Goal: Task Accomplishment & Management: Manage account settings

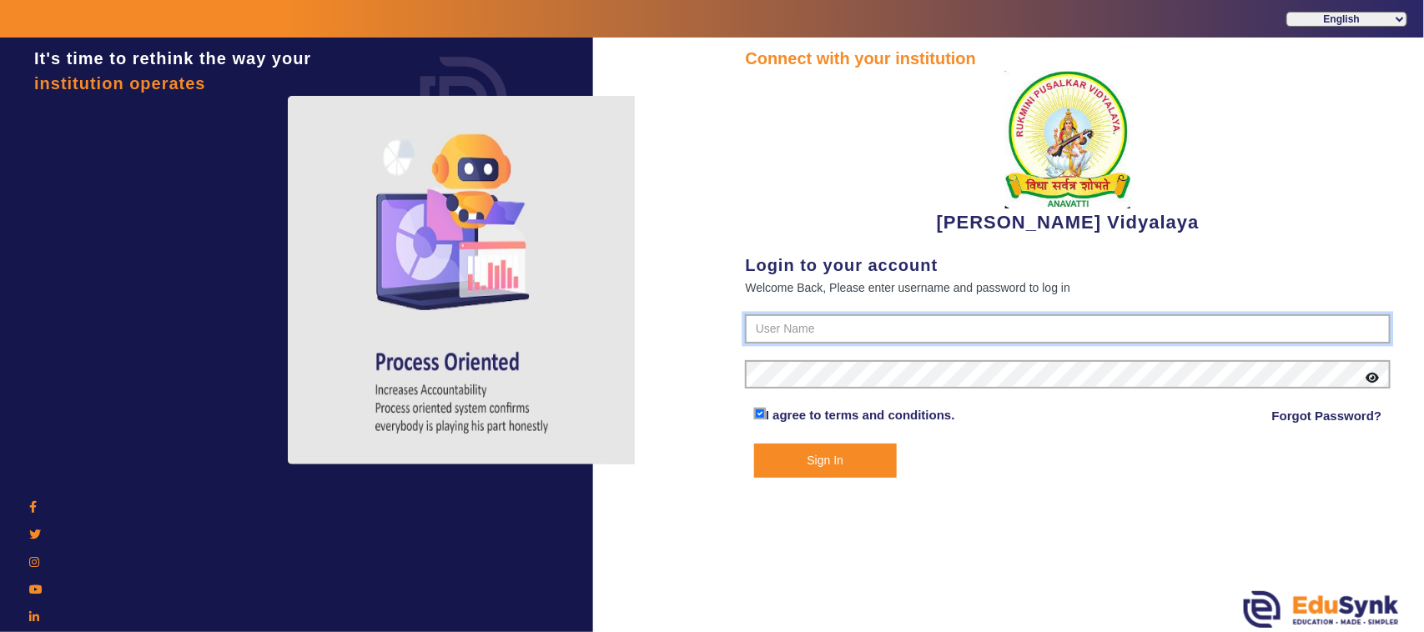
type input "1236547891"
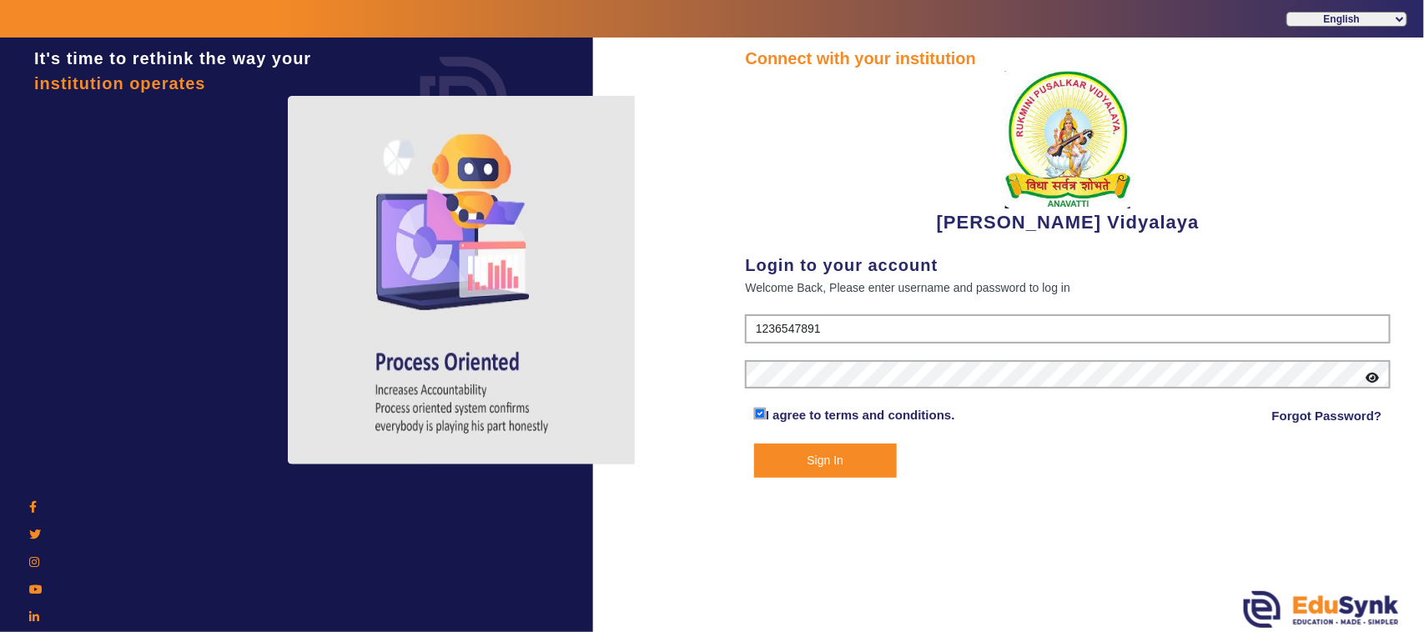
click at [827, 452] on button "Sign In" at bounding box center [825, 461] width 143 height 34
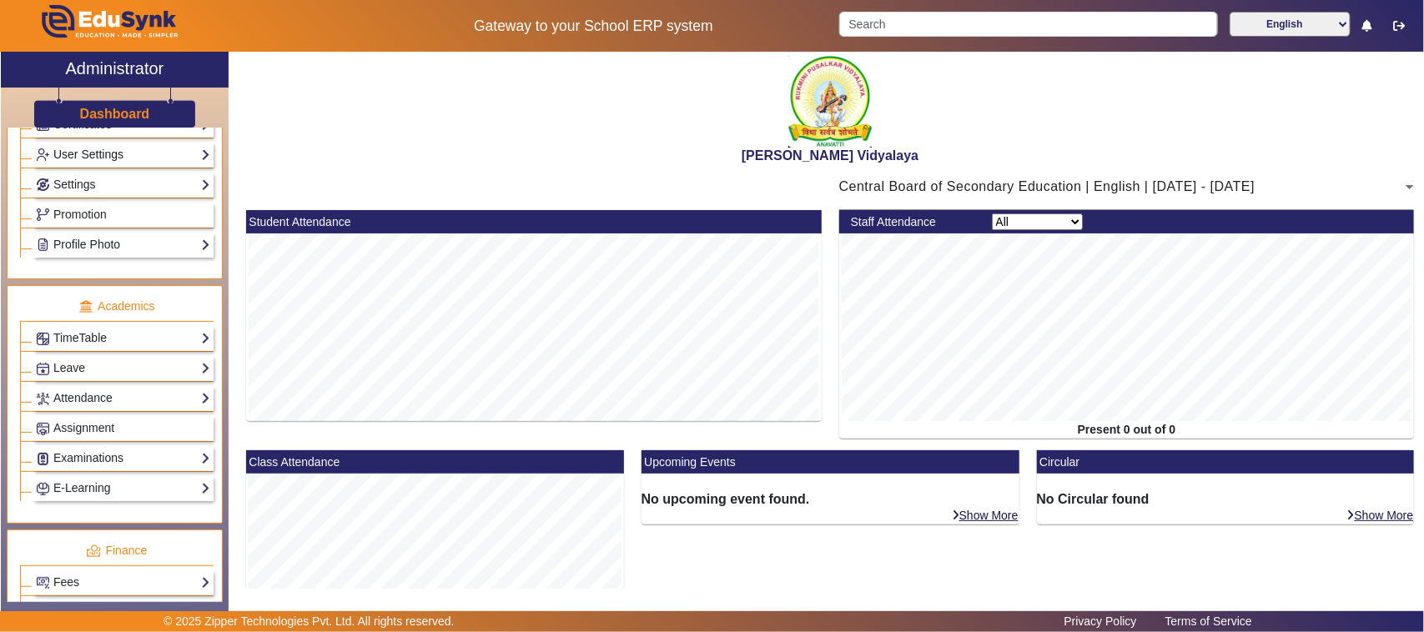
scroll to position [521, 0]
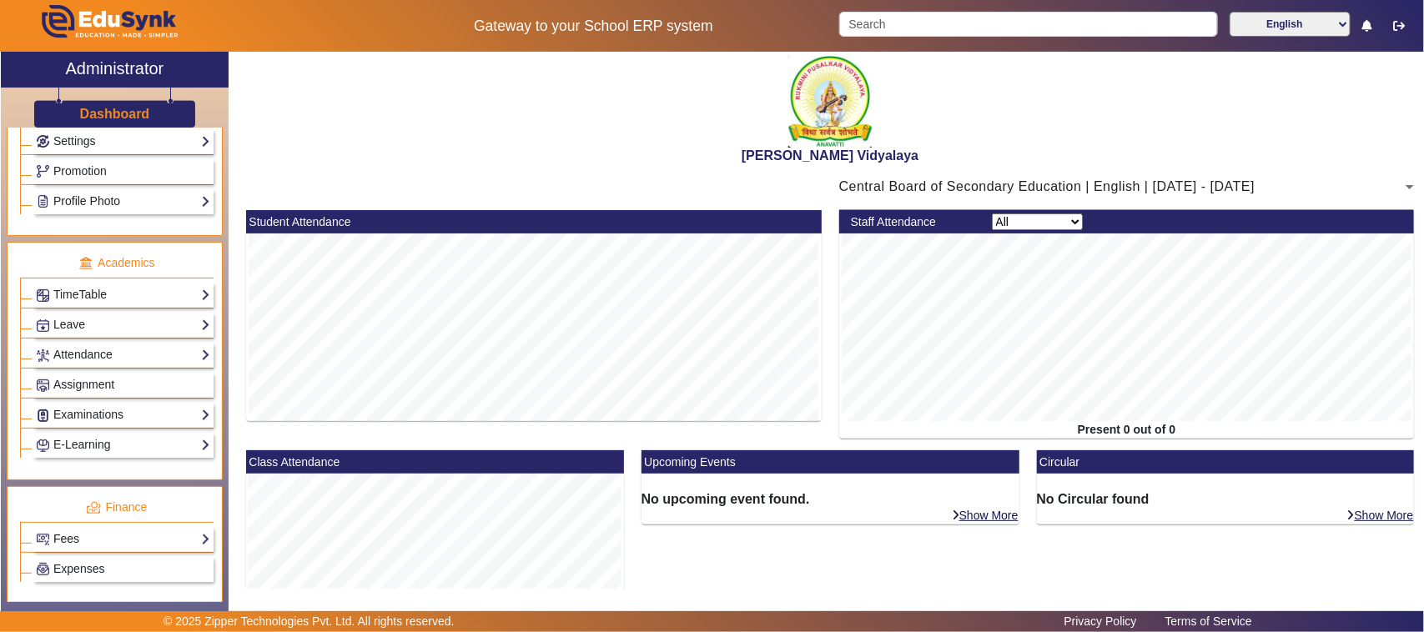
click at [108, 548] on link "Fees" at bounding box center [123, 539] width 174 height 19
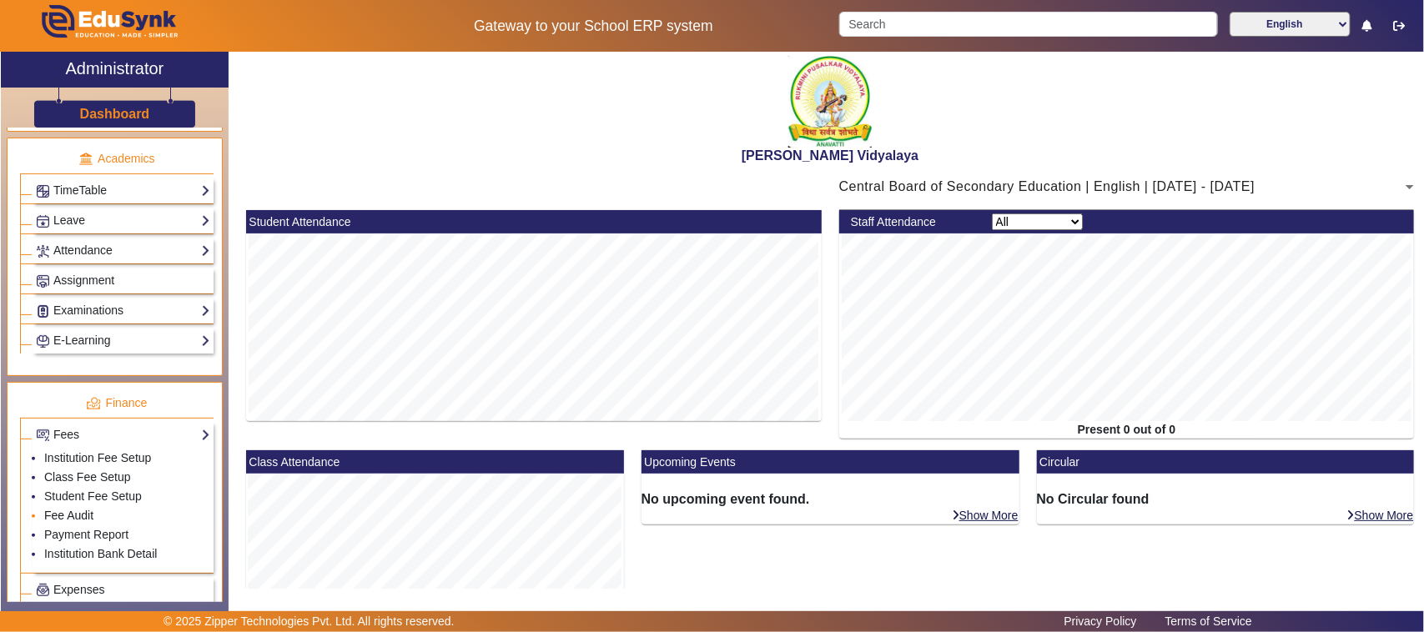
click at [77, 522] on link "Fee Audit" at bounding box center [68, 515] width 49 height 13
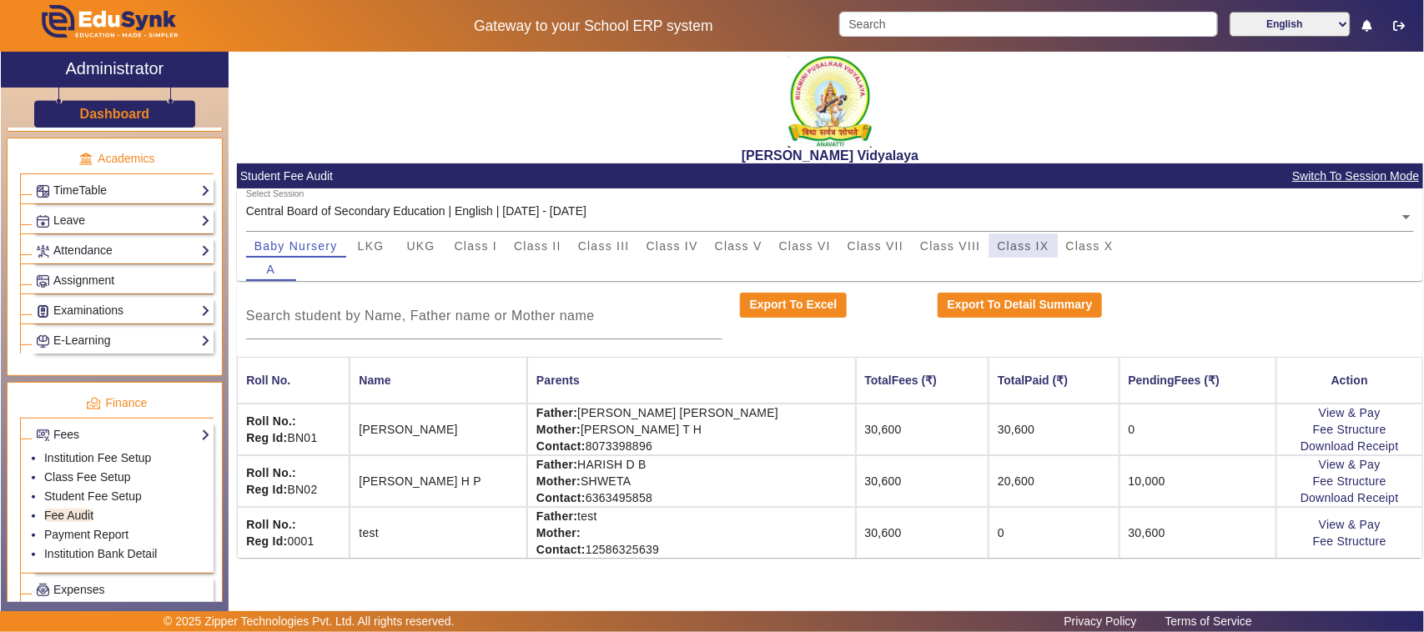
click at [1035, 252] on span "Class IX" at bounding box center [1023, 245] width 52 height 23
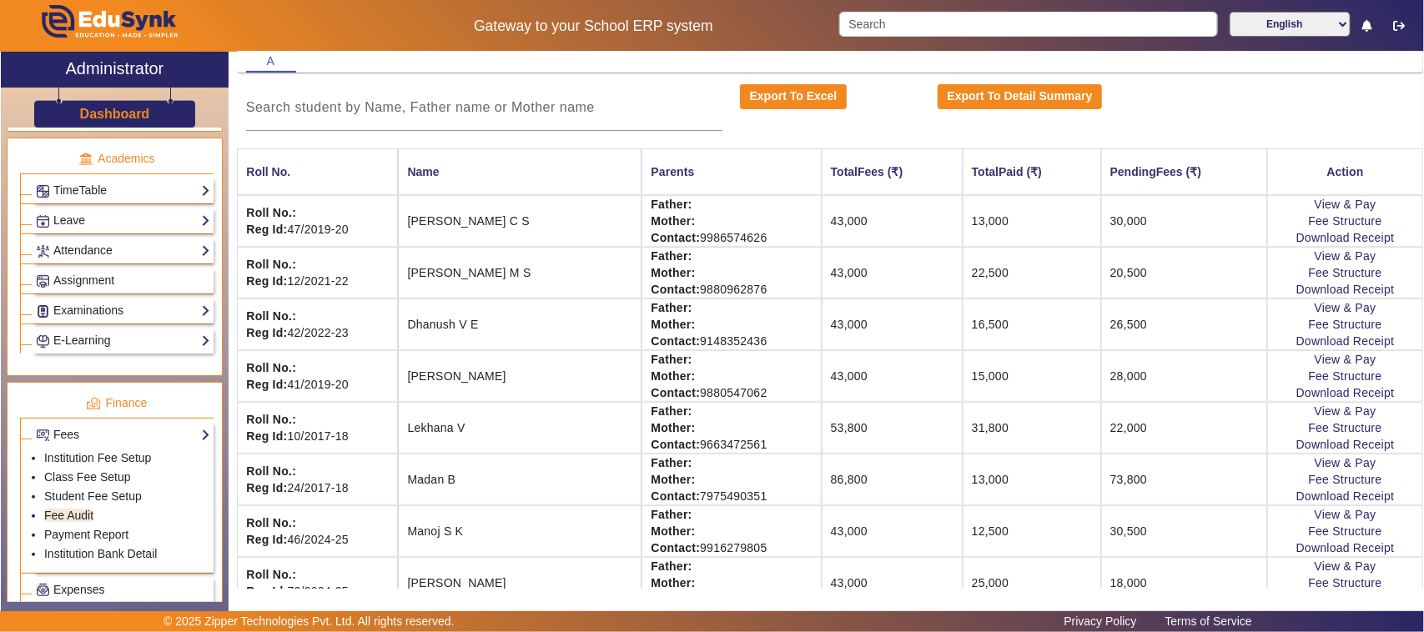
scroll to position [313, 0]
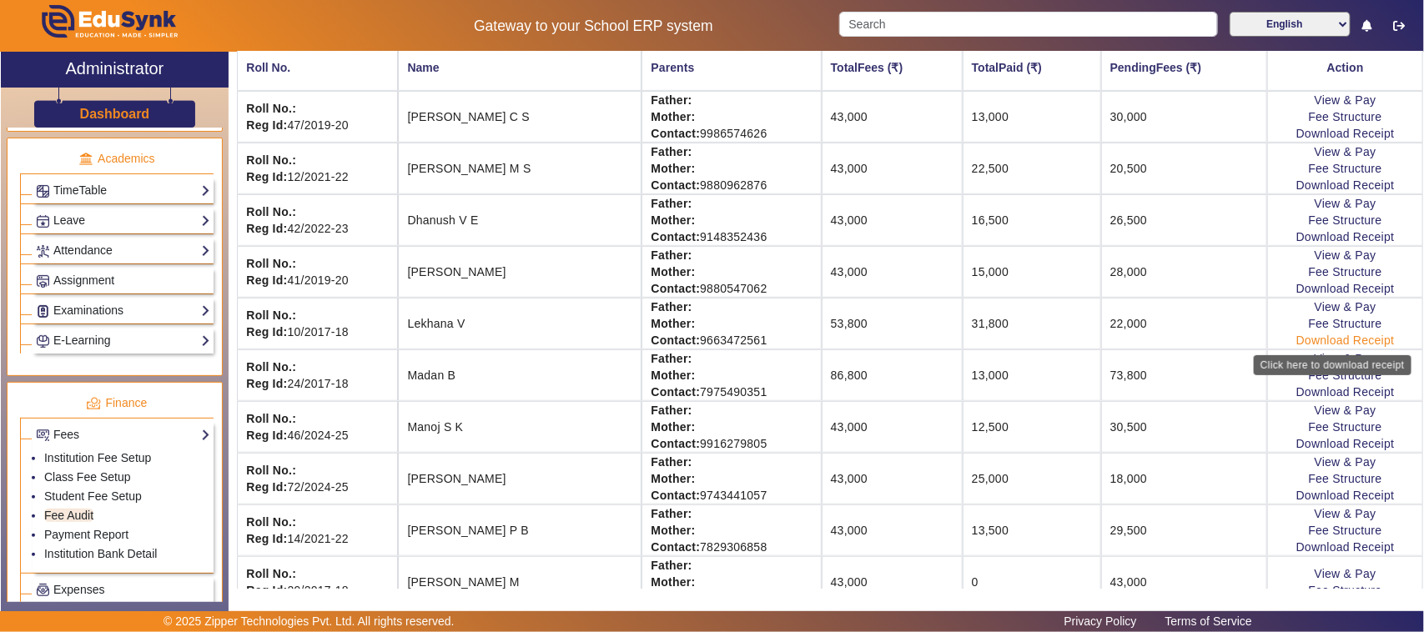
click at [1316, 343] on link "Download Receipt" at bounding box center [1345, 340] width 98 height 13
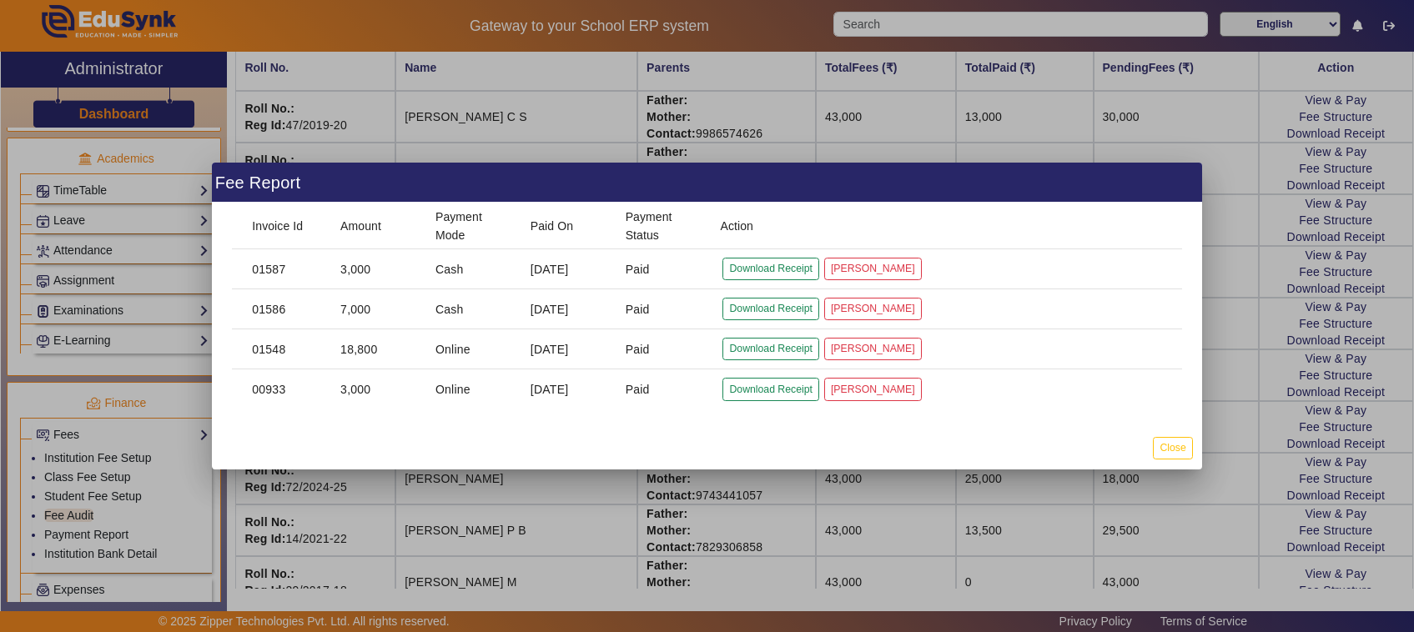
click at [1226, 384] on div at bounding box center [707, 316] width 1414 height 632
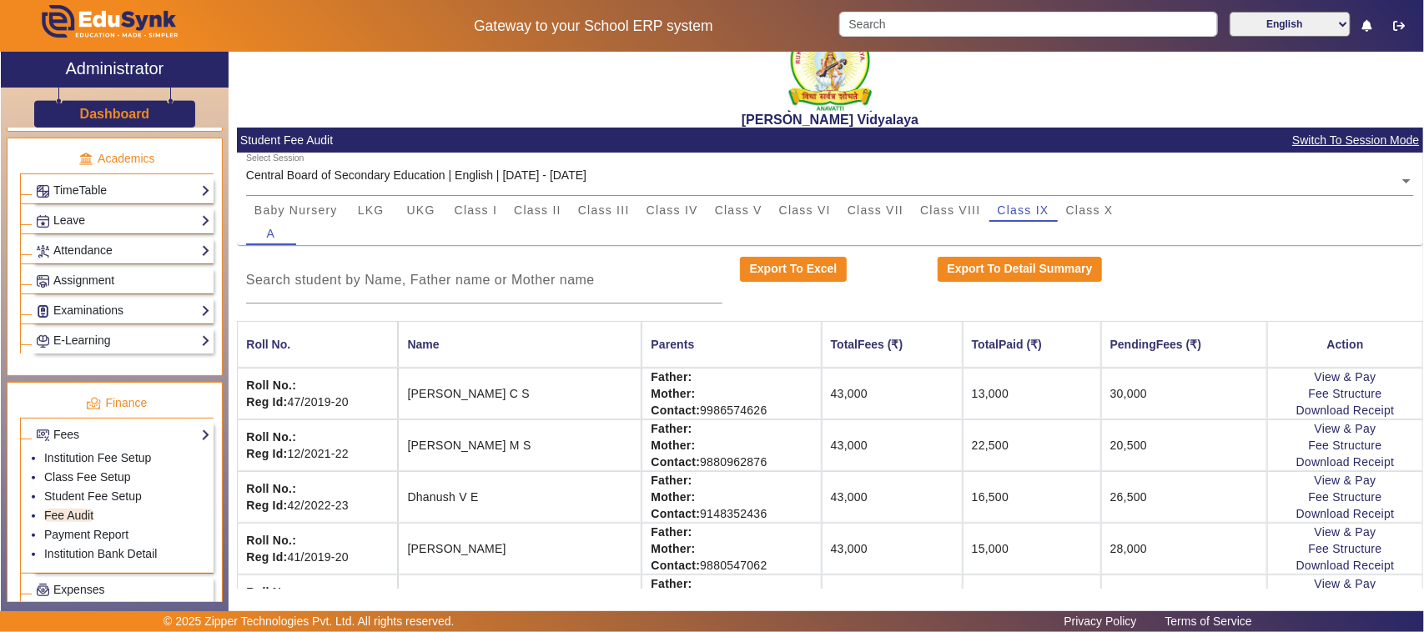
scroll to position [0, 0]
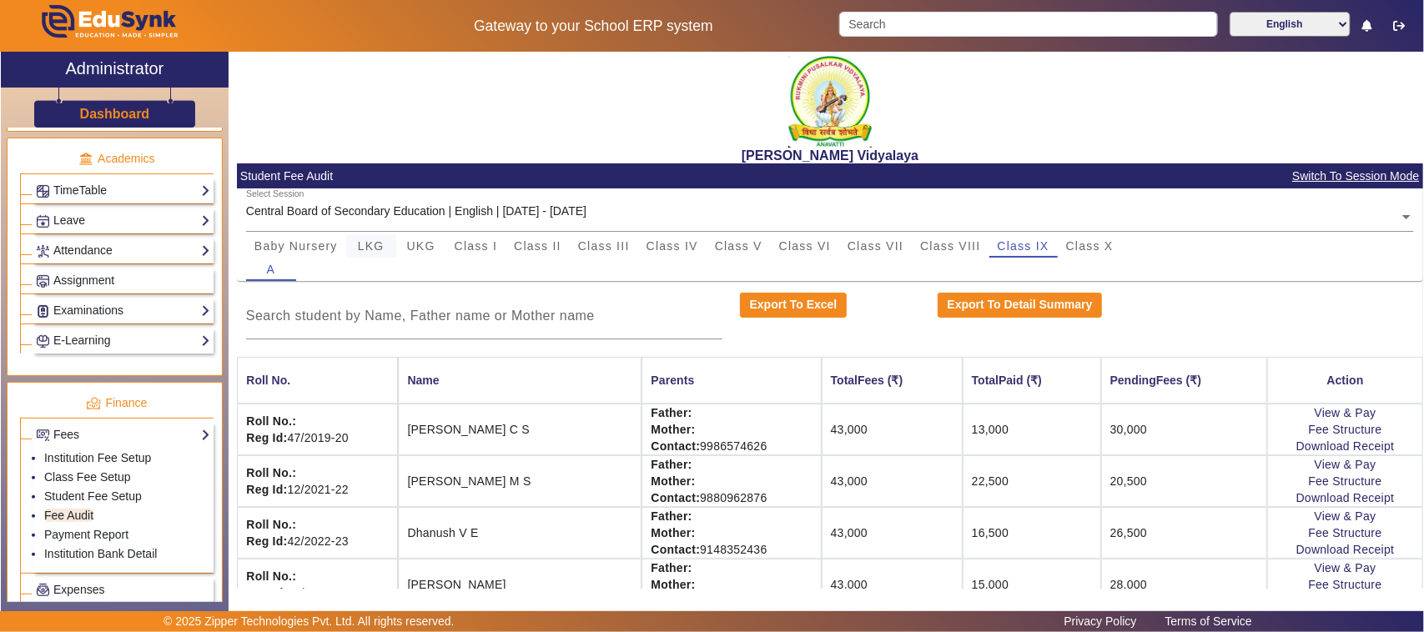
click at [371, 248] on span "LKG" at bounding box center [371, 246] width 27 height 12
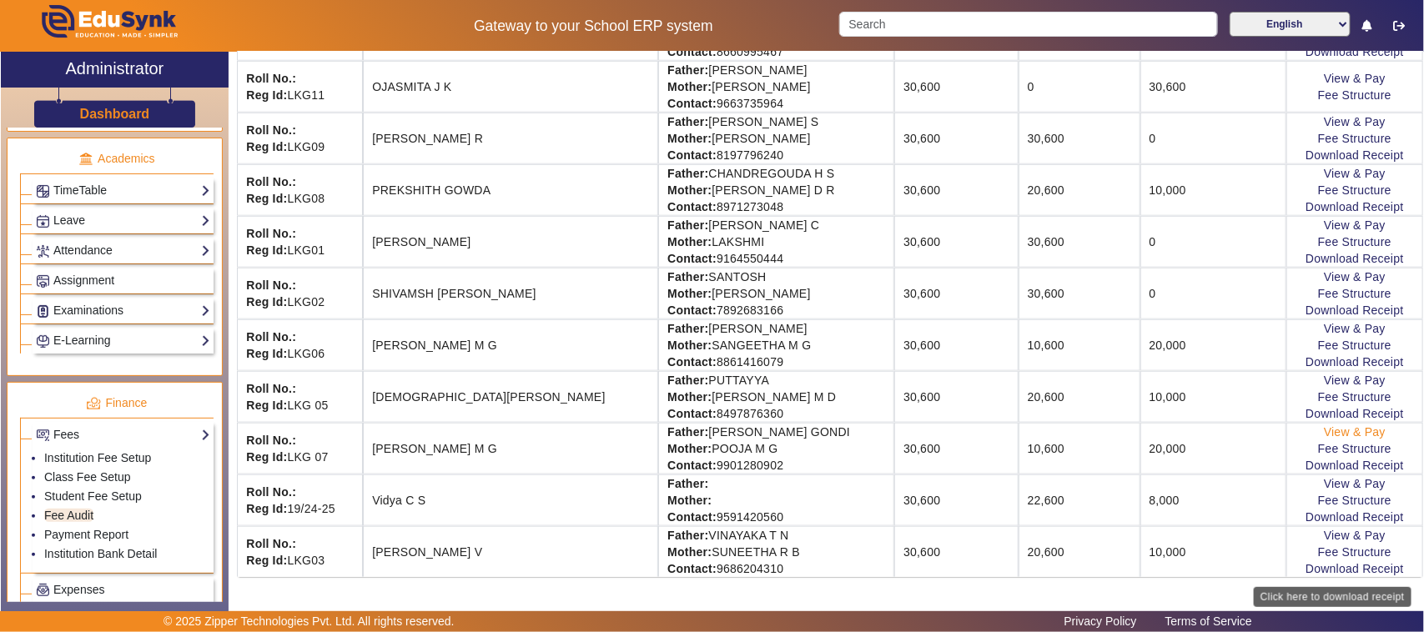
scroll to position [657, 0]
click at [1340, 435] on link "View & Pay" at bounding box center [1355, 431] width 62 height 13
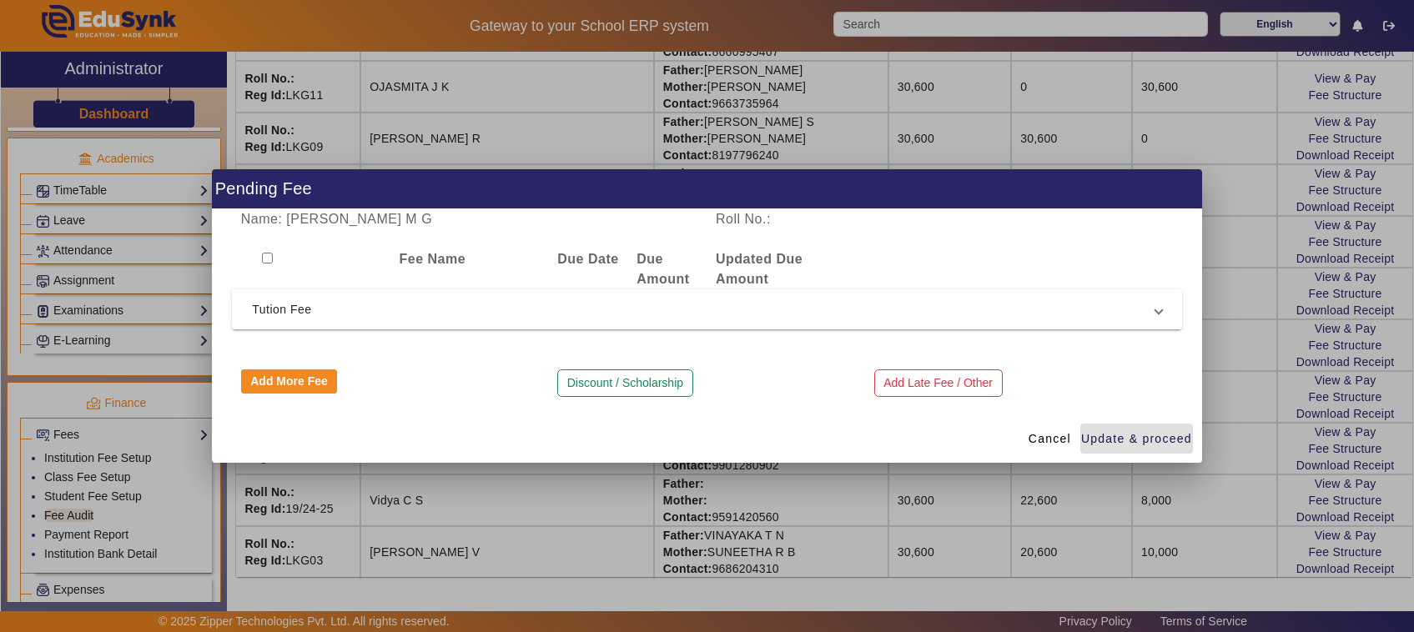
click at [267, 309] on span "Tution Fee" at bounding box center [703, 309] width 903 height 20
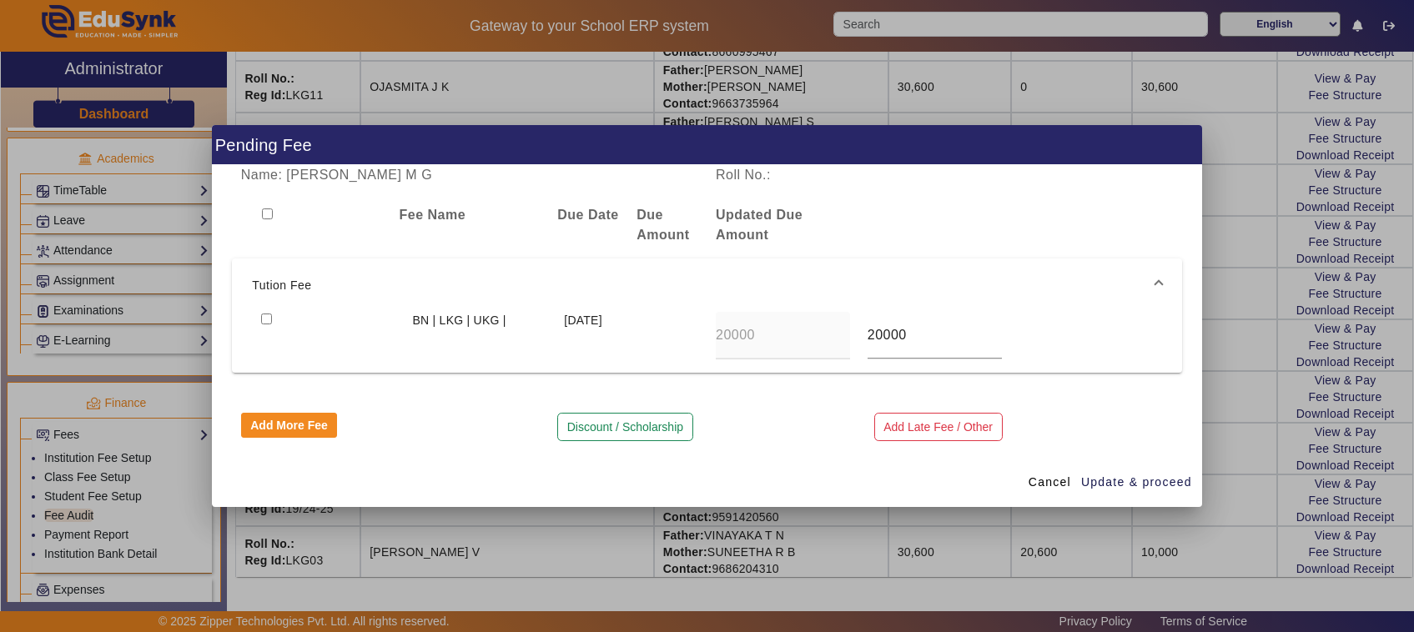
click at [264, 319] on input "checkbox" at bounding box center [266, 319] width 11 height 11
checkbox input "true"
click at [1114, 484] on span "Update & proceed" at bounding box center [1136, 483] width 111 height 18
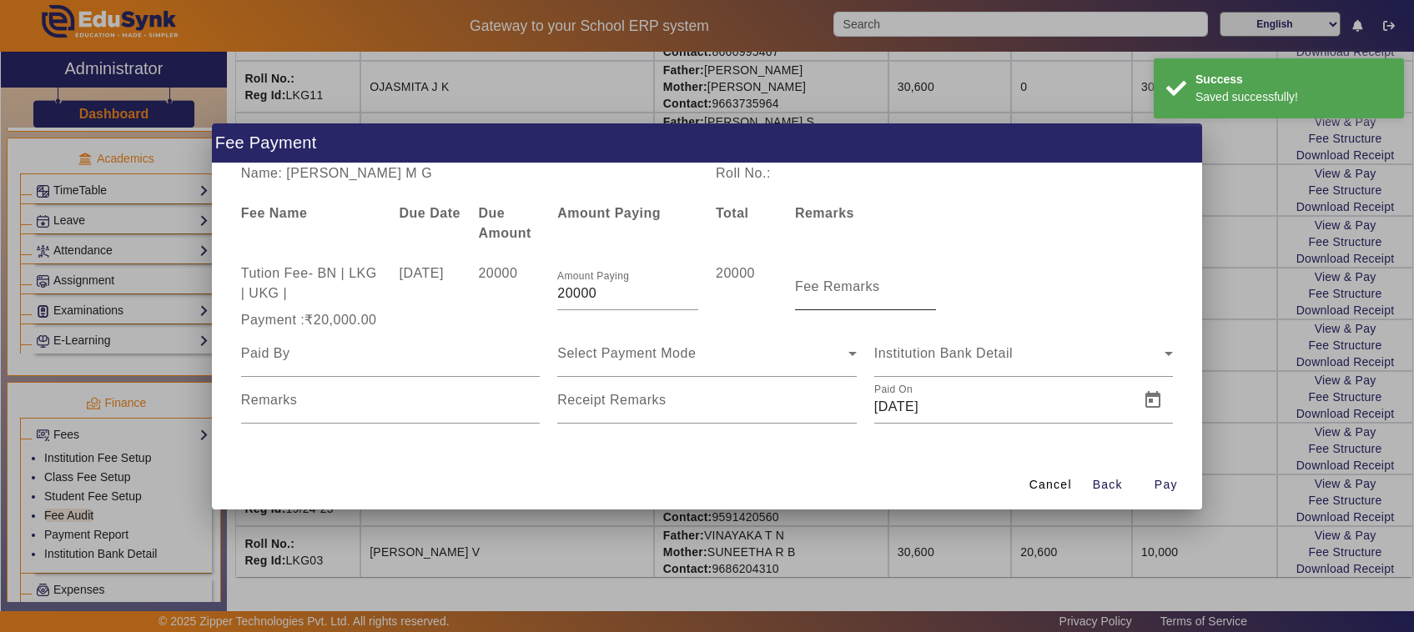
click at [835, 294] on mat-label "Fee Remarks" at bounding box center [837, 286] width 85 height 14
click at [835, 294] on input "Fee Remarks" at bounding box center [865, 294] width 141 height 20
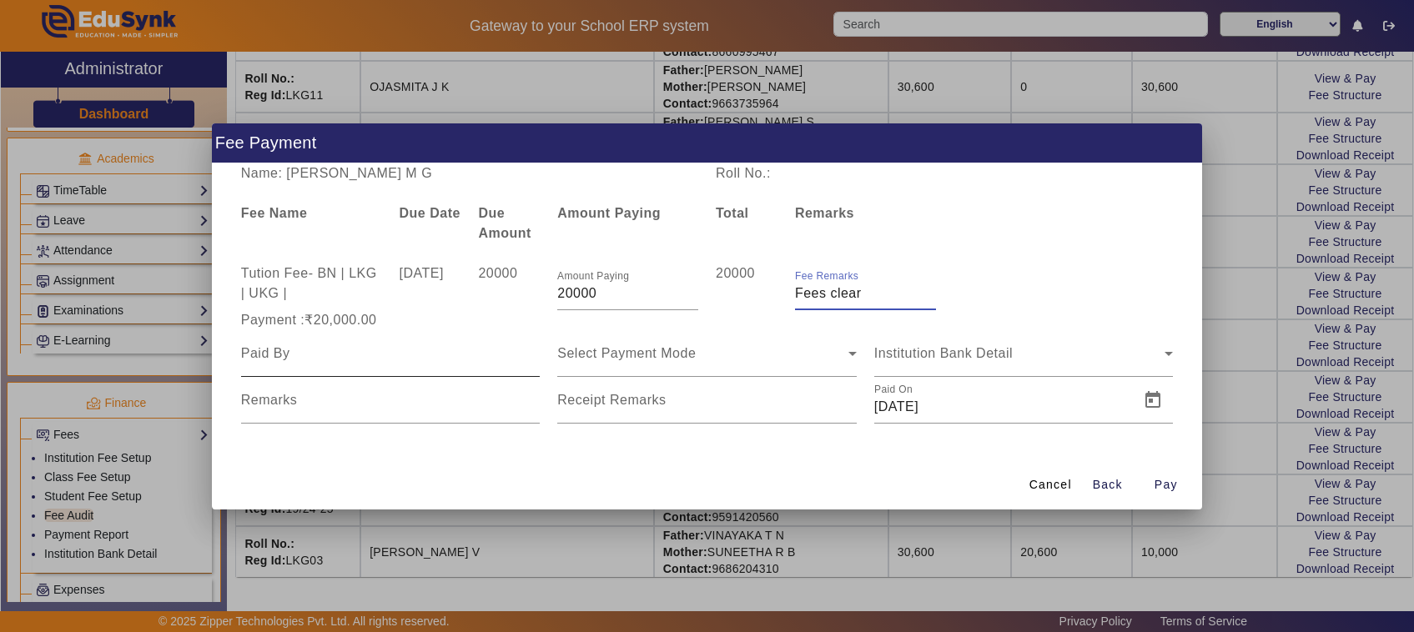
type input "Fees clear"
click at [289, 349] on input at bounding box center [390, 354] width 299 height 20
type input "Father"
click at [605, 367] on div "Select Payment Mode" at bounding box center [706, 353] width 299 height 47
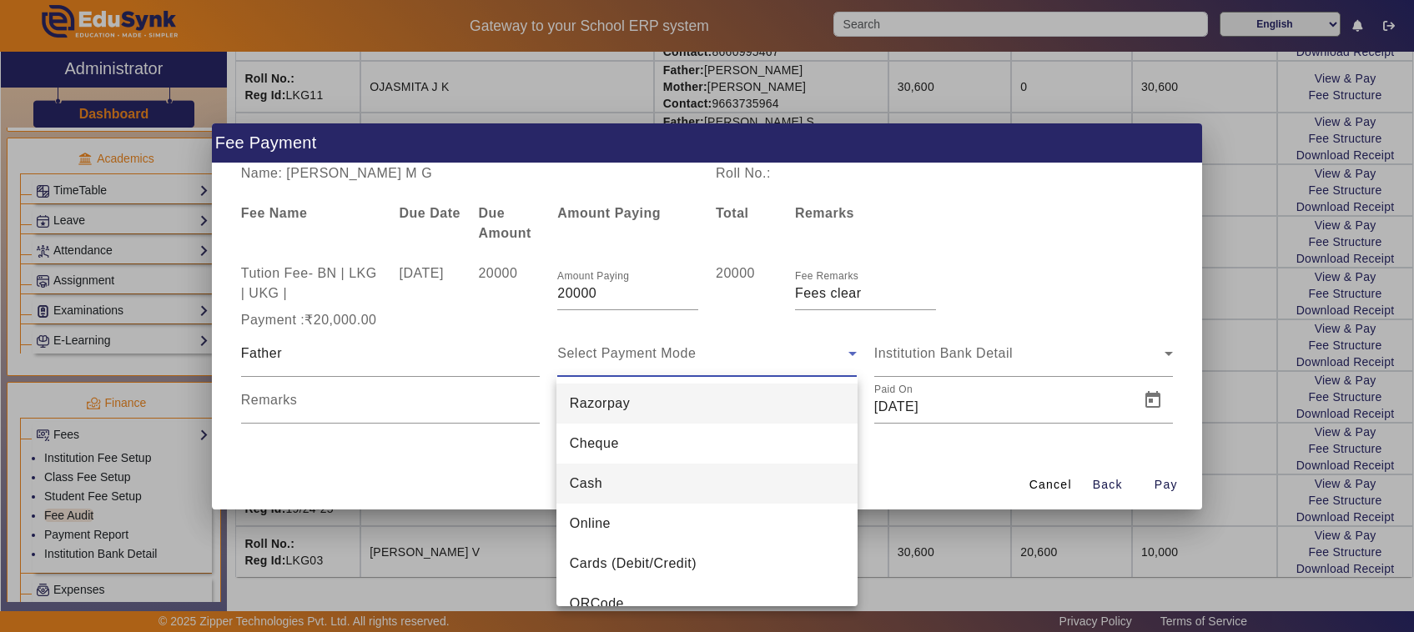
click at [600, 490] on span "Cash" at bounding box center [586, 484] width 33 height 20
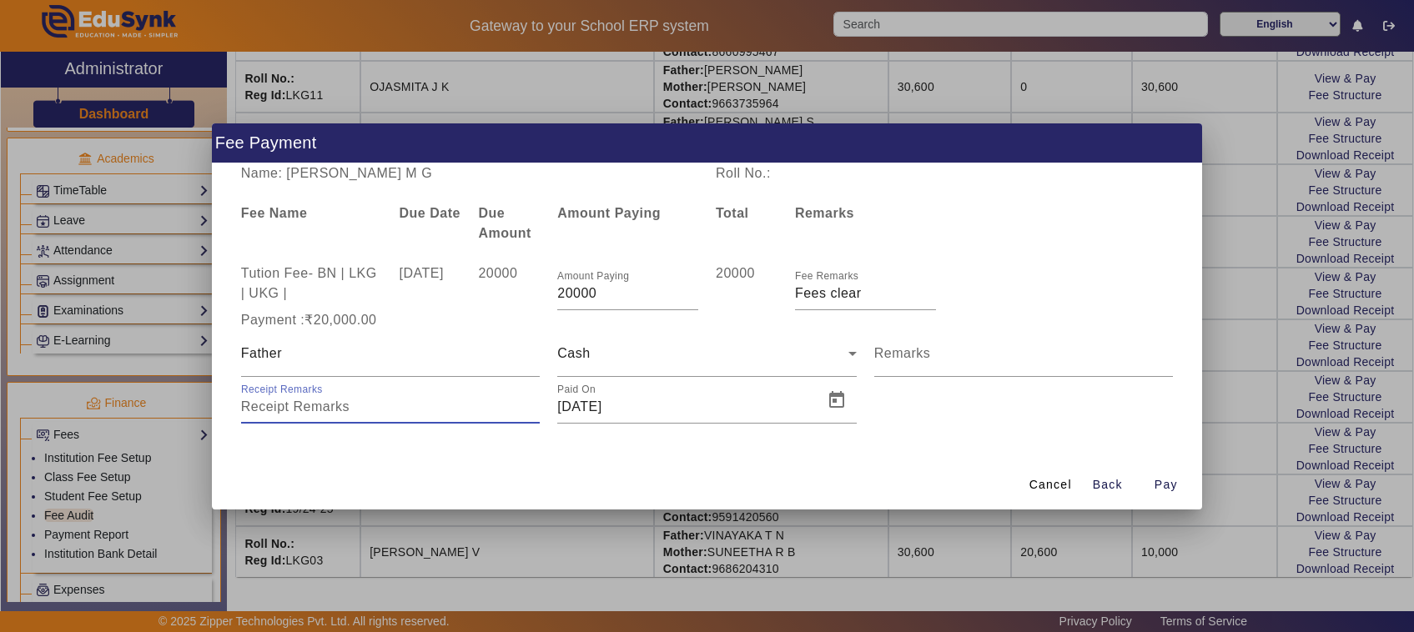
click at [315, 411] on input "Receipt Remarks" at bounding box center [390, 407] width 299 height 20
type input "774"
click at [1169, 488] on span "Pay" at bounding box center [1165, 485] width 23 height 18
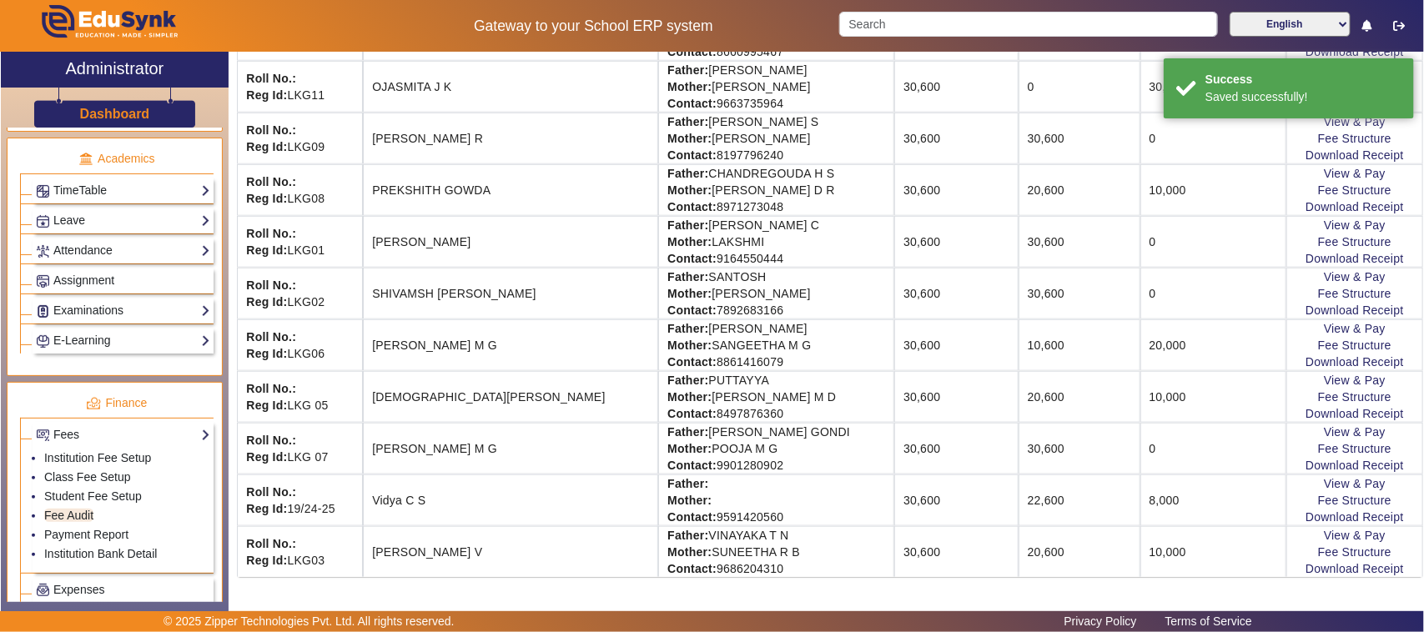
scroll to position [0, 0]
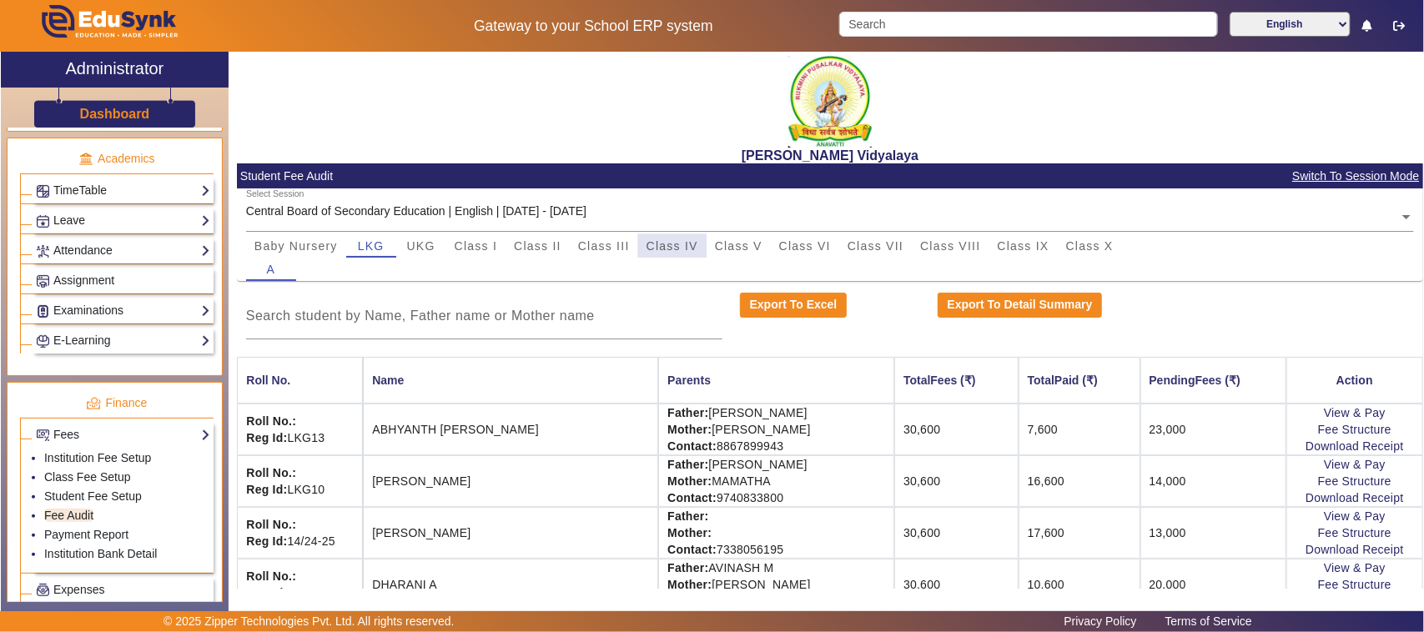
click at [694, 252] on span "Class IV" at bounding box center [672, 245] width 52 height 23
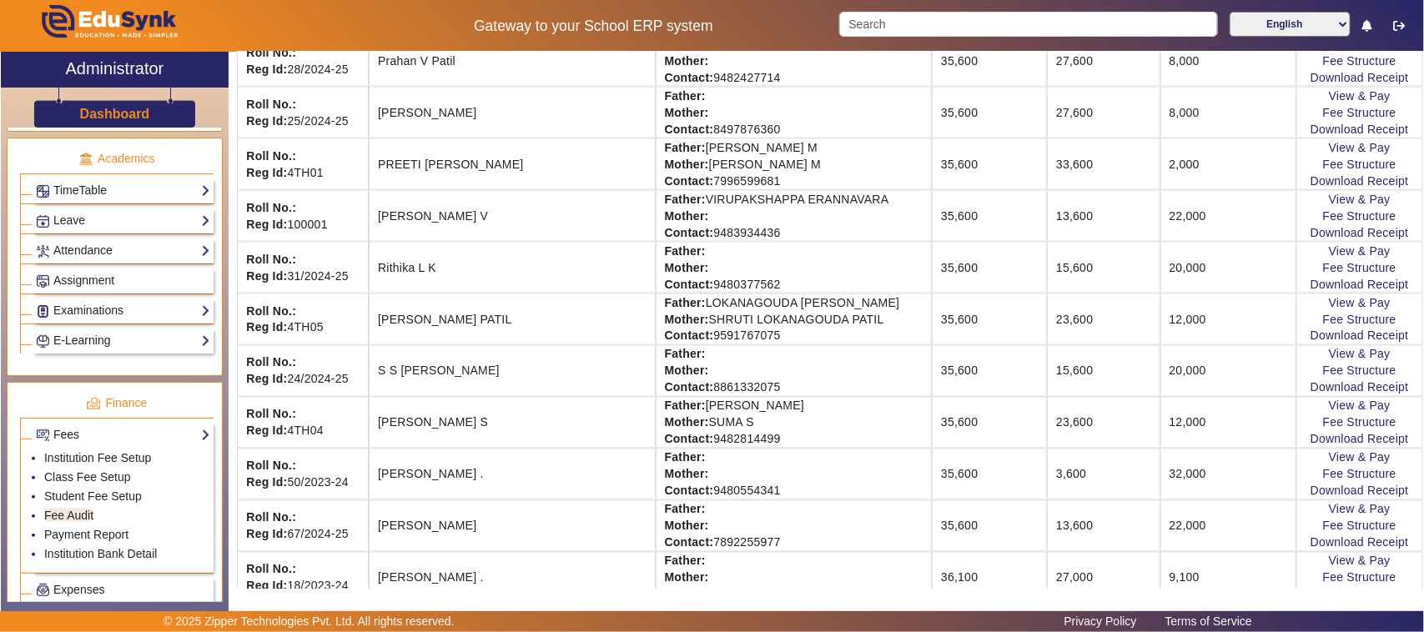
scroll to position [1147, 0]
click at [1358, 359] on link "View & Pay" at bounding box center [1360, 351] width 62 height 13
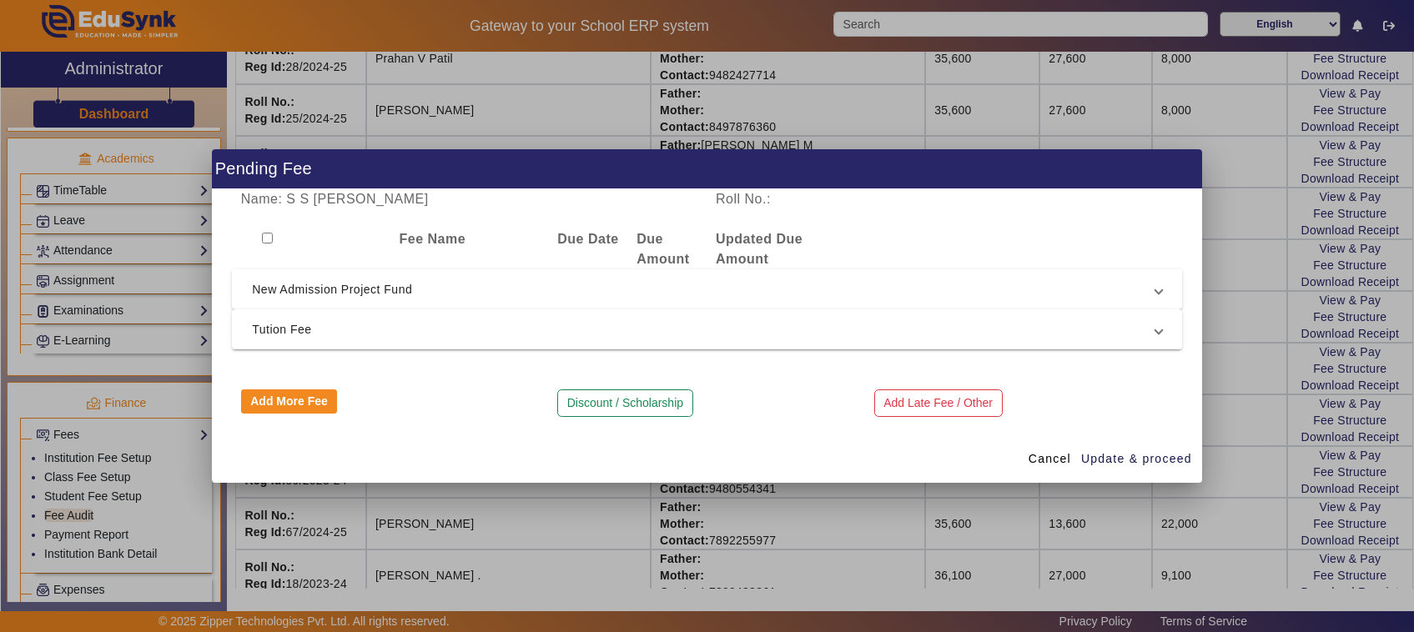
click at [1239, 388] on div at bounding box center [707, 316] width 1414 height 632
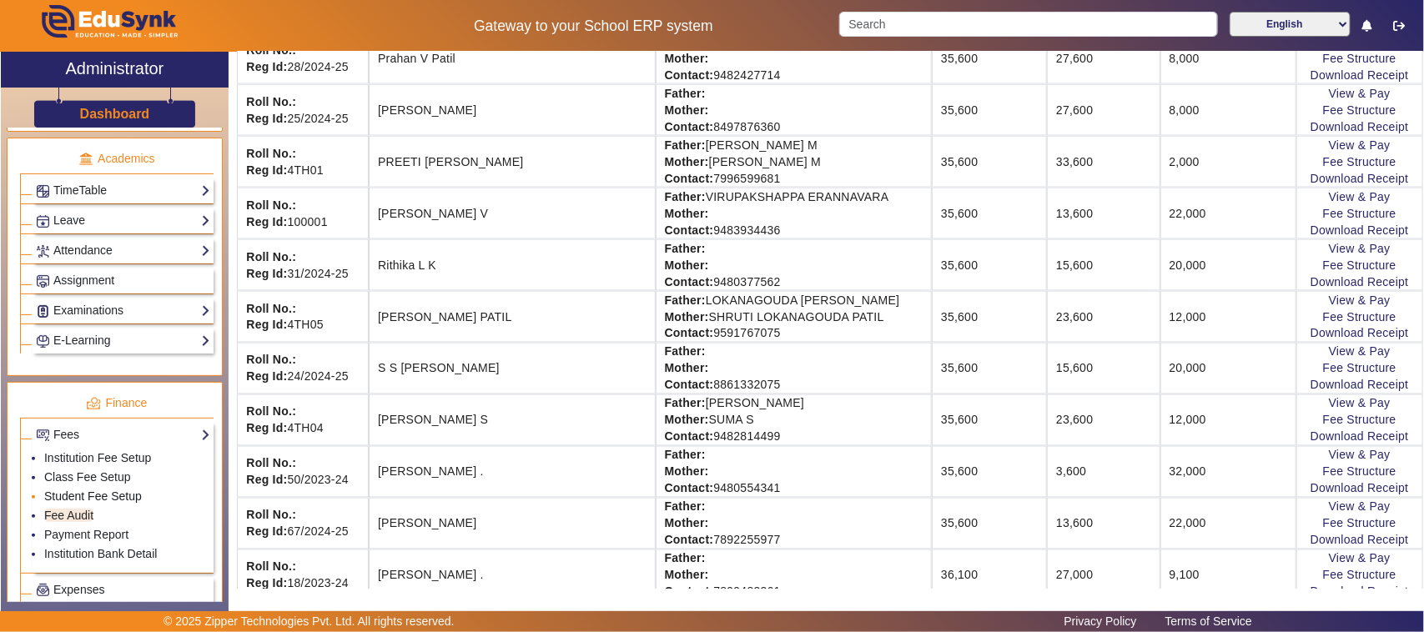
click at [93, 503] on link "Student Fee Setup" at bounding box center [93, 496] width 98 height 13
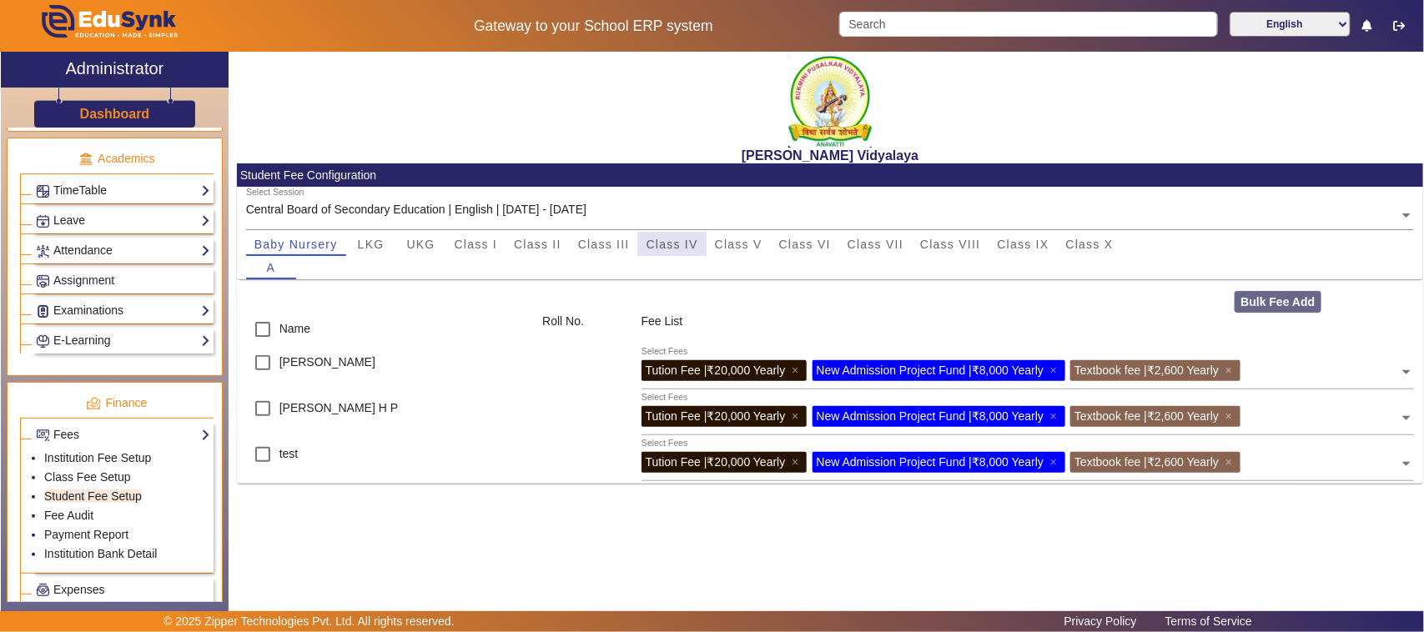
click at [686, 247] on span "Class IV" at bounding box center [672, 245] width 52 height 12
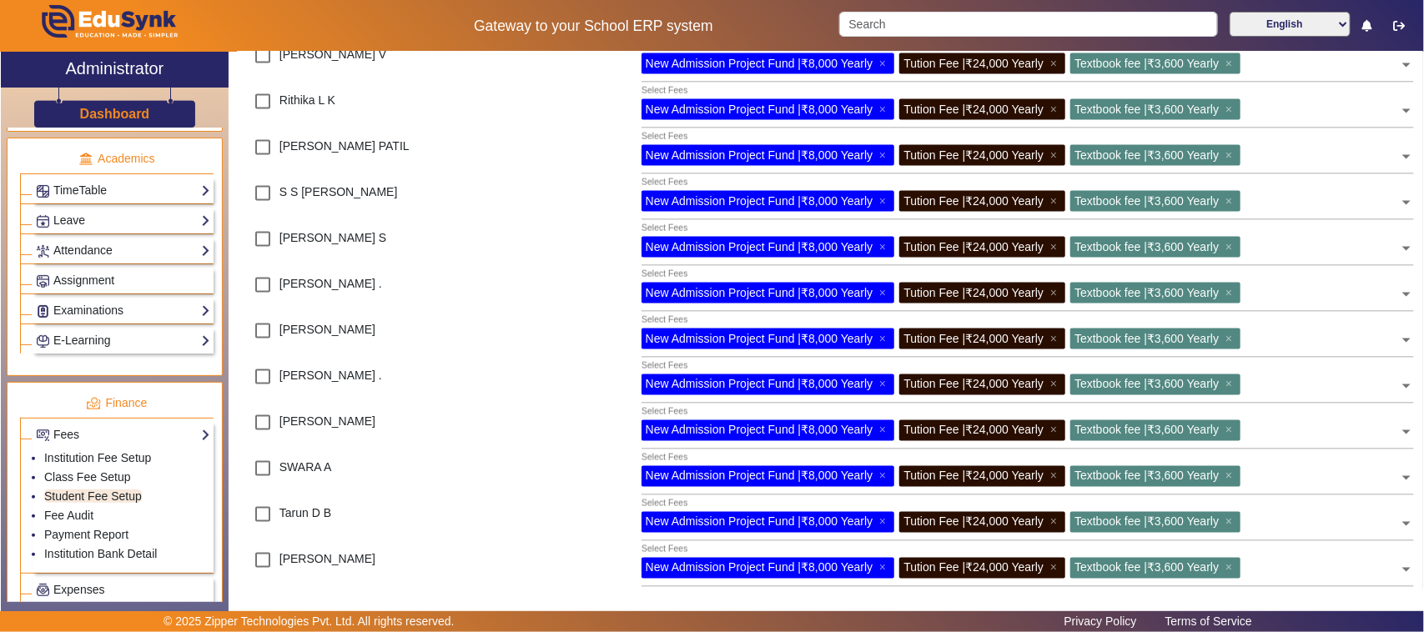
scroll to position [1002, 0]
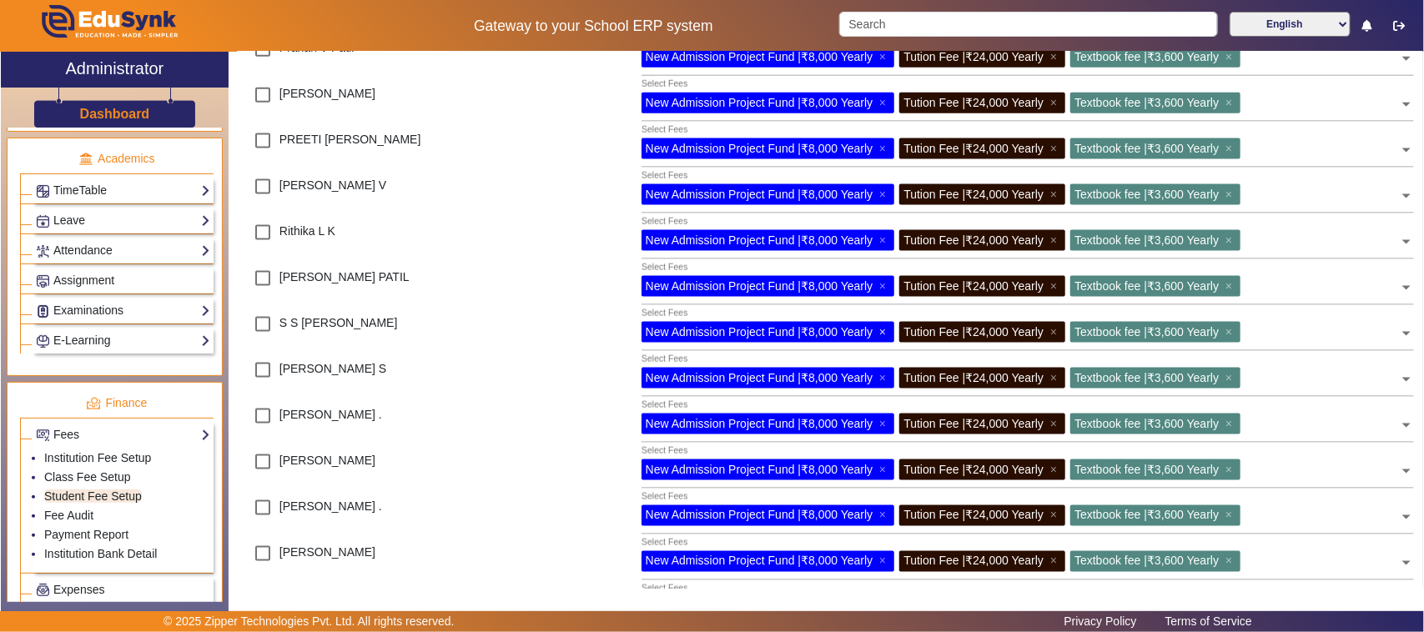
click at [885, 330] on span "×" at bounding box center [884, 331] width 11 height 13
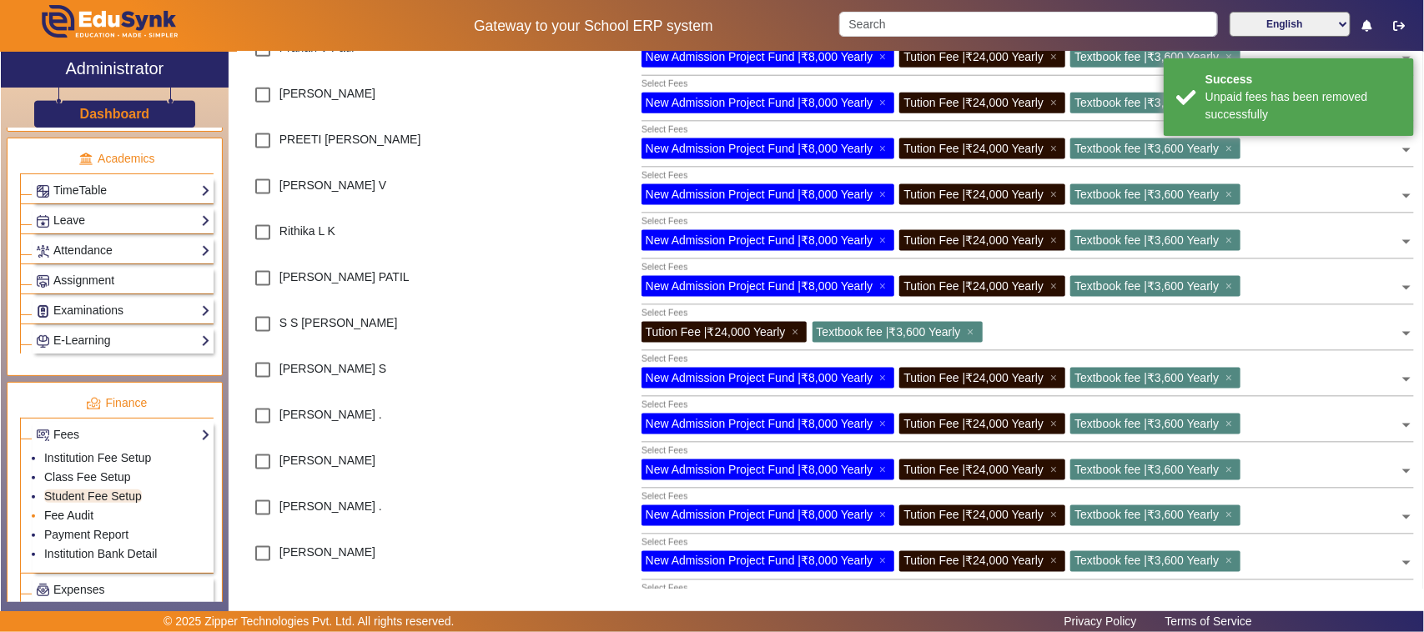
click at [88, 522] on link "Fee Audit" at bounding box center [68, 515] width 49 height 13
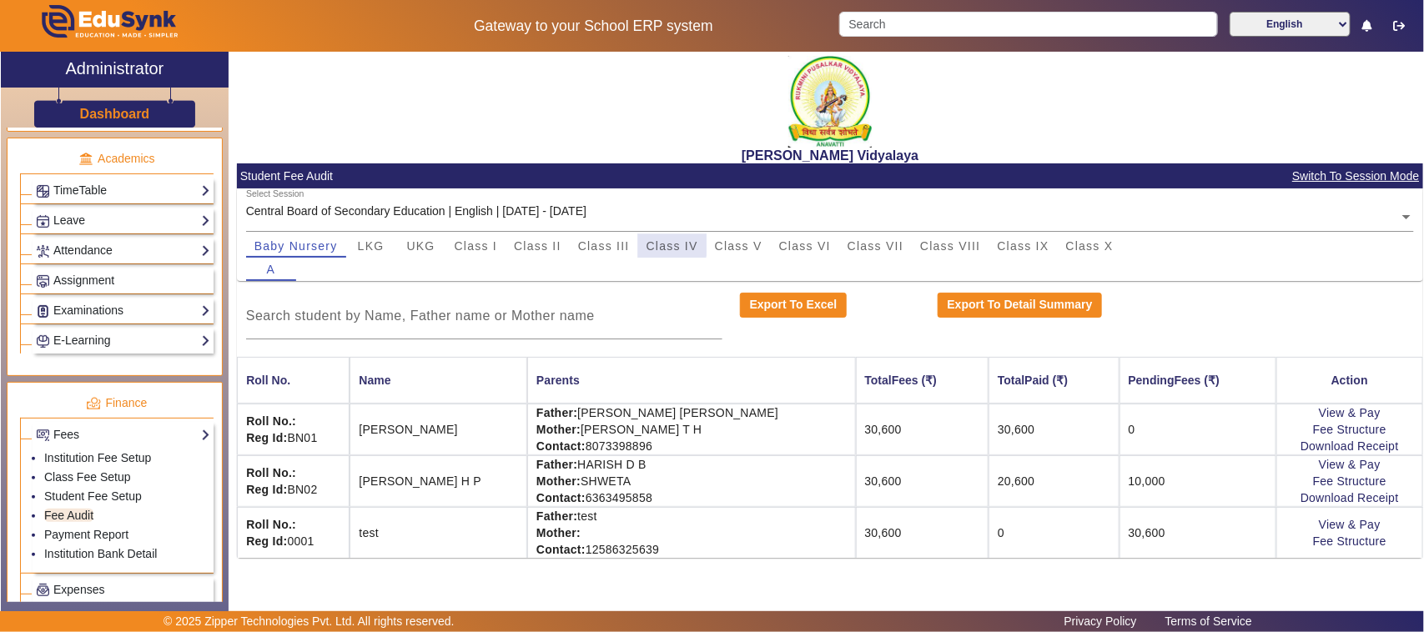
click at [661, 244] on span "Class IV" at bounding box center [672, 246] width 52 height 12
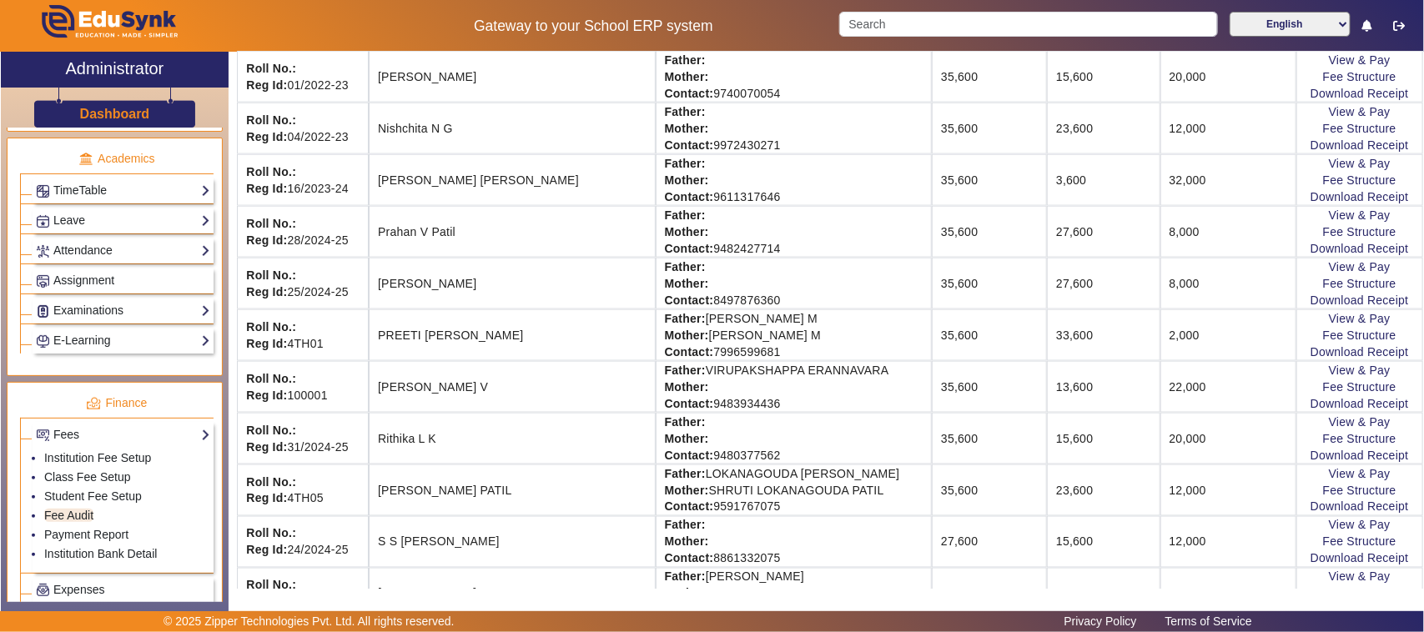
scroll to position [1043, 0]
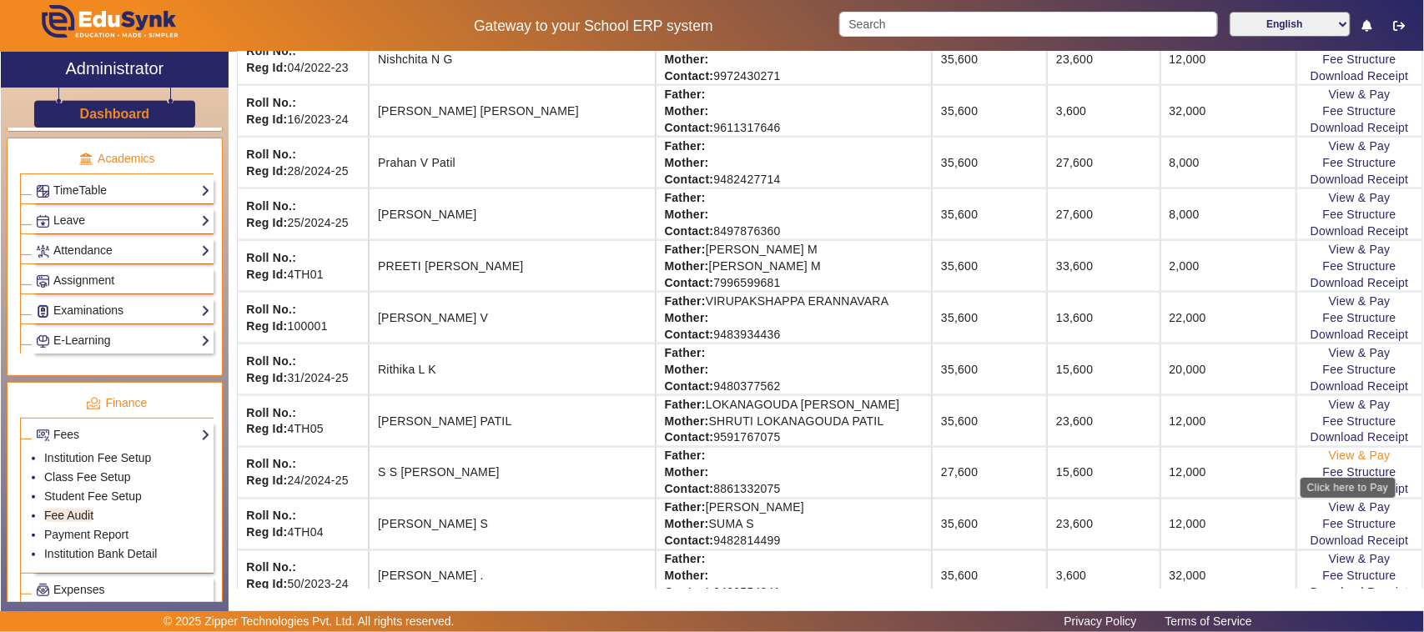
click at [1361, 463] on link "View & Pay" at bounding box center [1360, 456] width 62 height 13
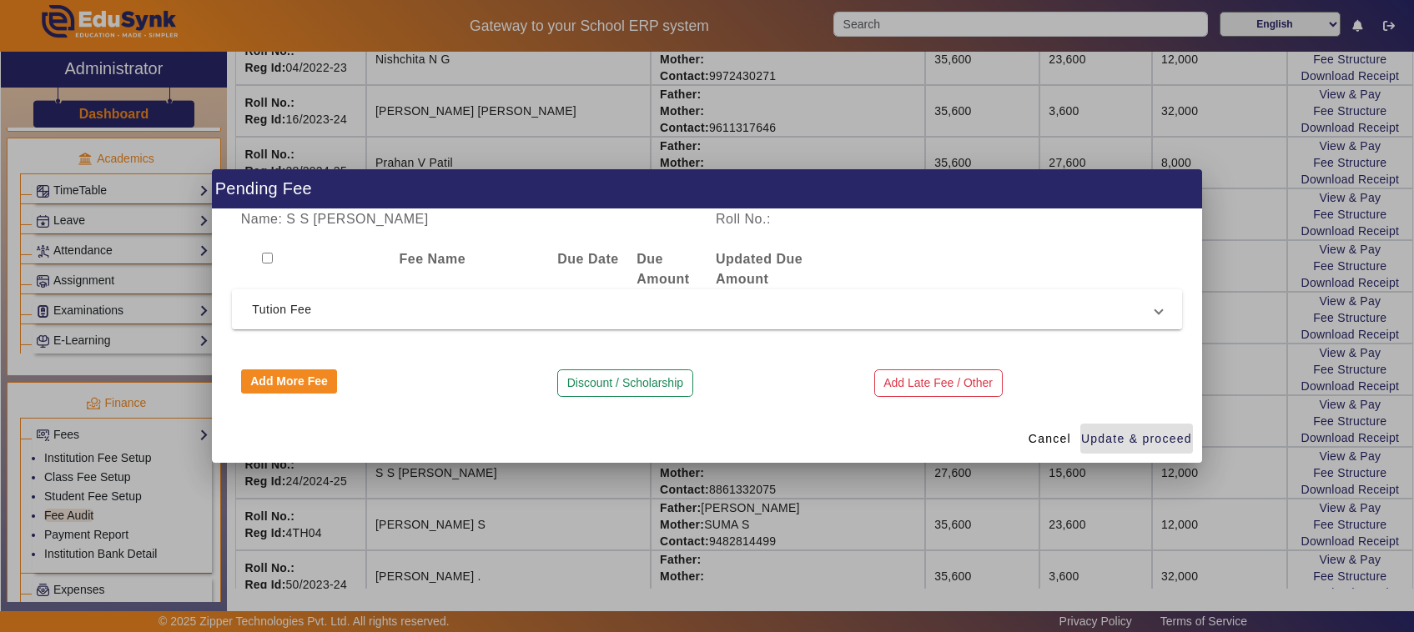
click at [315, 305] on span "Tution Fee" at bounding box center [703, 309] width 903 height 20
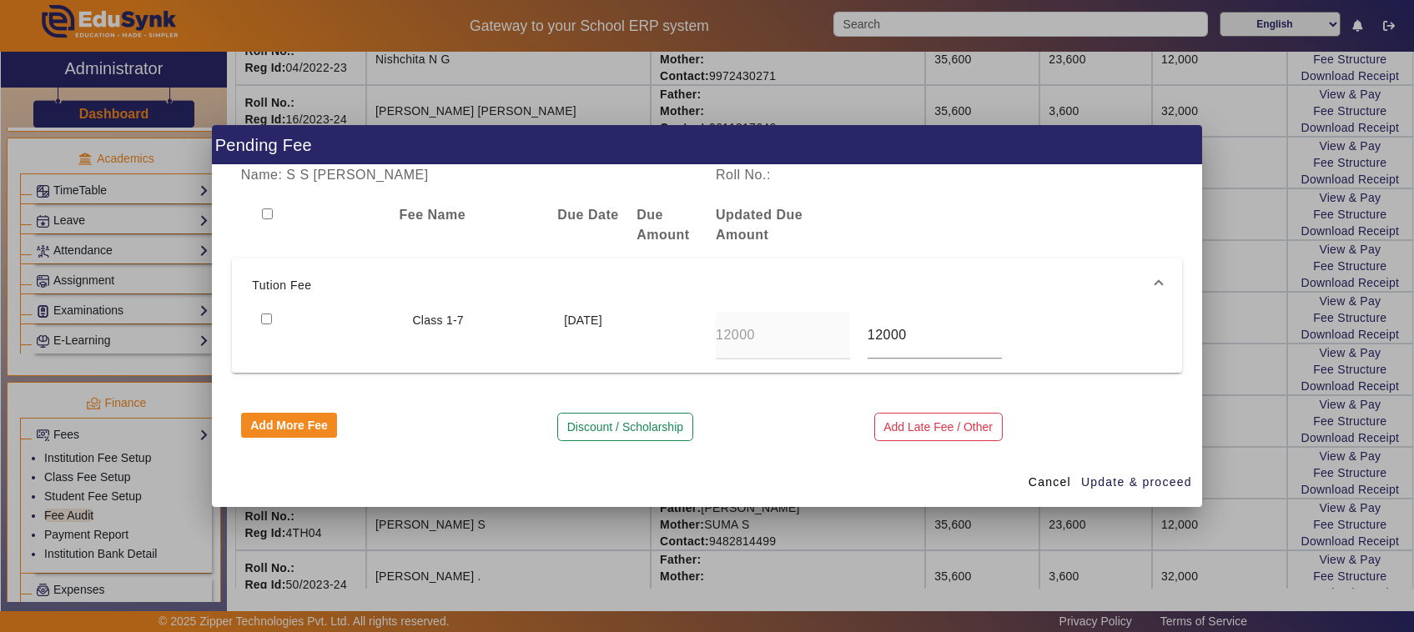
click at [265, 311] on mat-expansion-panel-header "Tution Fee" at bounding box center [707, 285] width 950 height 53
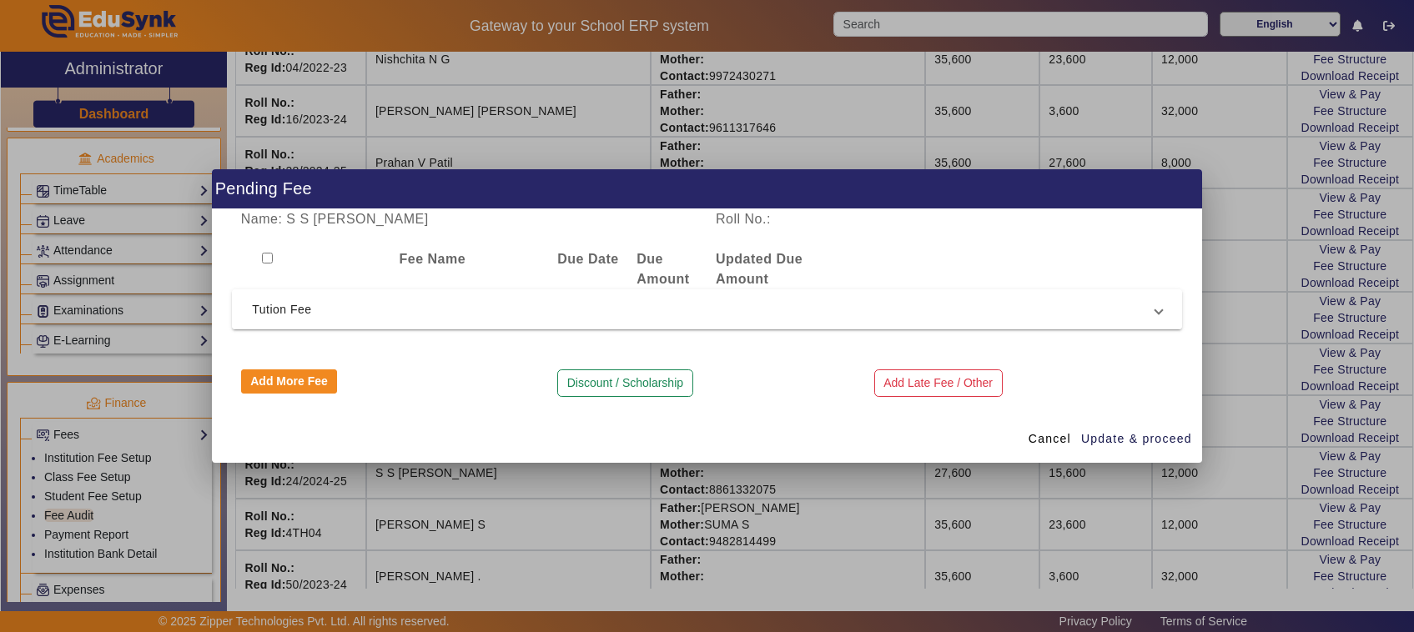
click at [264, 310] on span "Tution Fee" at bounding box center [703, 309] width 903 height 20
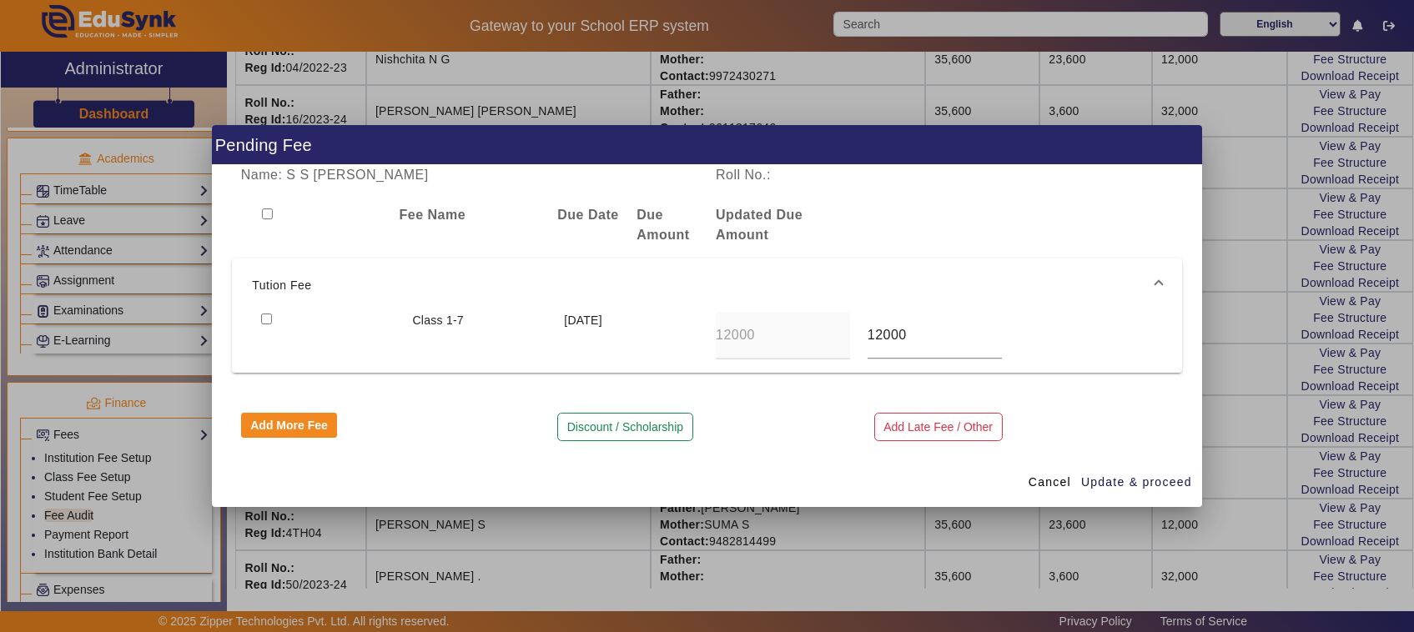
click at [261, 322] on input "checkbox" at bounding box center [266, 319] width 11 height 11
checkbox input "true"
click at [1140, 489] on span "Update & proceed" at bounding box center [1136, 483] width 111 height 18
type input "24000"
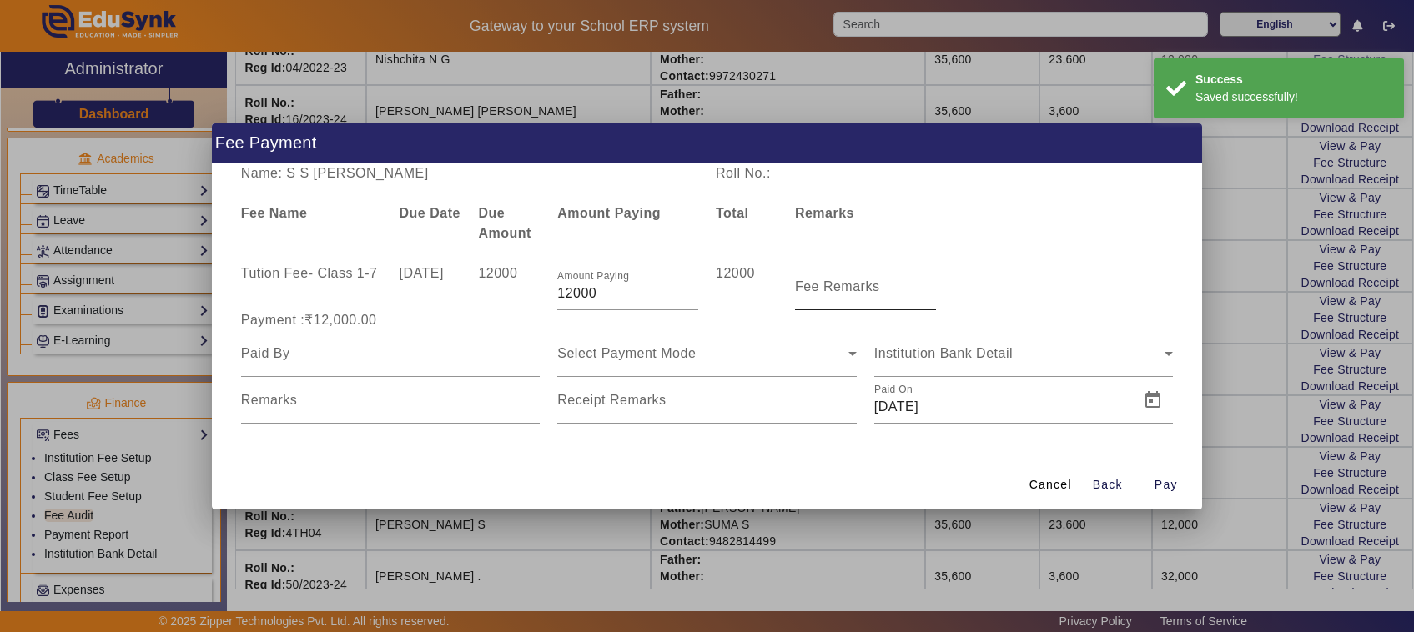
click at [839, 288] on mat-label "Fee Remarks" at bounding box center [837, 286] width 85 height 14
click at [839, 288] on input "Fee Remarks" at bounding box center [865, 294] width 141 height 20
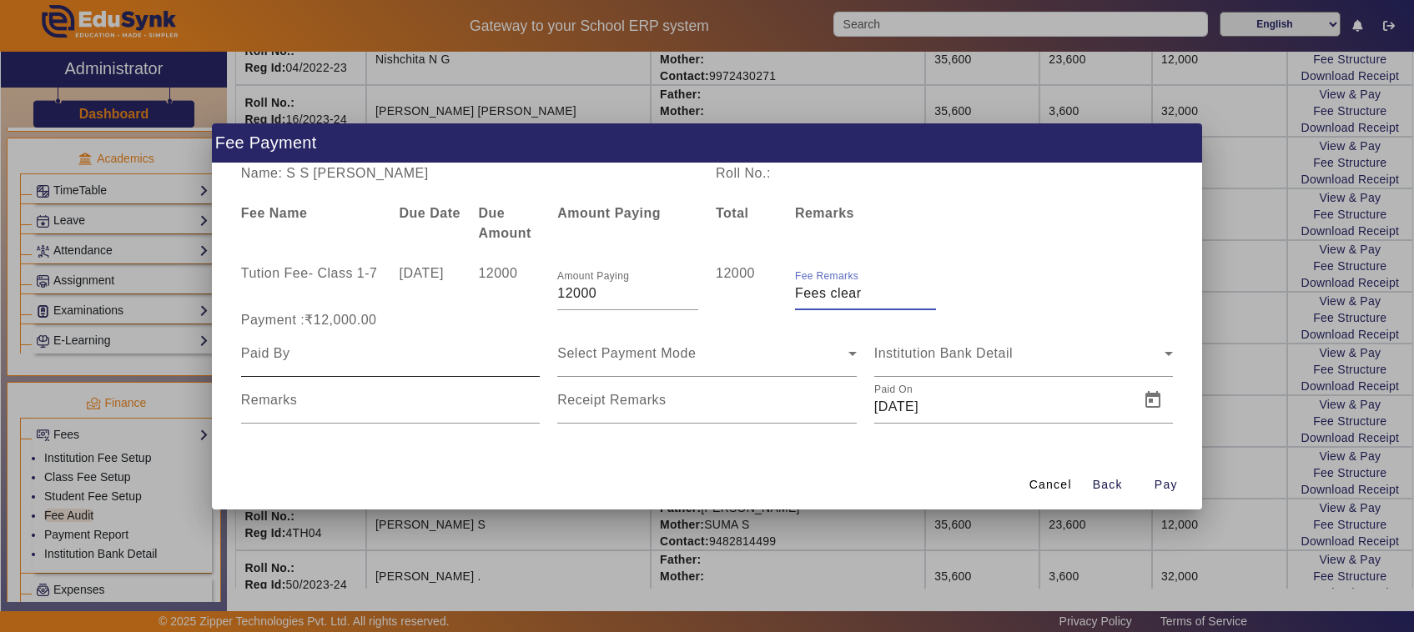
type input "Fees clear"
click at [303, 348] on input at bounding box center [390, 354] width 299 height 20
type input "Father"
click at [616, 363] on div "Select Payment Mode" at bounding box center [702, 354] width 291 height 20
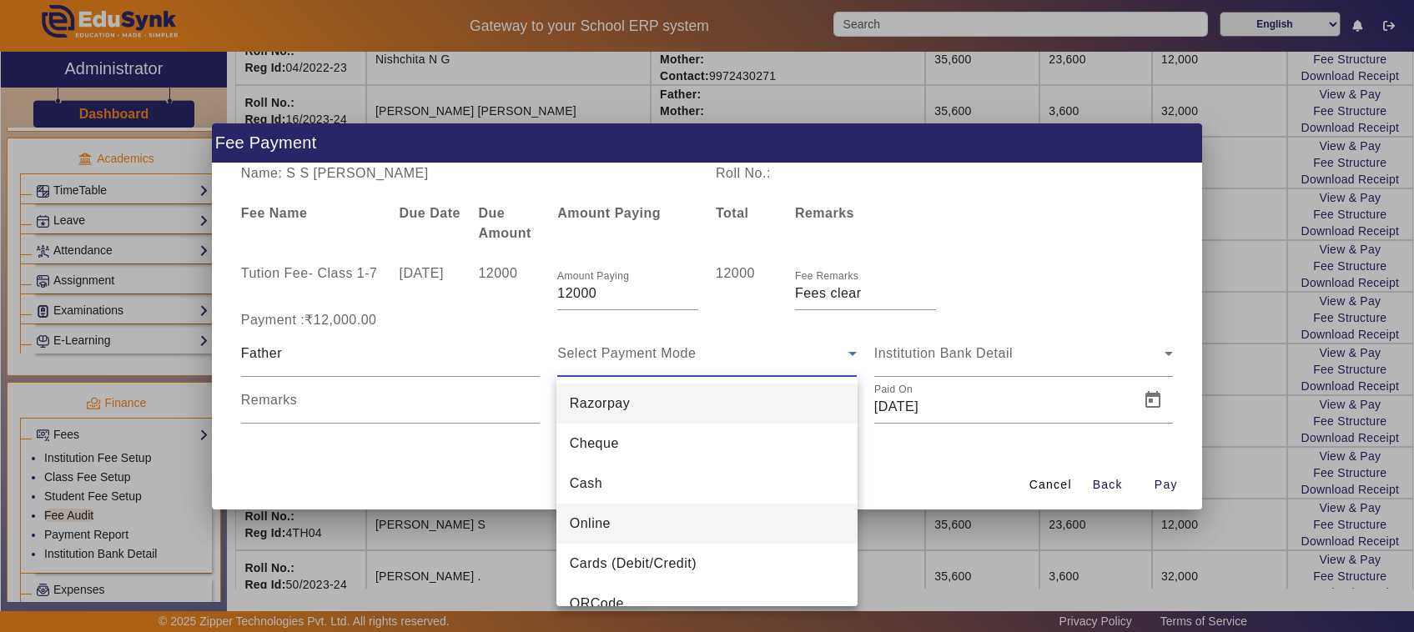
click at [597, 520] on span "Online" at bounding box center [590, 524] width 41 height 20
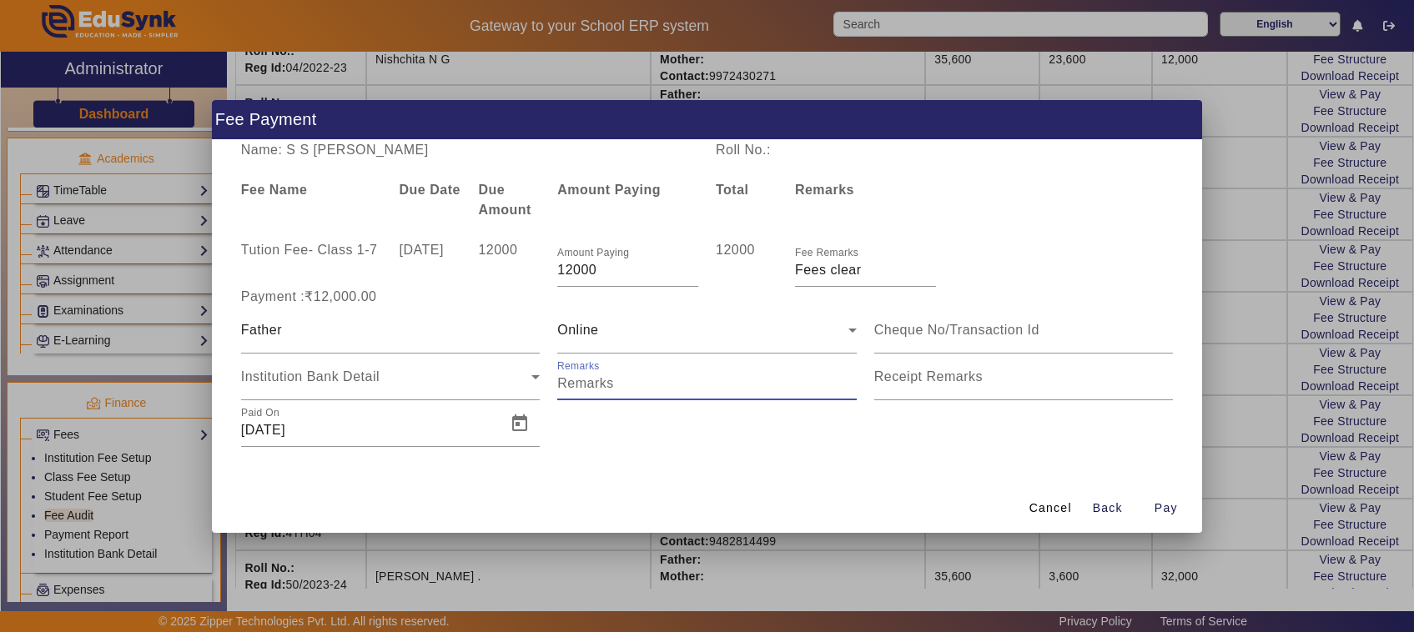
click at [590, 389] on input "Remarks" at bounding box center [706, 384] width 299 height 20
type input "775"
click at [916, 326] on input at bounding box center [1023, 330] width 299 height 20
type input "459323813815"
click at [1164, 506] on span "Pay" at bounding box center [1165, 509] width 23 height 18
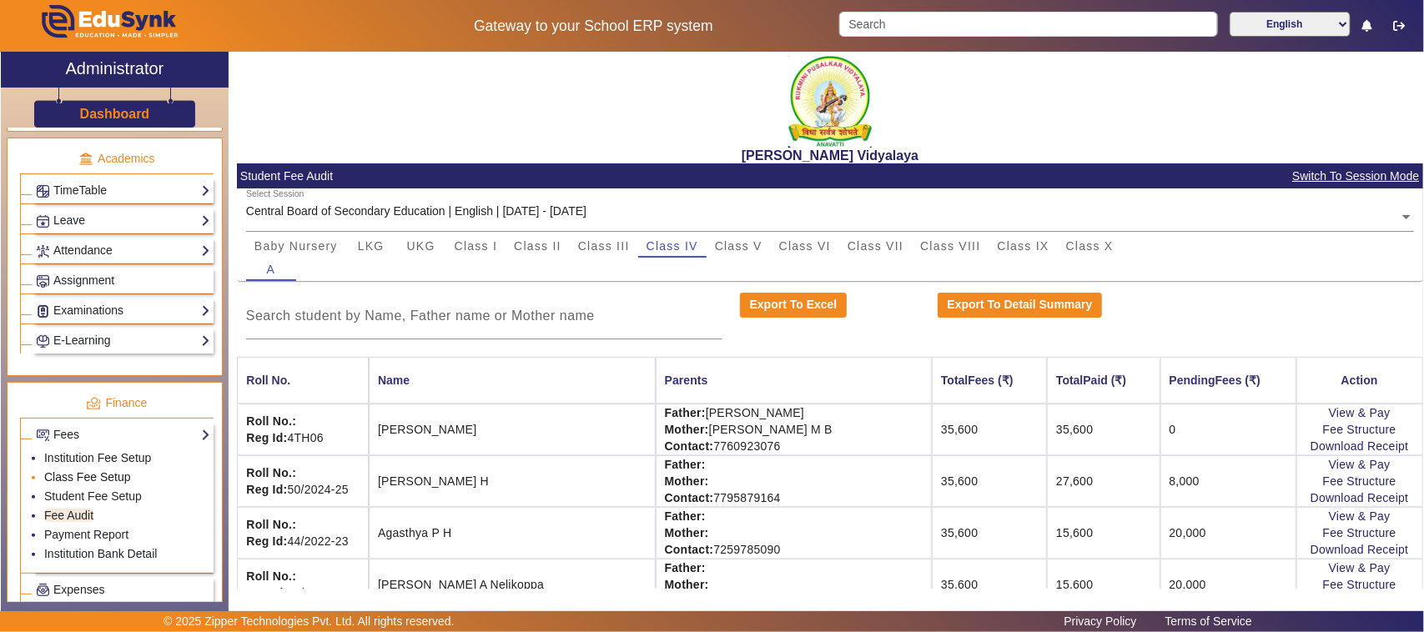
scroll to position [730, 0]
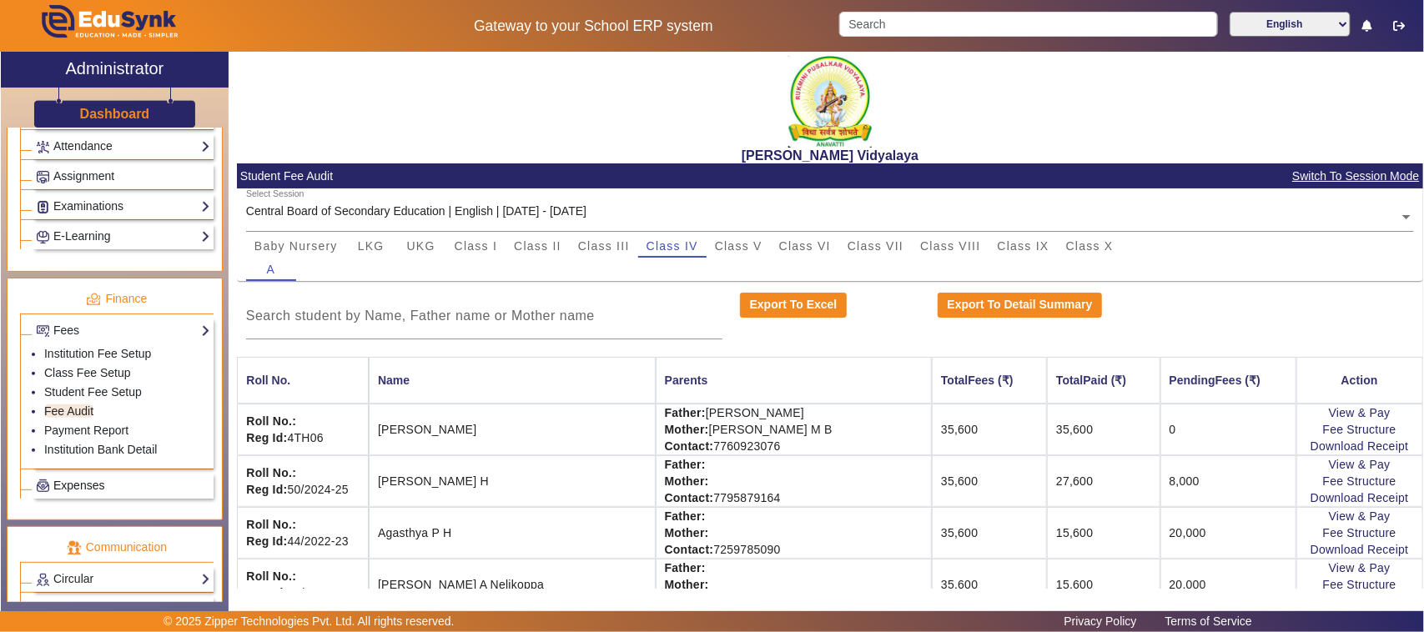
click at [72, 492] on span "Expenses" at bounding box center [78, 485] width 51 height 13
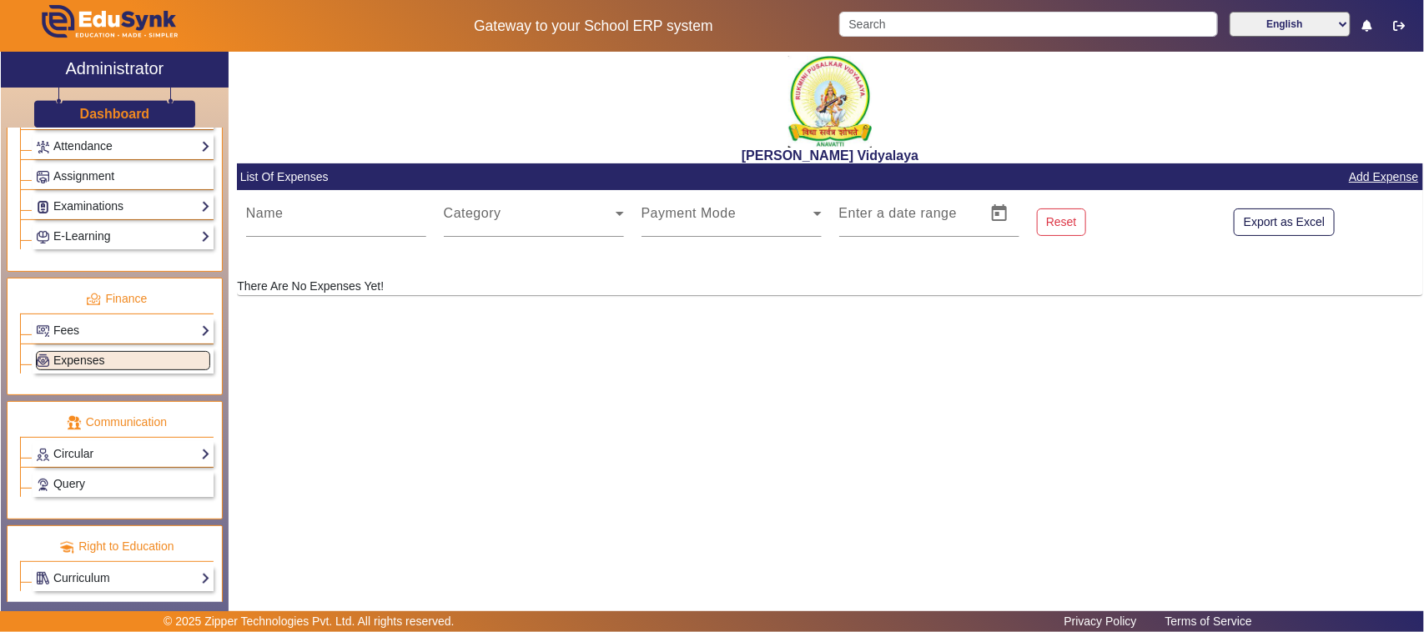
click at [83, 367] on span "Expenses" at bounding box center [78, 360] width 51 height 13
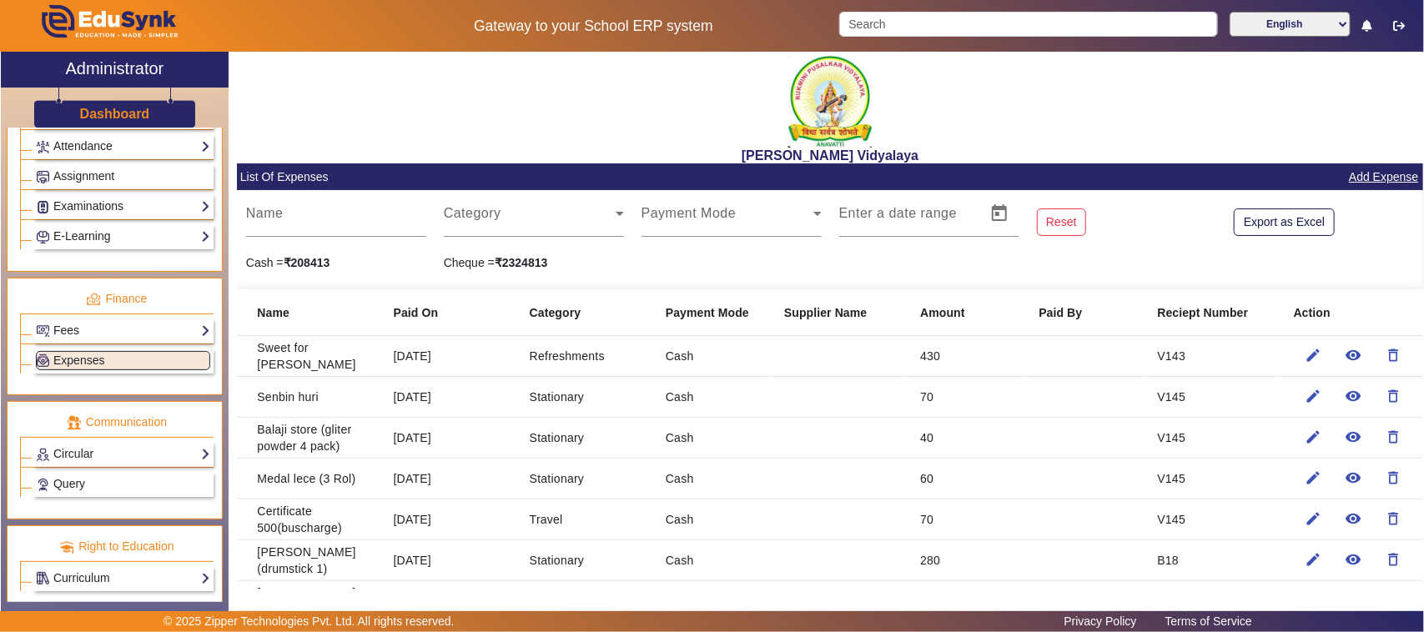
click at [1389, 171] on link "Add Expense" at bounding box center [1383, 177] width 73 height 21
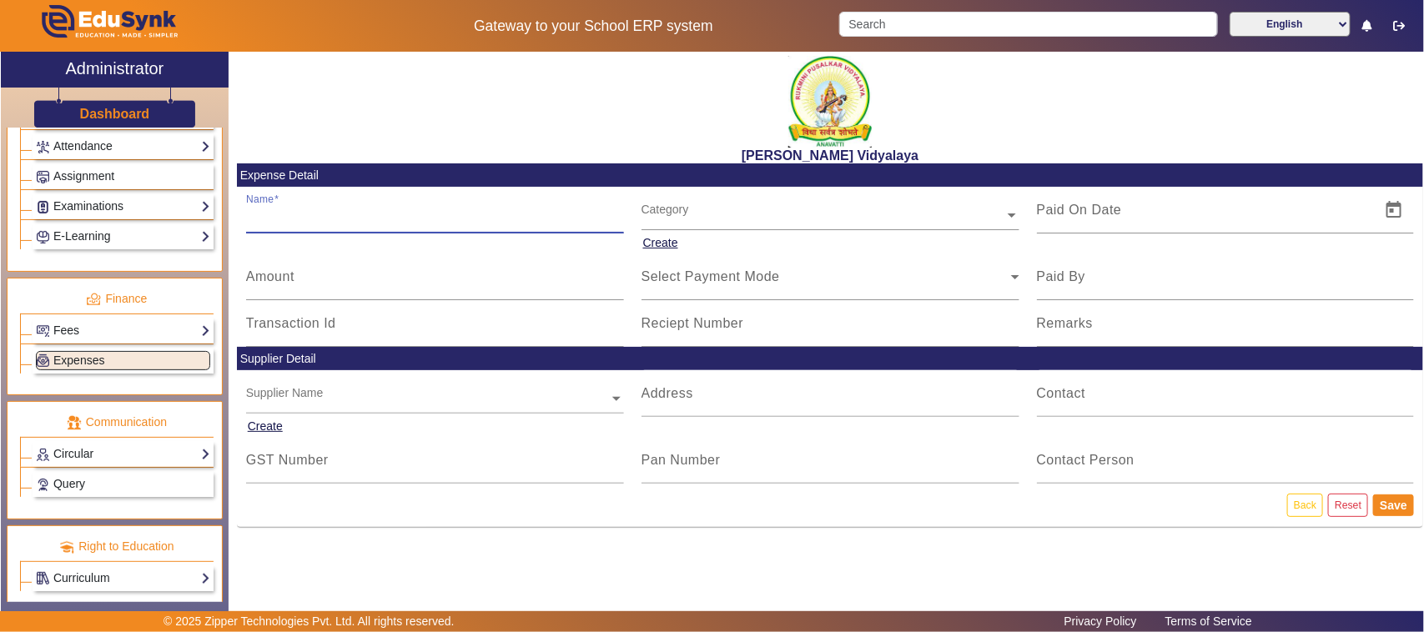
click at [309, 218] on input "Name" at bounding box center [435, 217] width 378 height 20
type input "k"
type input "KA15A7923 [PERSON_NAME]"
click at [297, 282] on input "Amount" at bounding box center [435, 284] width 378 height 20
type input "1893"
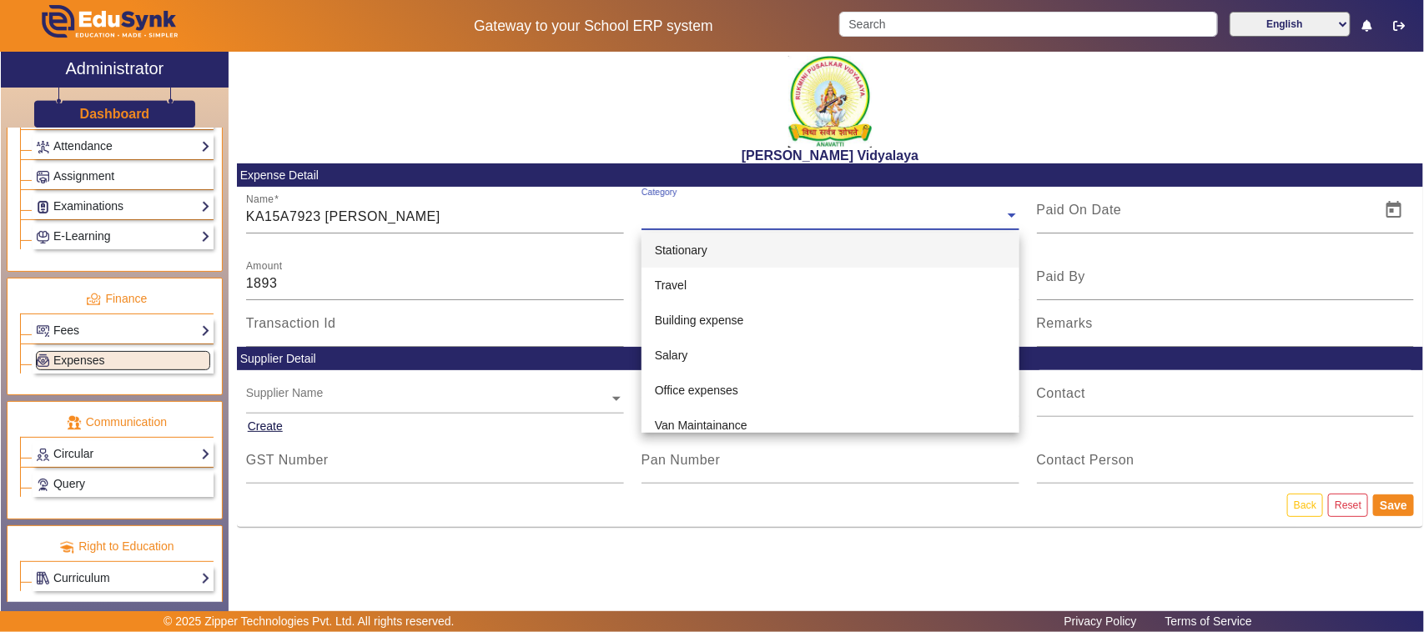
click at [681, 209] on input "text" at bounding box center [830, 216] width 378 height 18
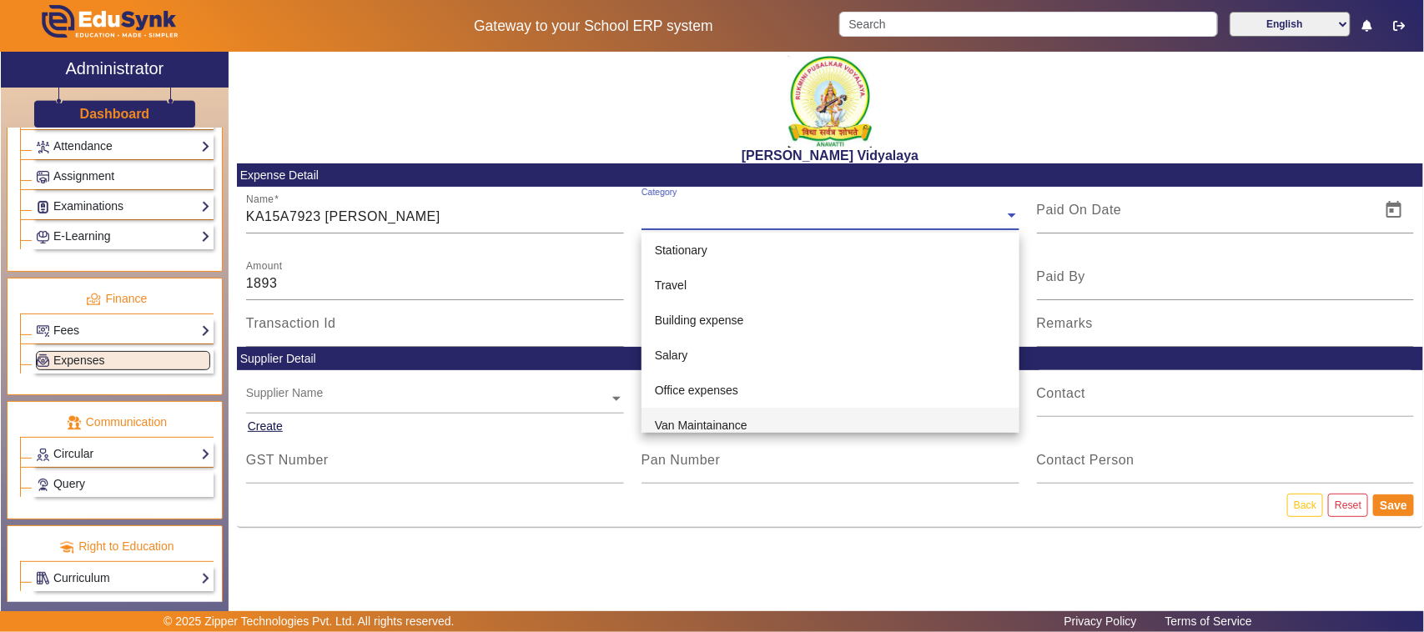
click at [678, 427] on span "Van Maintainance" at bounding box center [701, 425] width 93 height 13
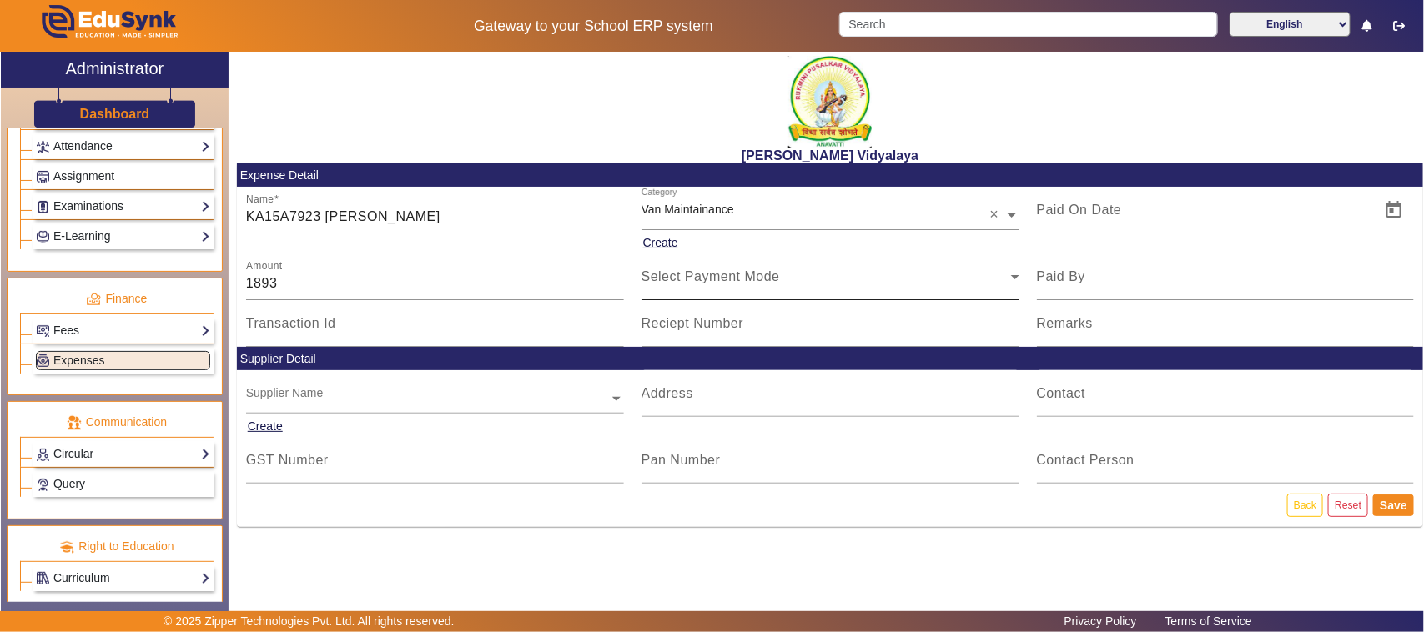
click at [668, 290] on div "Select Payment Mode" at bounding box center [830, 277] width 378 height 47
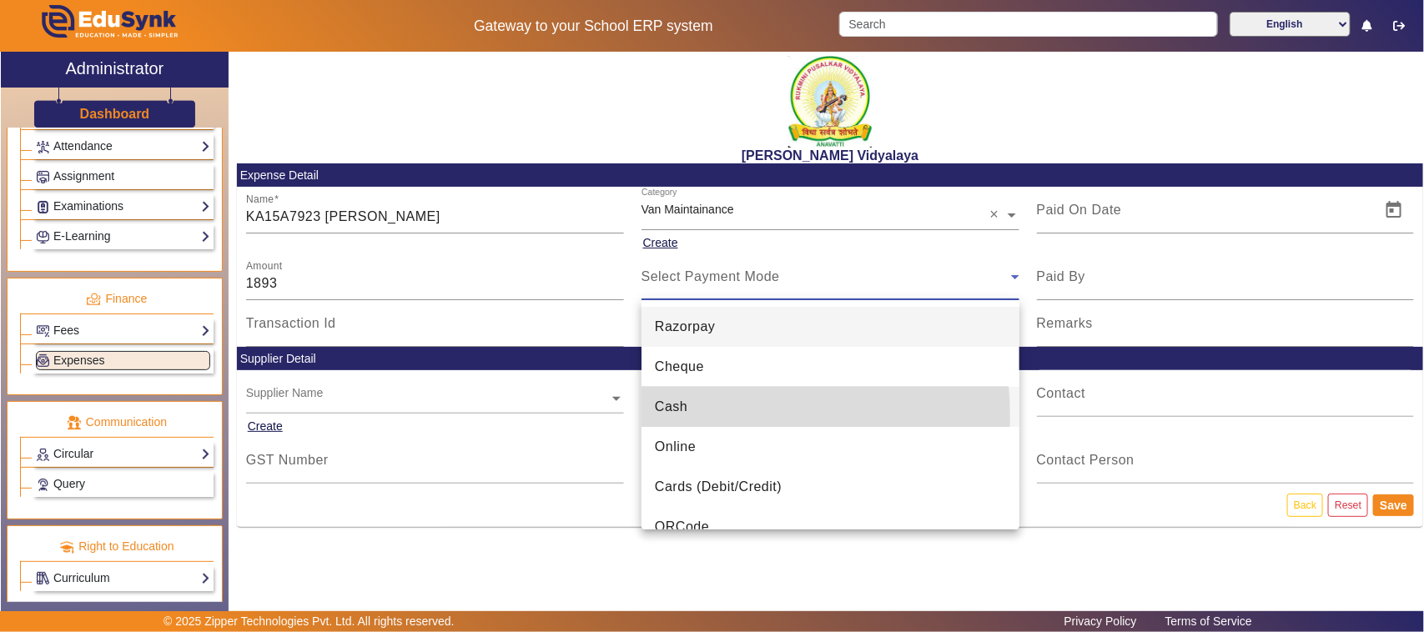
click at [678, 417] on span "Cash" at bounding box center [671, 407] width 33 height 20
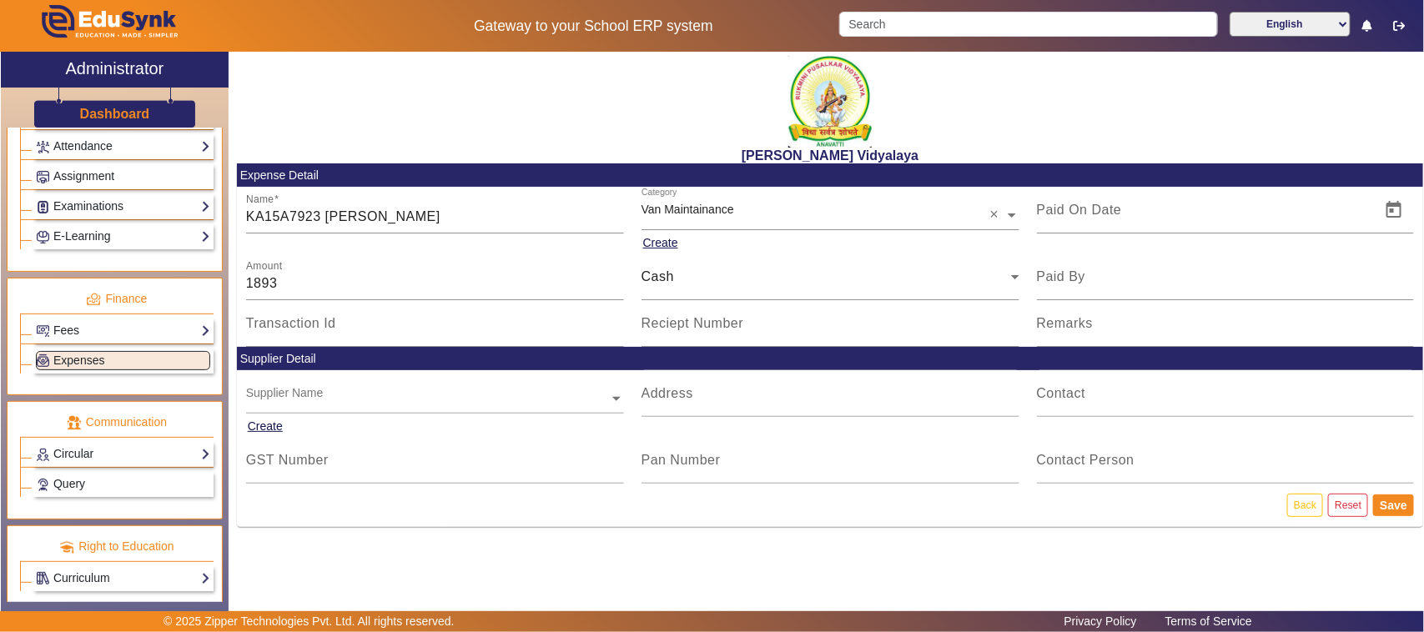
click at [673, 353] on mat-card-header "Supplier Detail" at bounding box center [830, 358] width 1186 height 23
click at [676, 339] on input "Reciept Number" at bounding box center [830, 330] width 378 height 20
type input "b"
type input "B19"
click at [1394, 210] on span "Open calendar" at bounding box center [1394, 210] width 40 height 40
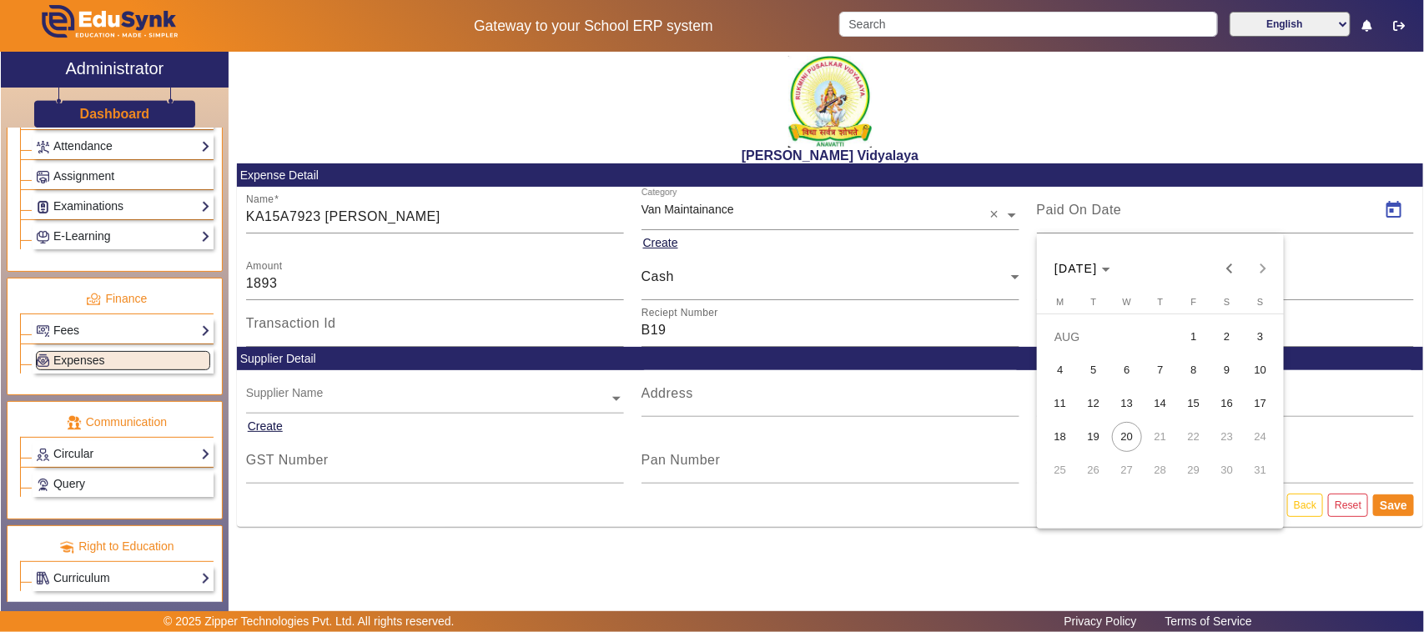
click at [1093, 432] on span "19" at bounding box center [1093, 437] width 30 height 30
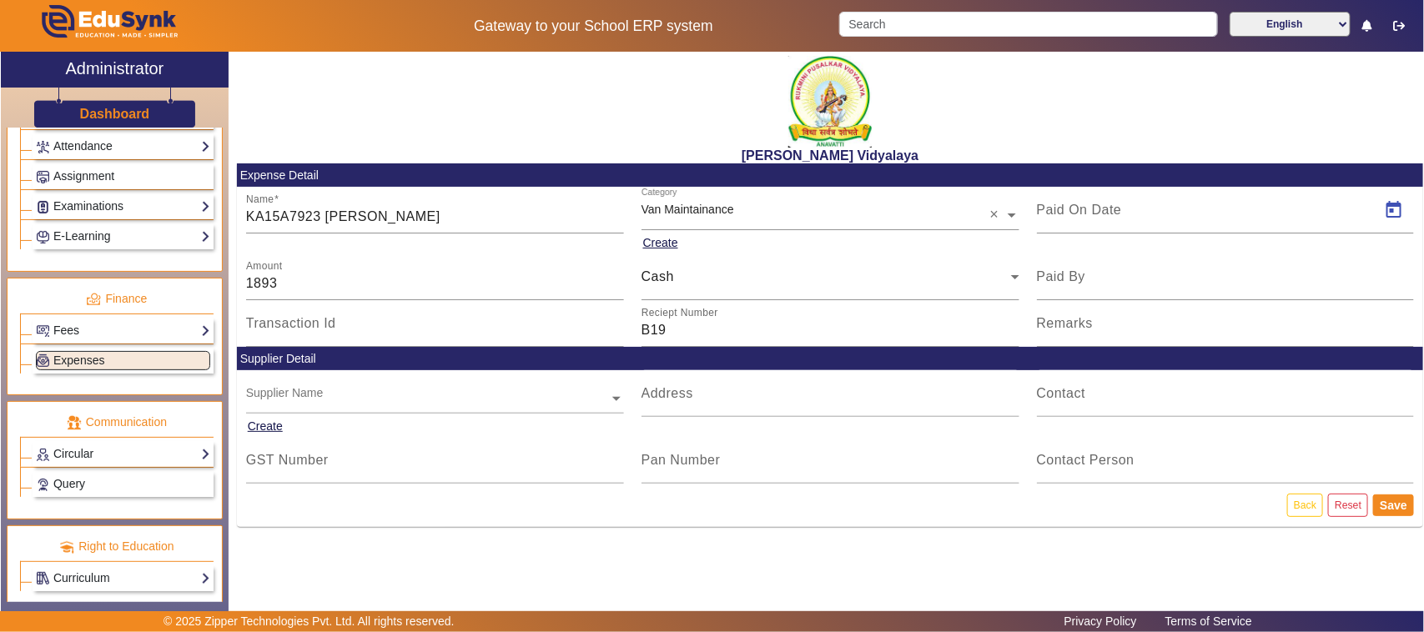
type input "[DATE]"
click at [1397, 505] on button "Save" at bounding box center [1393, 506] width 41 height 22
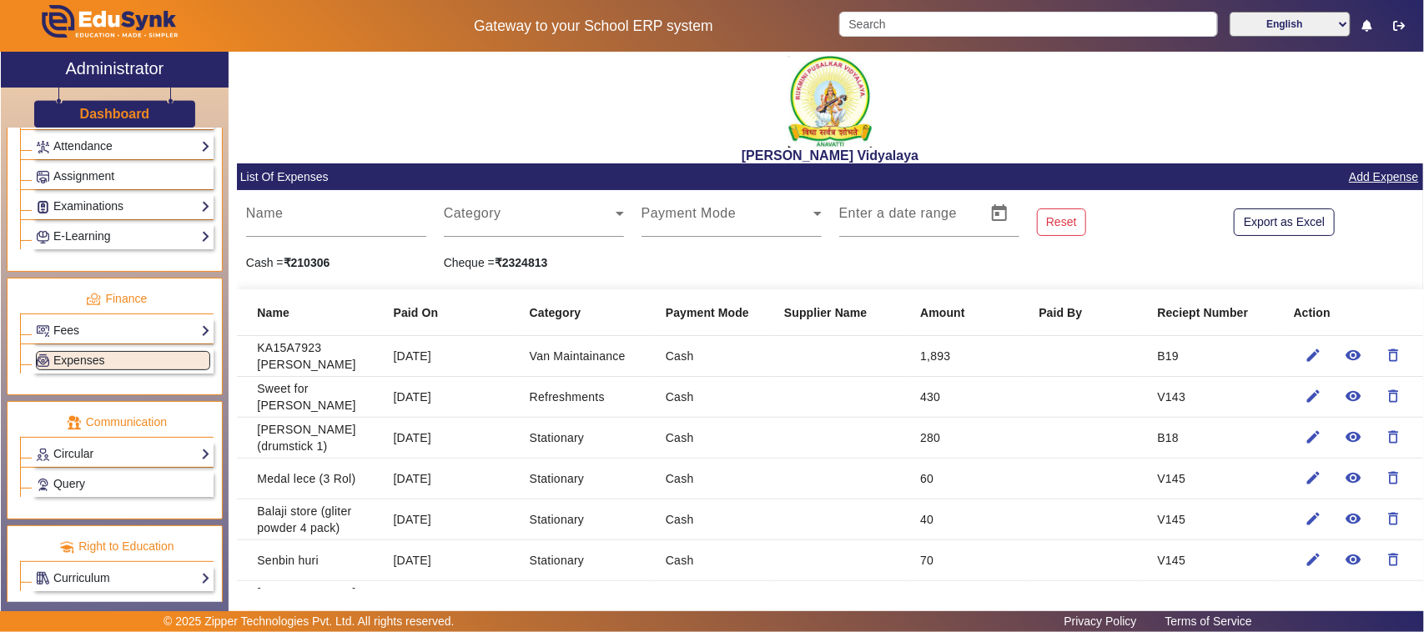
click at [1382, 179] on link "Add Expense" at bounding box center [1383, 177] width 73 height 21
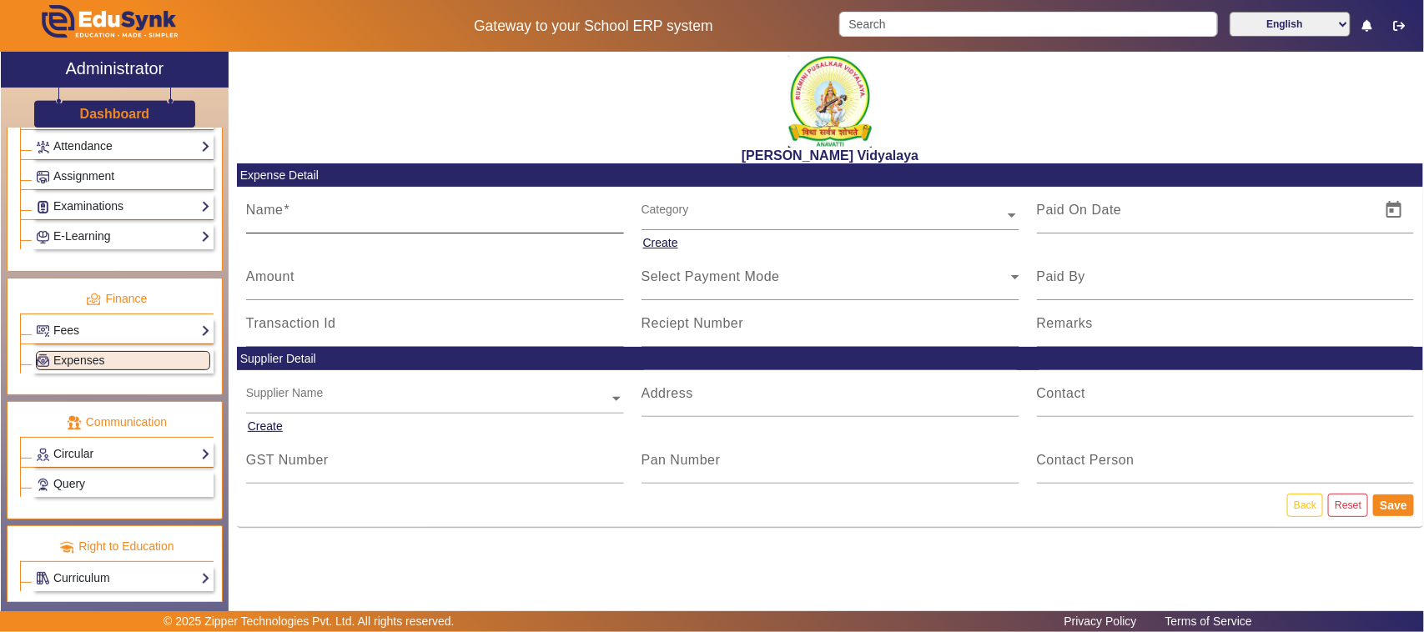
click at [319, 225] on input "Name" at bounding box center [435, 217] width 378 height 20
type input "Shriram finance"
click at [298, 280] on input "Amount" at bounding box center [435, 284] width 378 height 20
type input "38402"
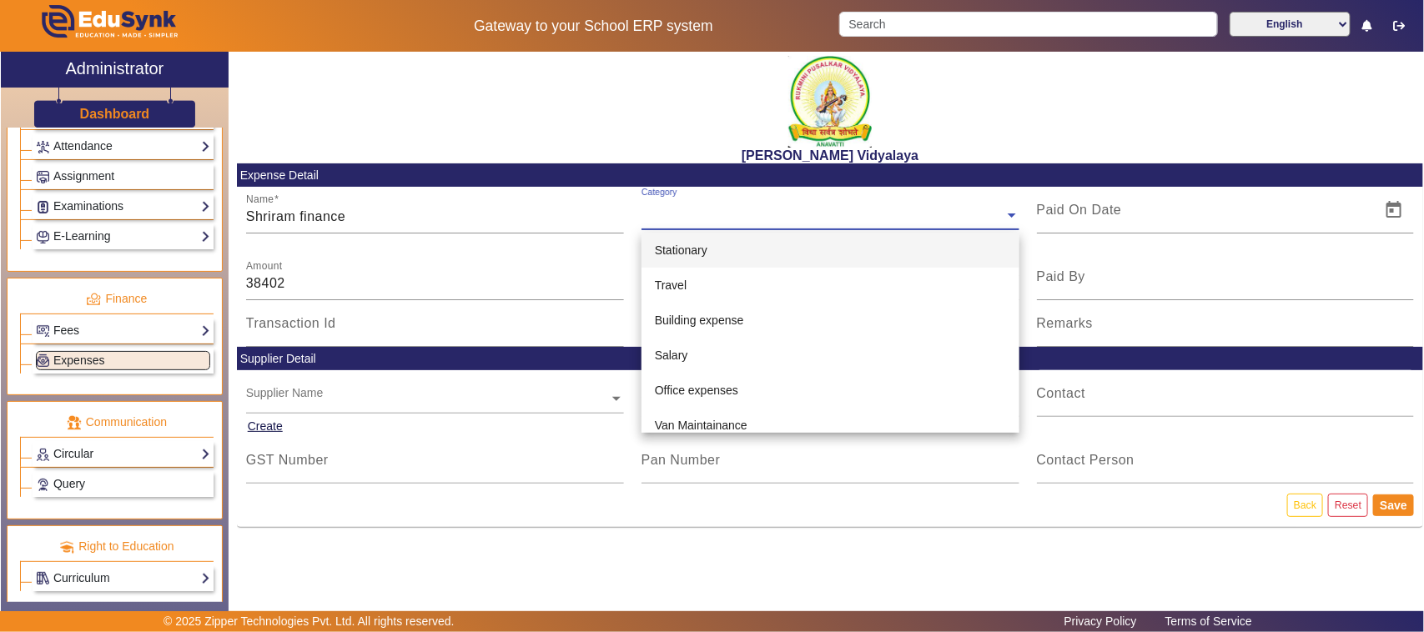
click at [694, 222] on input "text" at bounding box center [830, 216] width 378 height 18
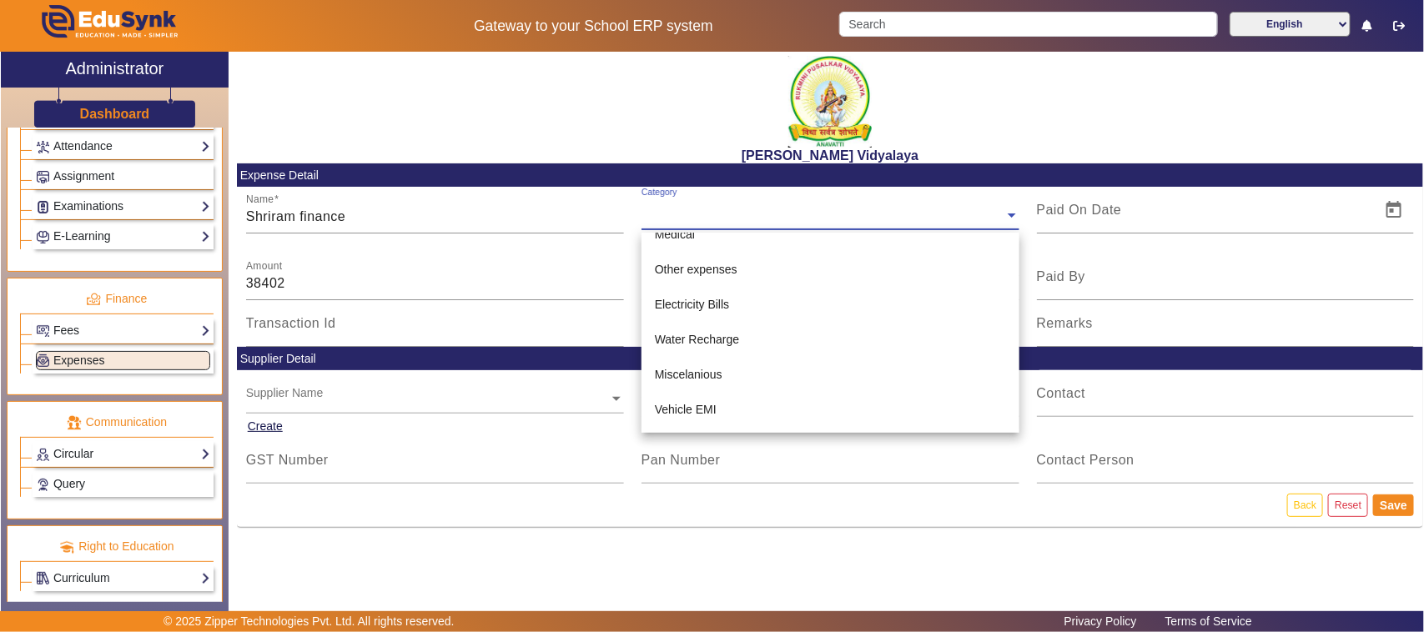
scroll to position [360, 0]
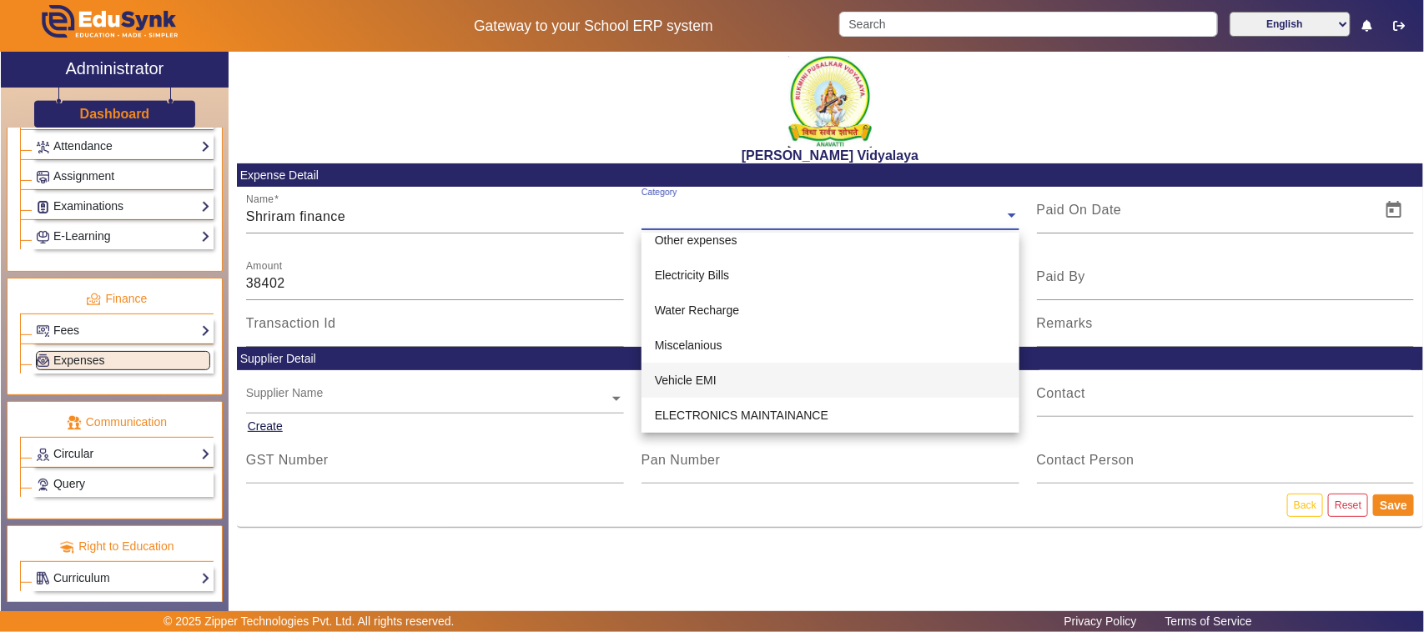
click at [714, 381] on span "Vehicle EMI" at bounding box center [686, 380] width 62 height 13
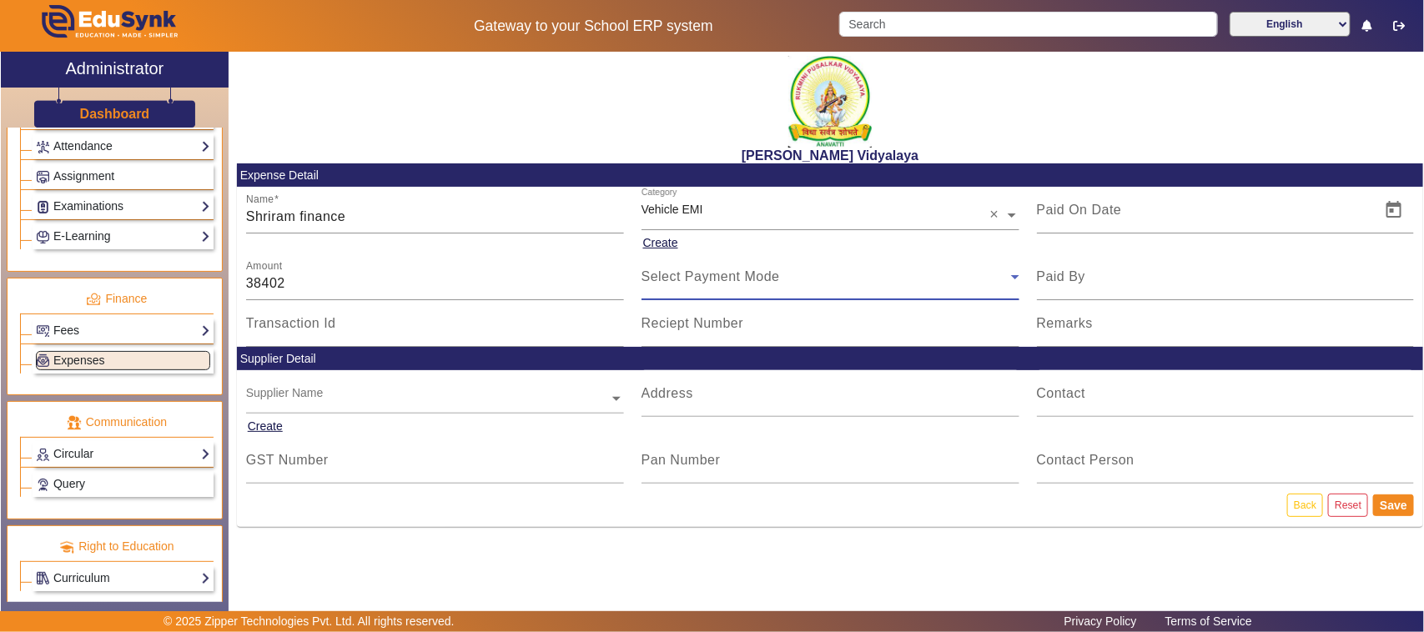
click at [695, 284] on span "Select Payment Mode" at bounding box center [710, 276] width 138 height 14
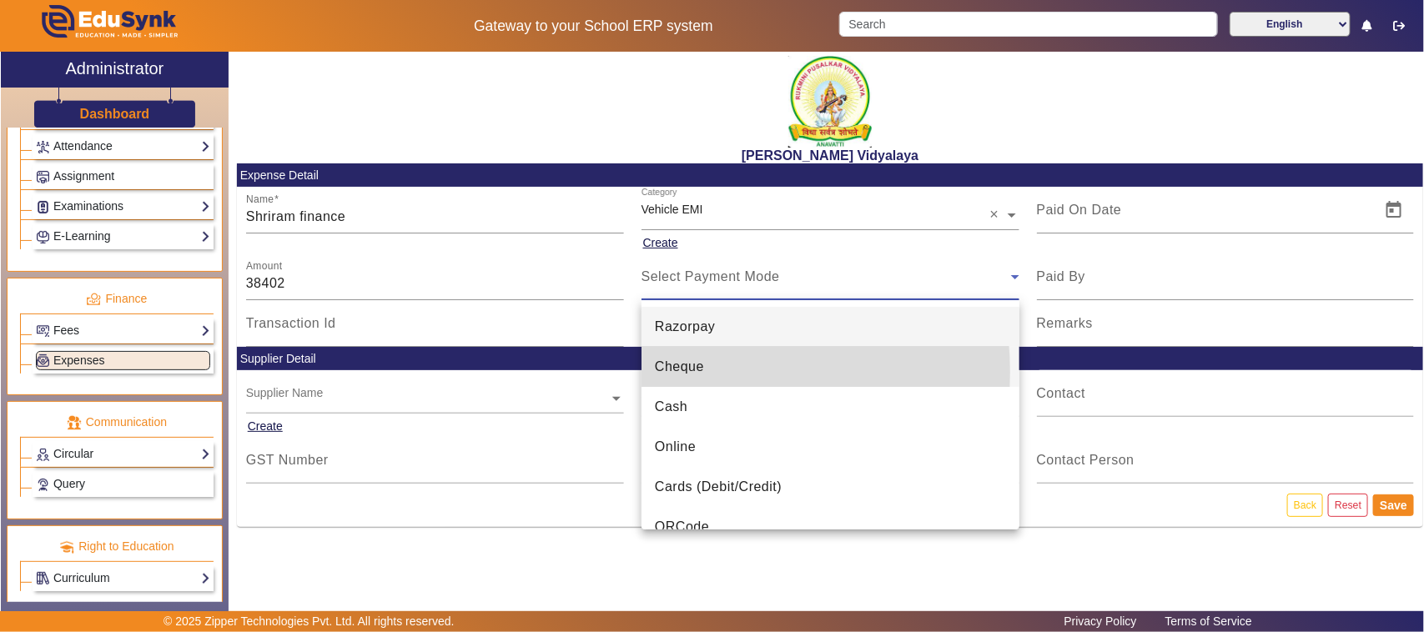
click at [682, 372] on span "Cheque" at bounding box center [679, 367] width 49 height 20
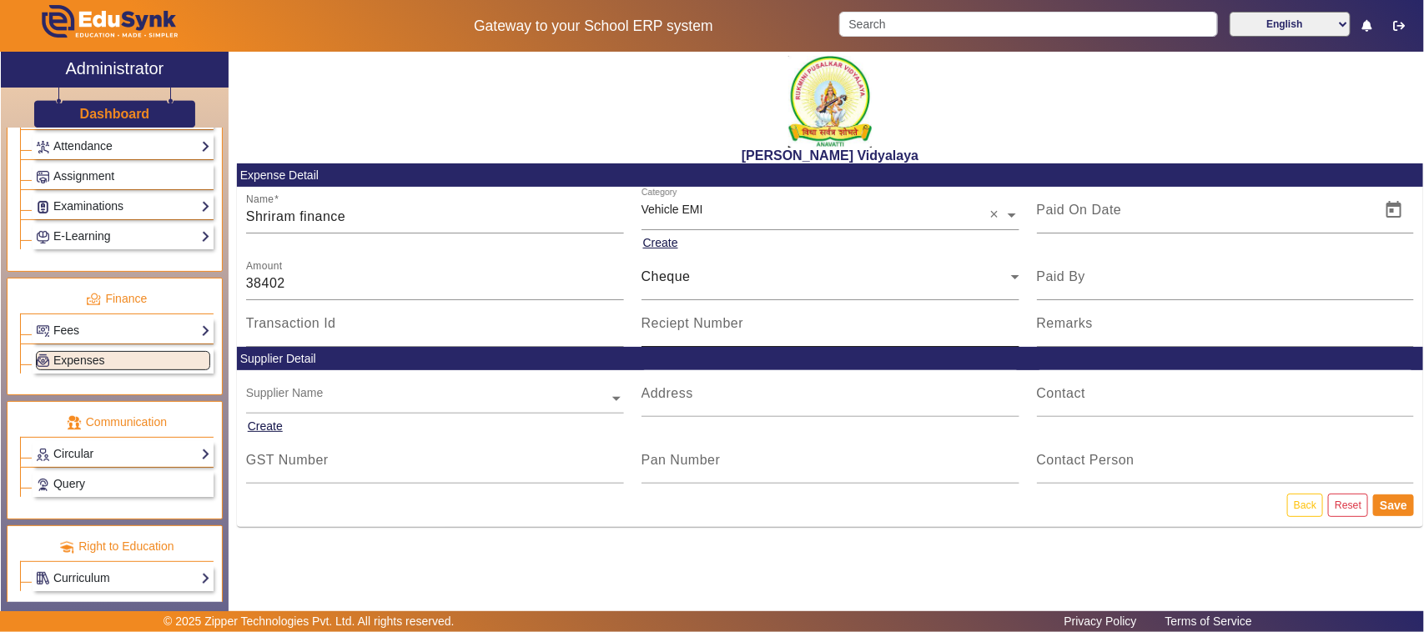
click at [676, 329] on mat-label "Reciept Number" at bounding box center [692, 323] width 103 height 14
click at [676, 329] on input "Reciept Number" at bounding box center [830, 330] width 378 height 20
type input "3"
type input "664433"
click at [1393, 207] on span "Open calendar" at bounding box center [1394, 210] width 40 height 40
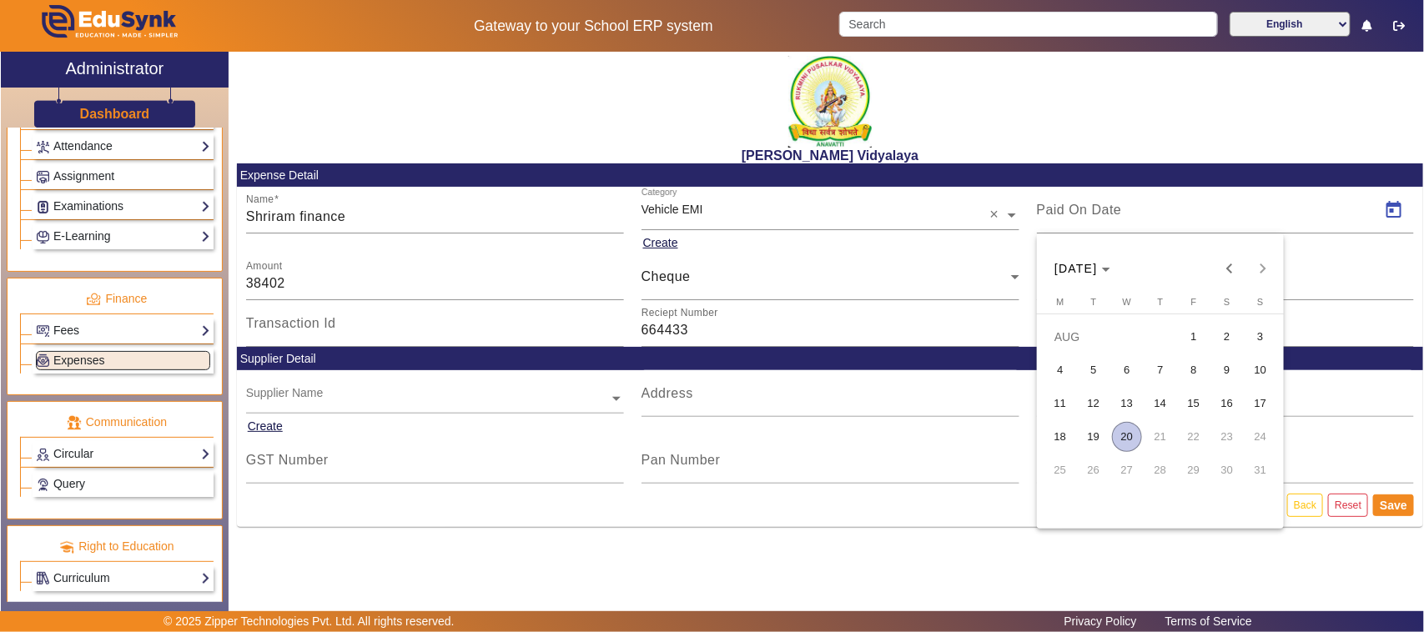
click at [1128, 439] on span "20" at bounding box center [1127, 437] width 30 height 30
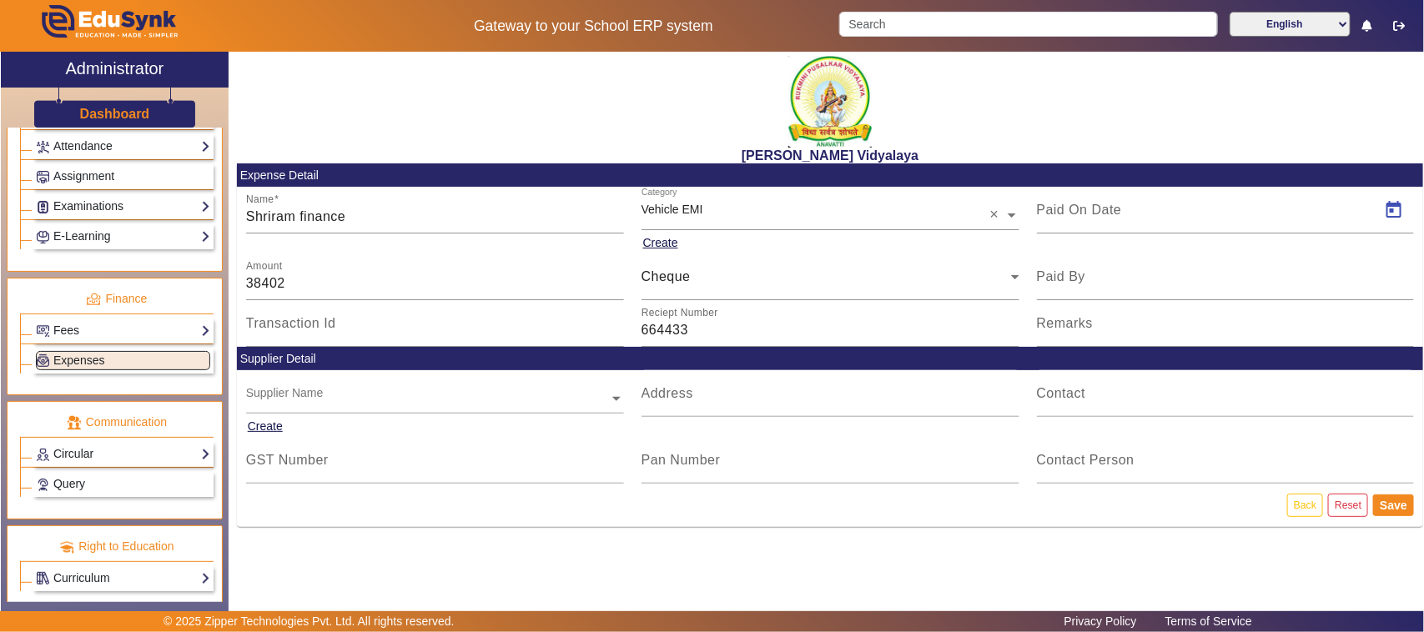
type input "[DATE]"
click at [1390, 502] on button "Save" at bounding box center [1393, 506] width 41 height 22
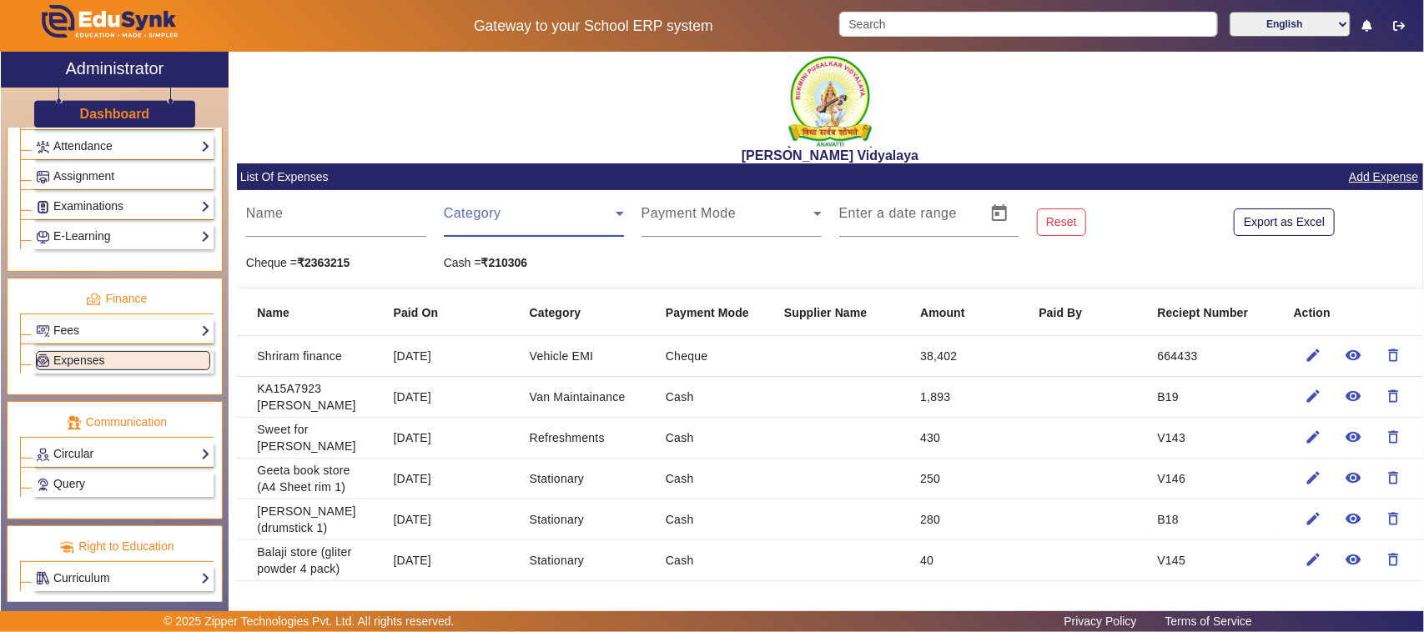
click at [482, 217] on span at bounding box center [530, 220] width 172 height 20
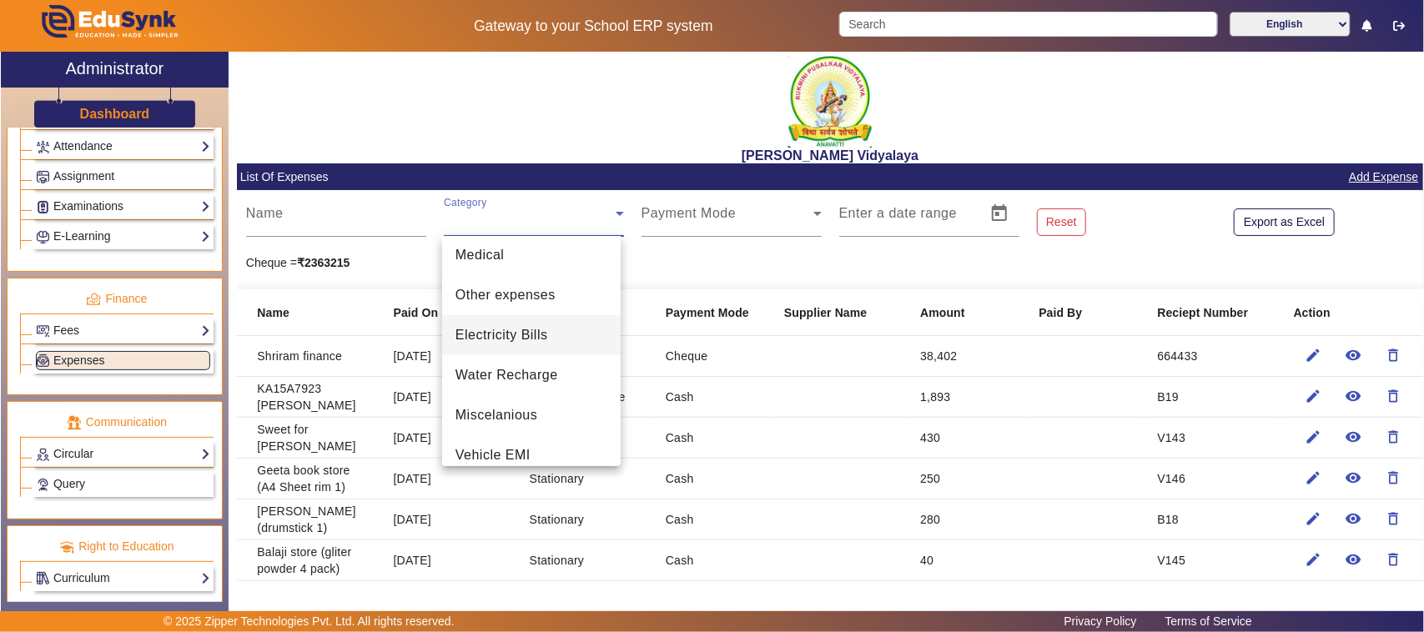
scroll to position [417, 0]
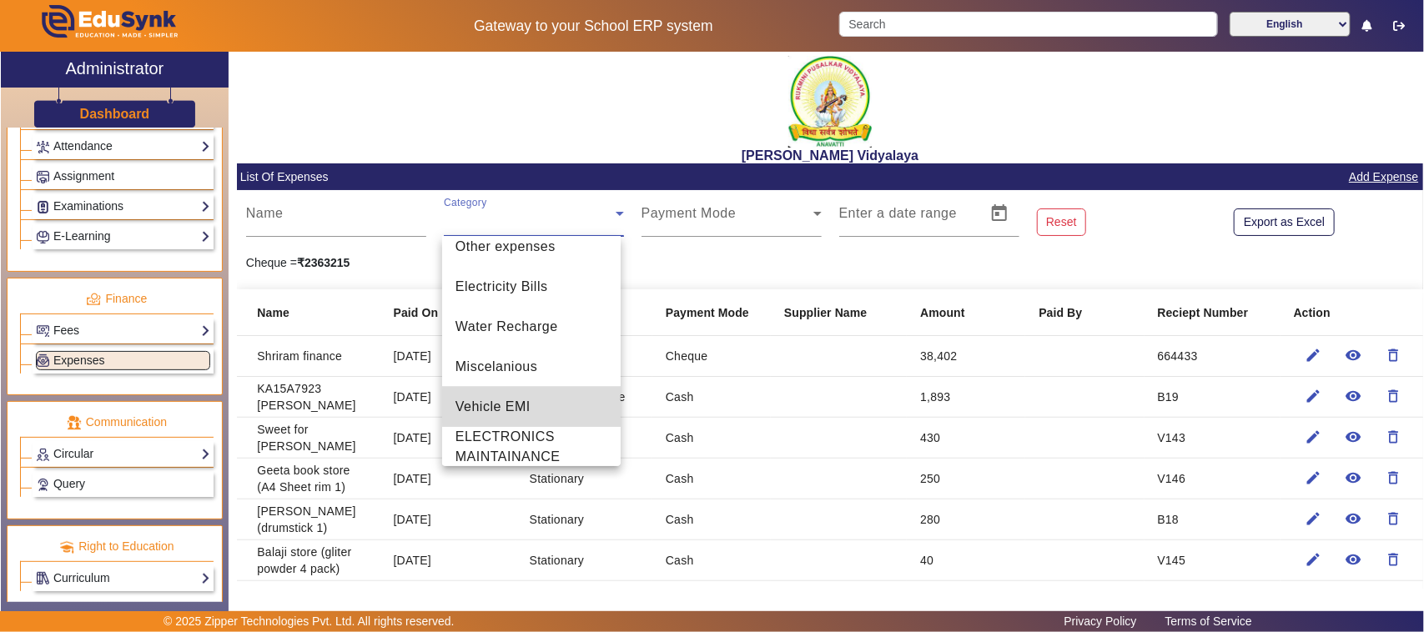
click at [534, 406] on mat-option "Vehicle EMI" at bounding box center [531, 407] width 178 height 40
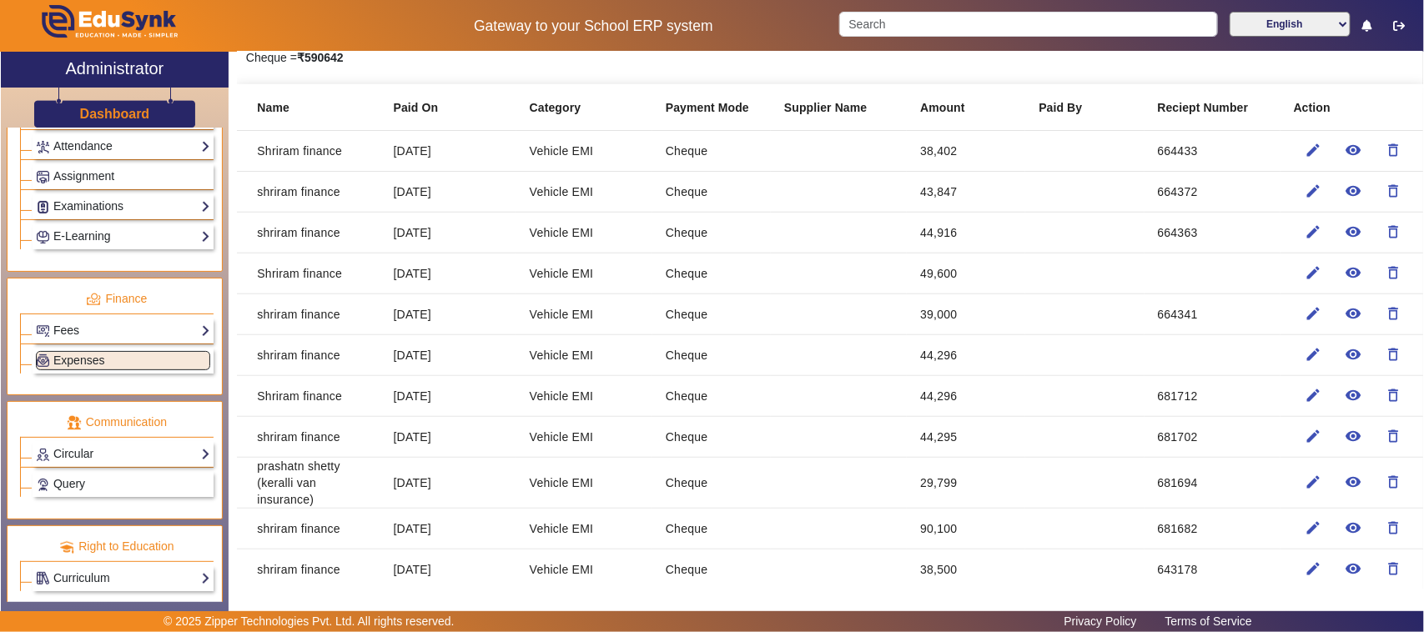
scroll to position [51, 0]
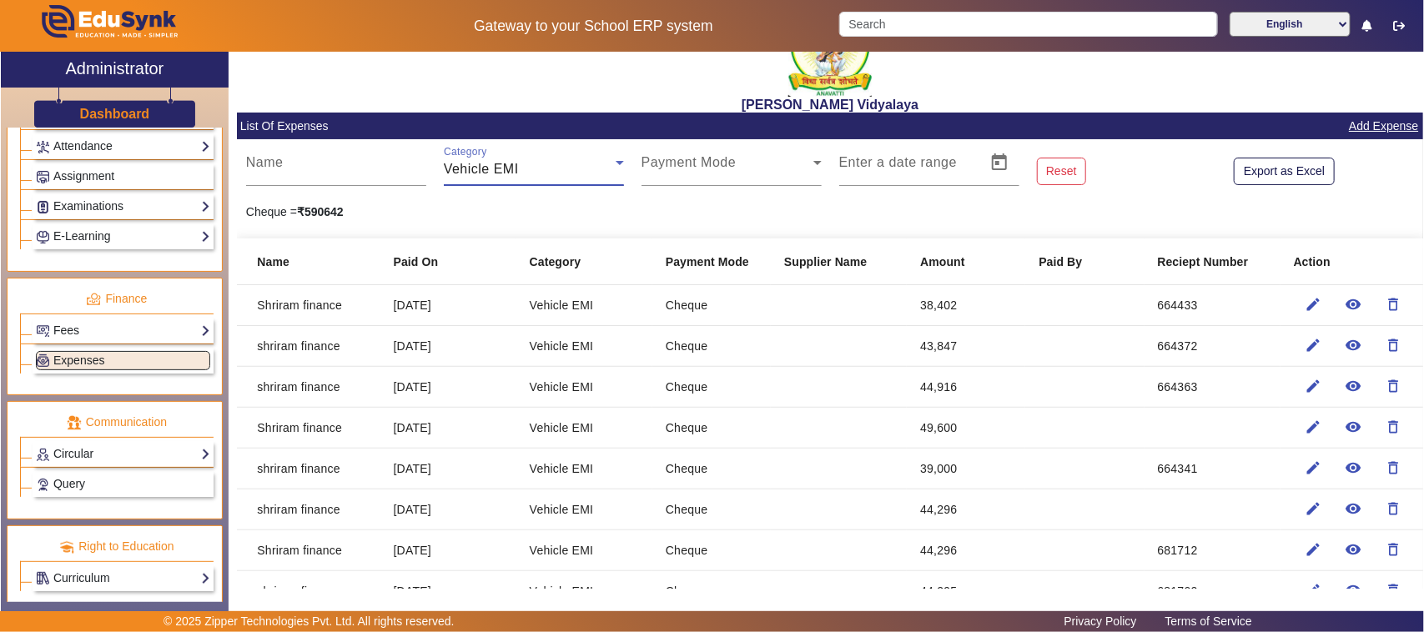
click at [490, 157] on div "Category Vehicle EMI" at bounding box center [534, 162] width 180 height 47
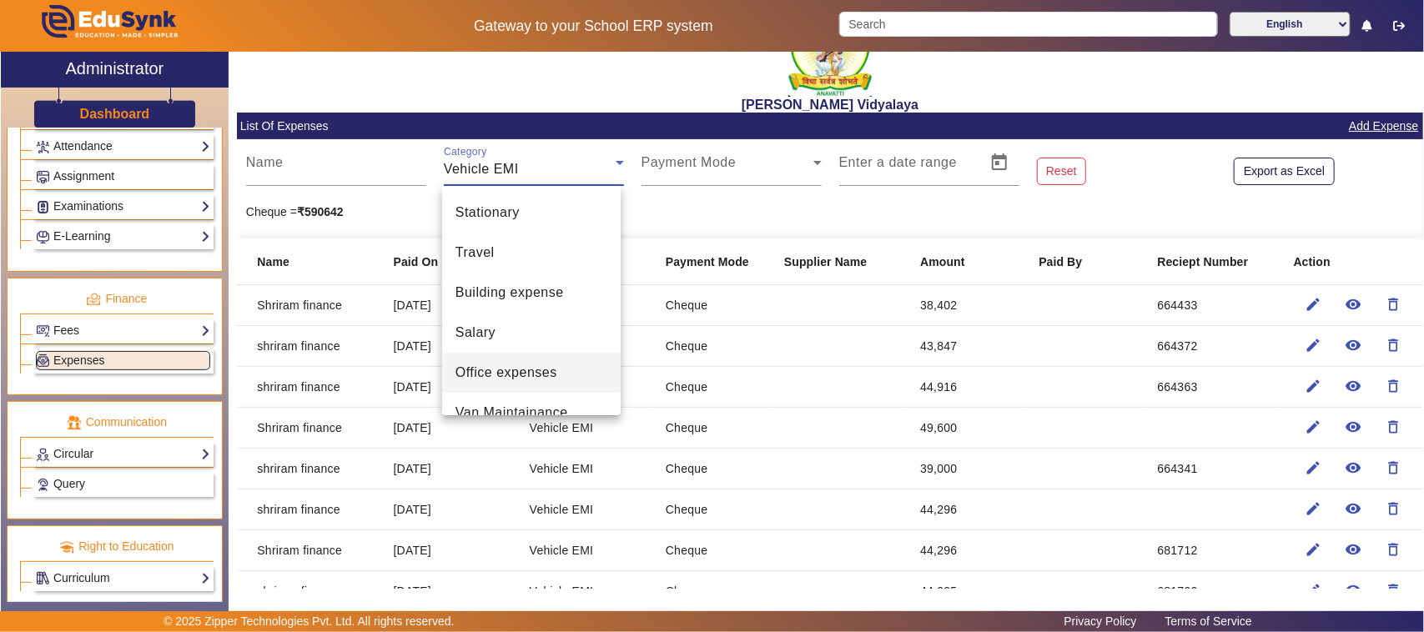
scroll to position [104, 0]
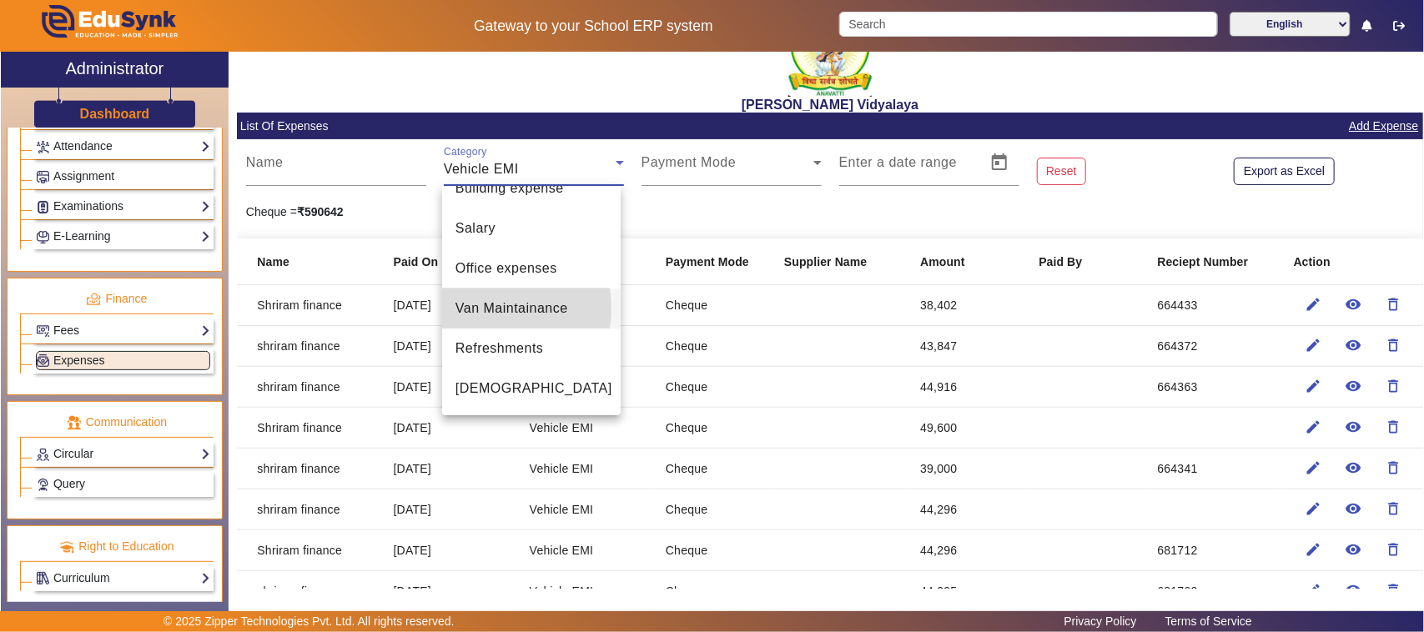
click at [485, 309] on span "Van Maintainance" at bounding box center [511, 309] width 113 height 20
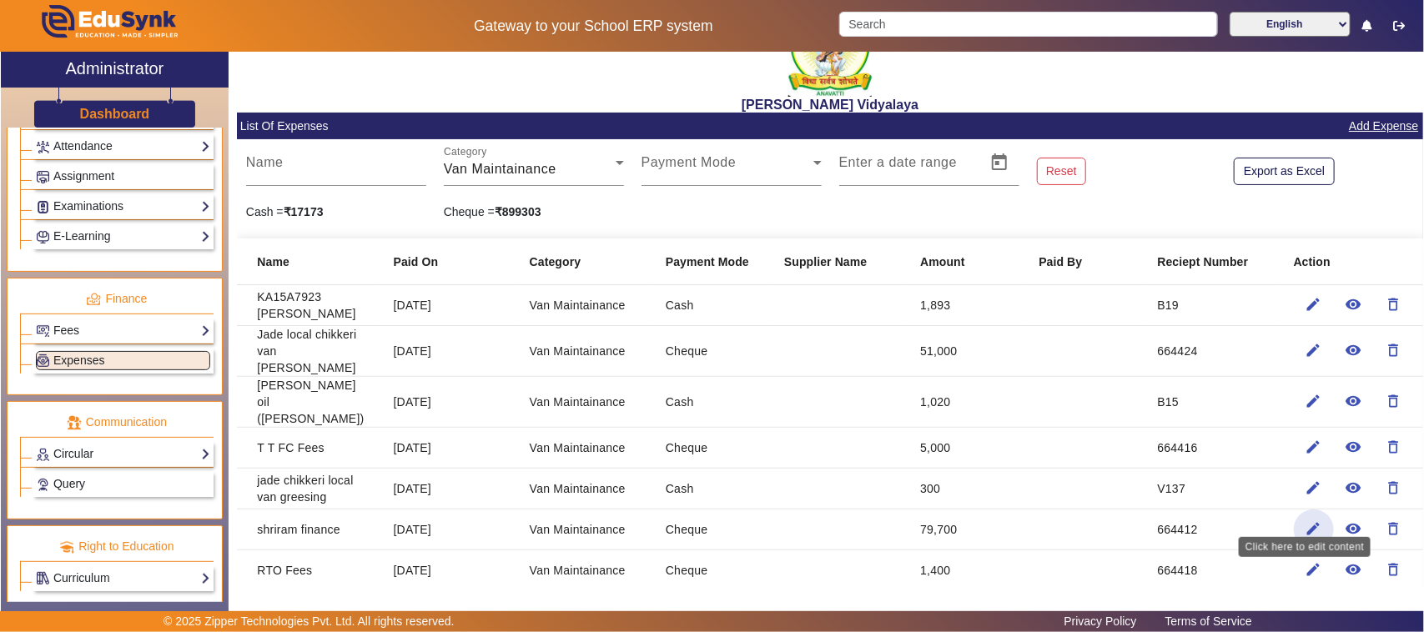
click at [1306, 520] on mat-icon "edit" at bounding box center [1313, 528] width 17 height 17
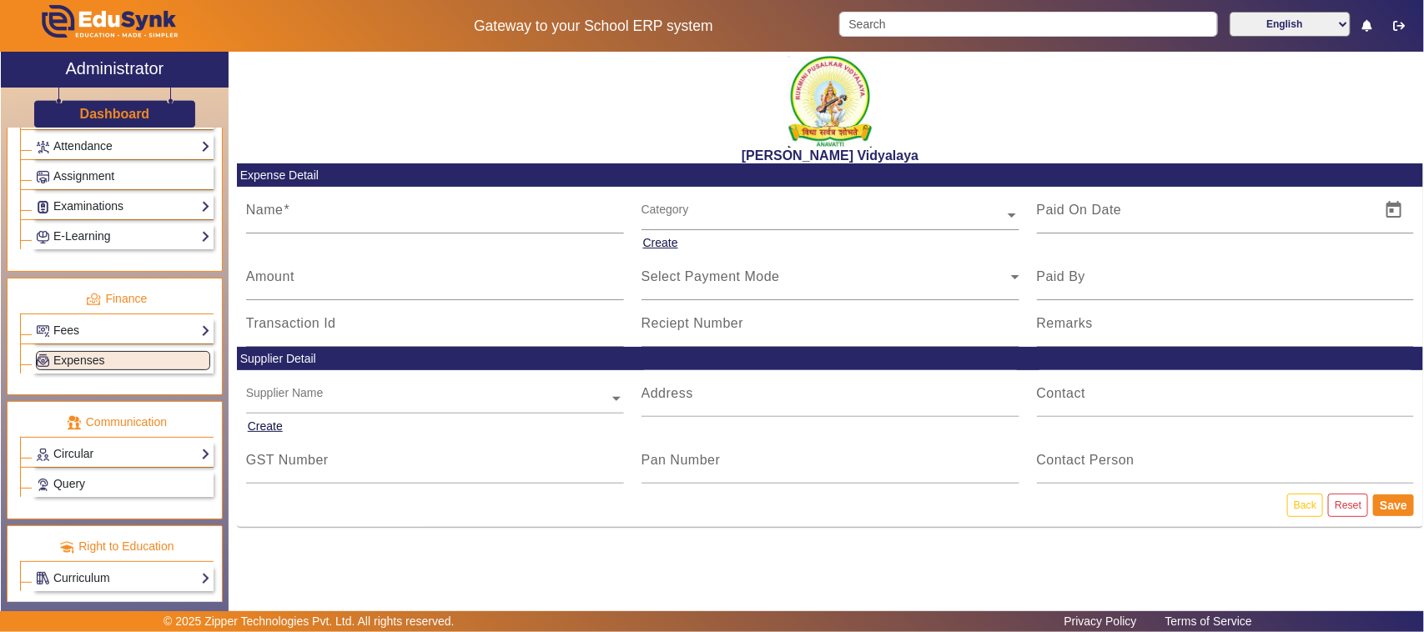
type input "shriram finance"
type input "[DATE]"
type input "79700"
type input "664412"
click at [688, 209] on input "text" at bounding box center [830, 216] width 378 height 18
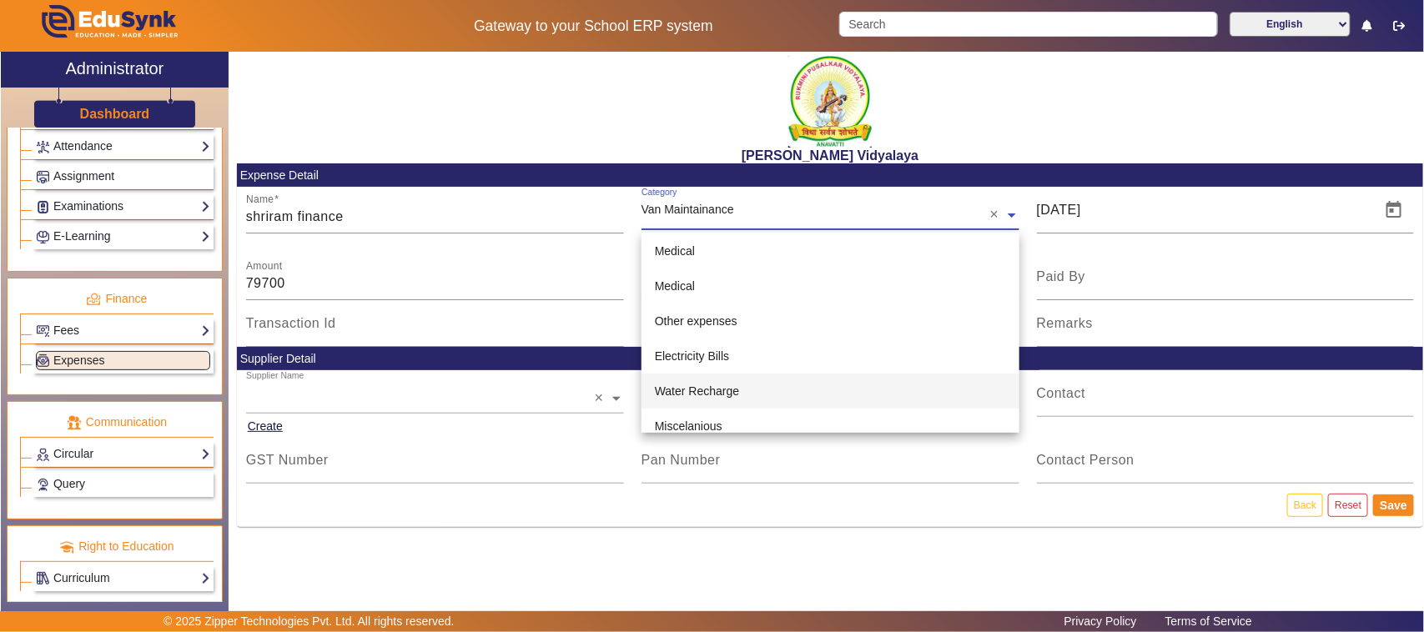
scroll to position [360, 0]
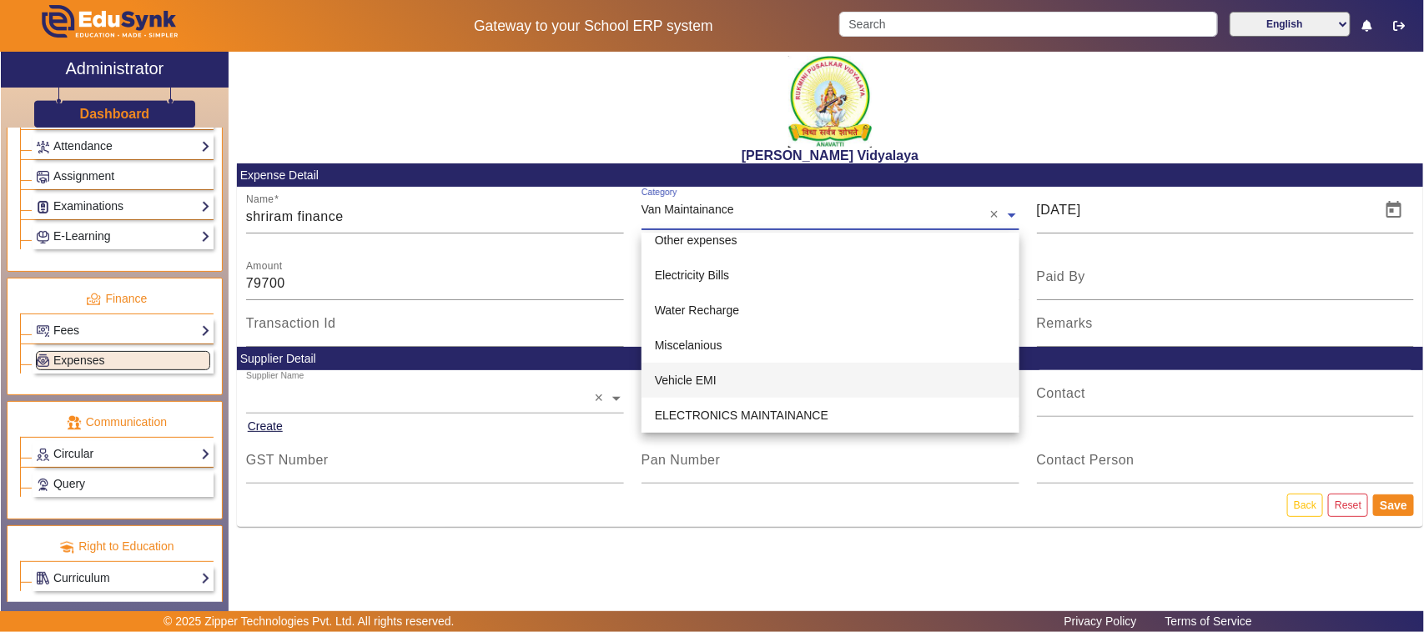
click at [686, 381] on span "Vehicle EMI" at bounding box center [686, 380] width 62 height 13
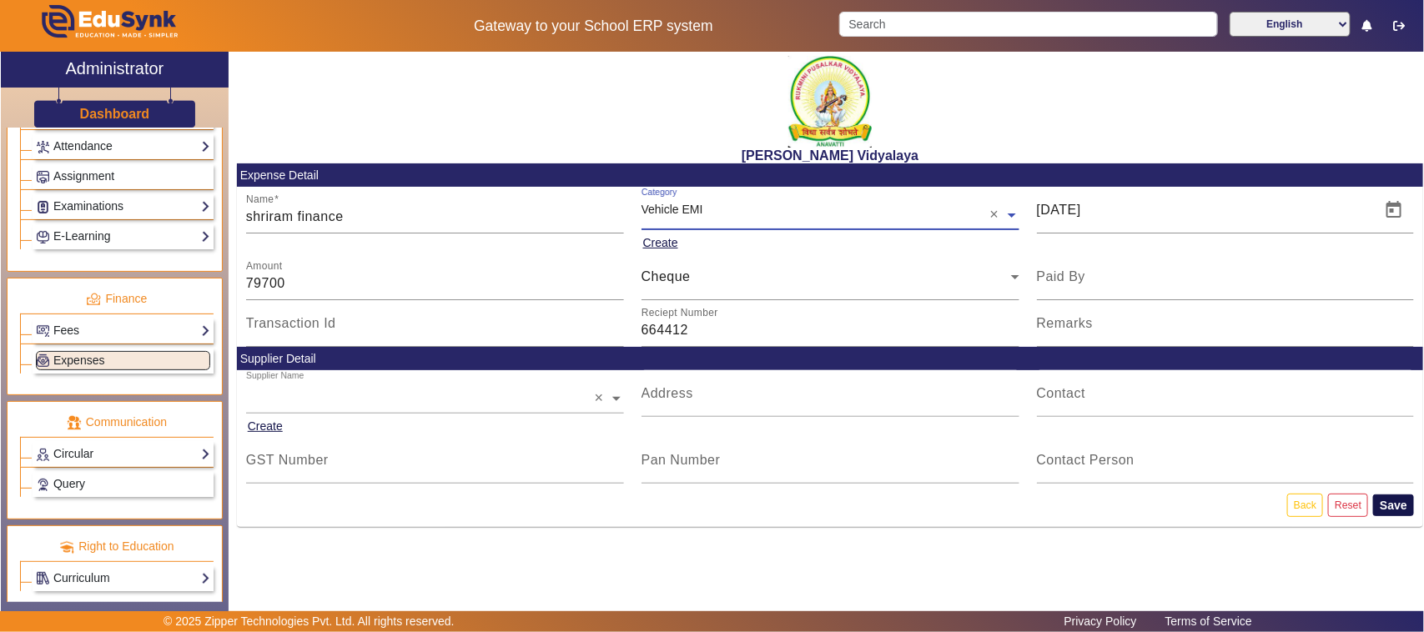
click at [1391, 505] on button "Save" at bounding box center [1393, 506] width 41 height 22
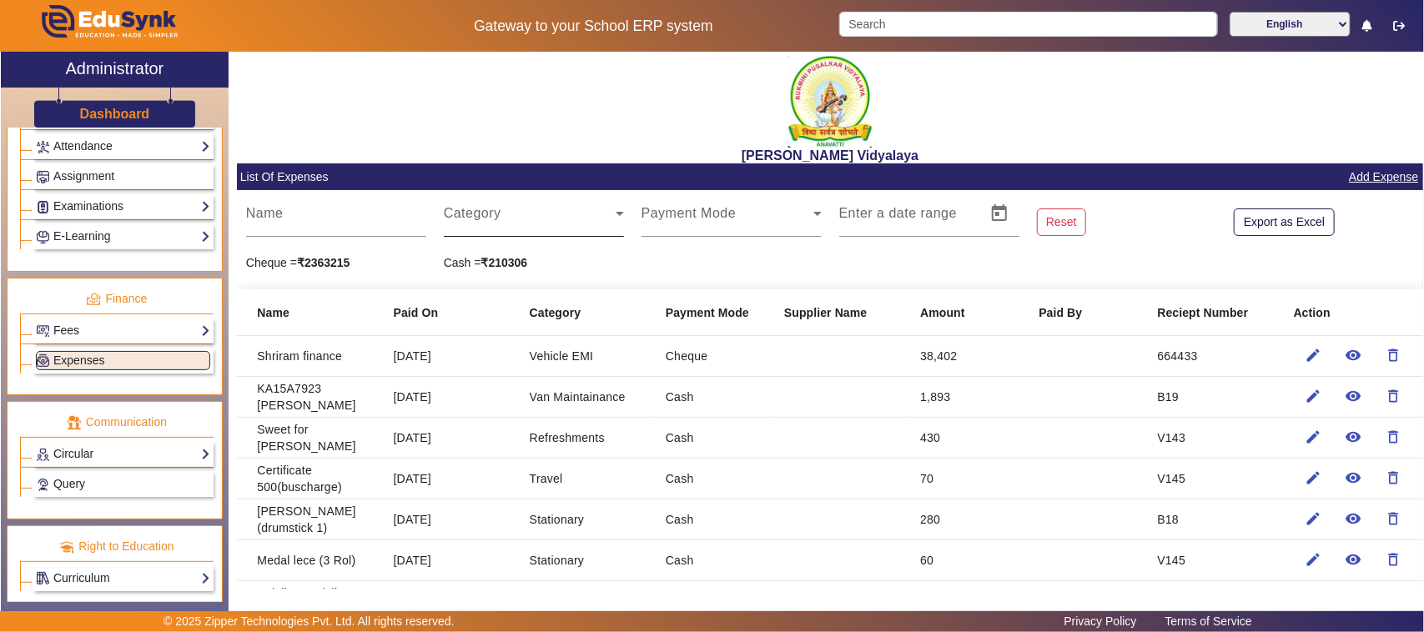
click at [481, 224] on span at bounding box center [530, 220] width 172 height 20
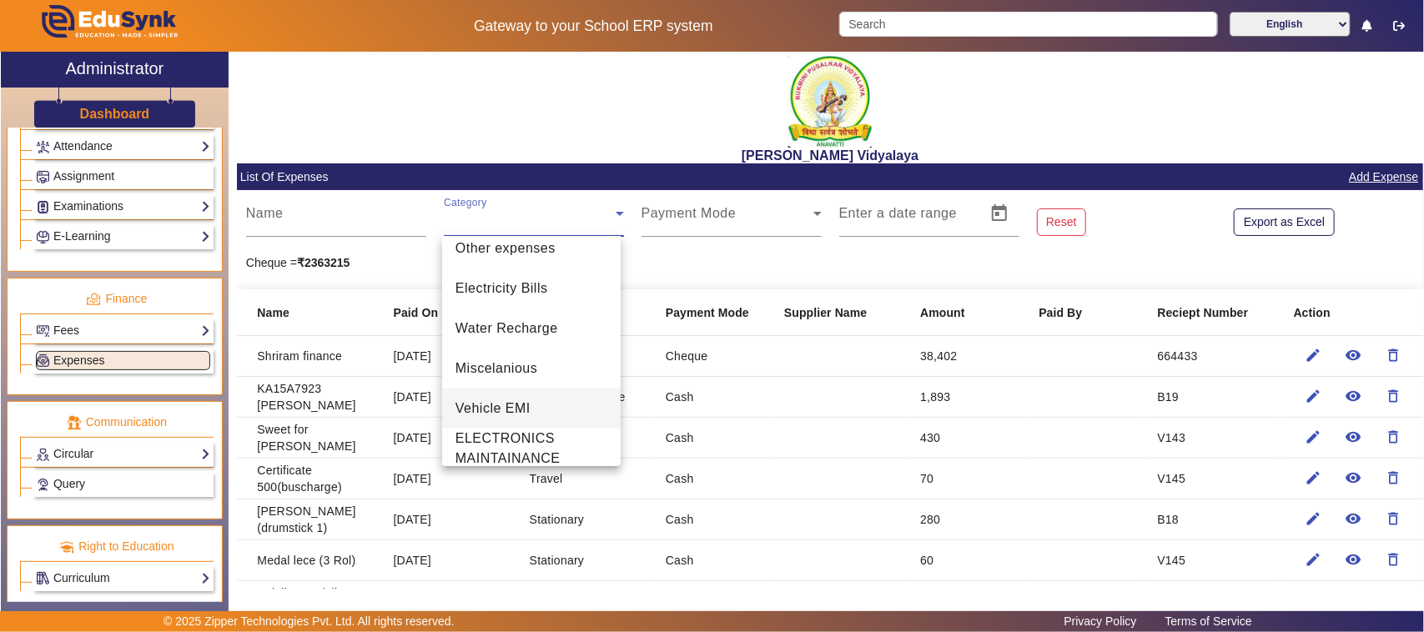
scroll to position [417, 0]
click at [490, 411] on span "Vehicle EMI" at bounding box center [492, 407] width 75 height 20
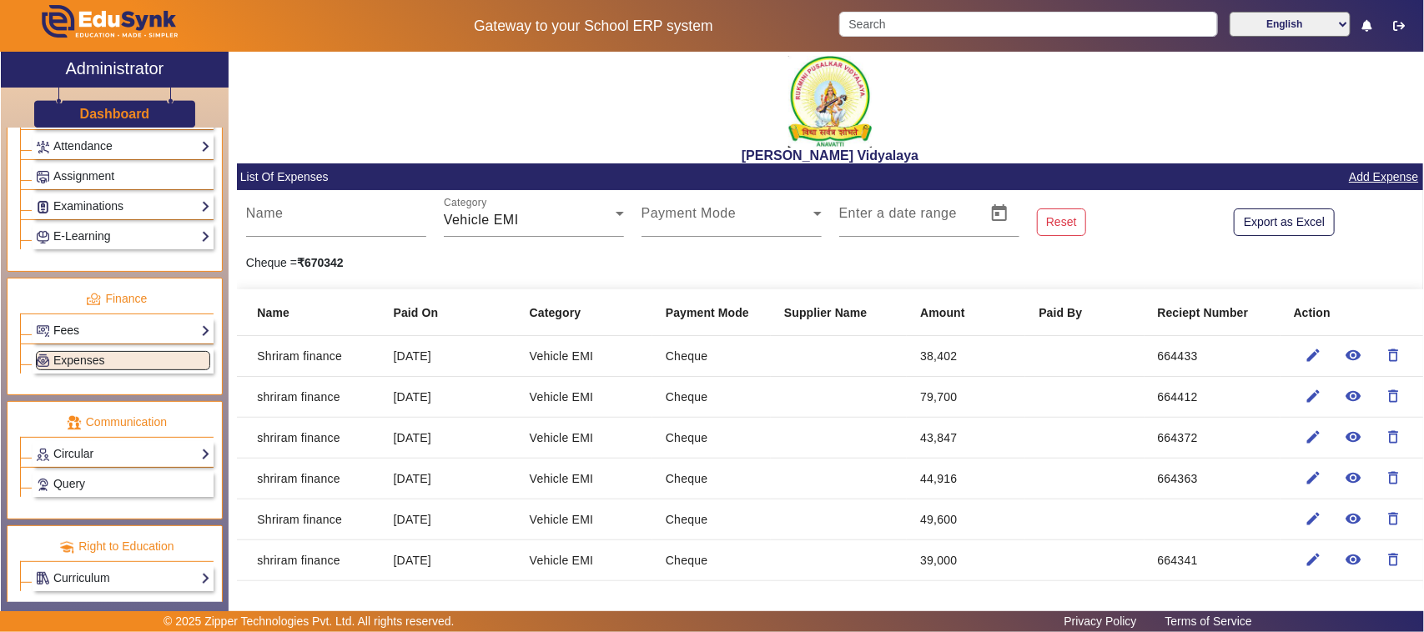
click at [93, 340] on link "Fees" at bounding box center [123, 330] width 174 height 19
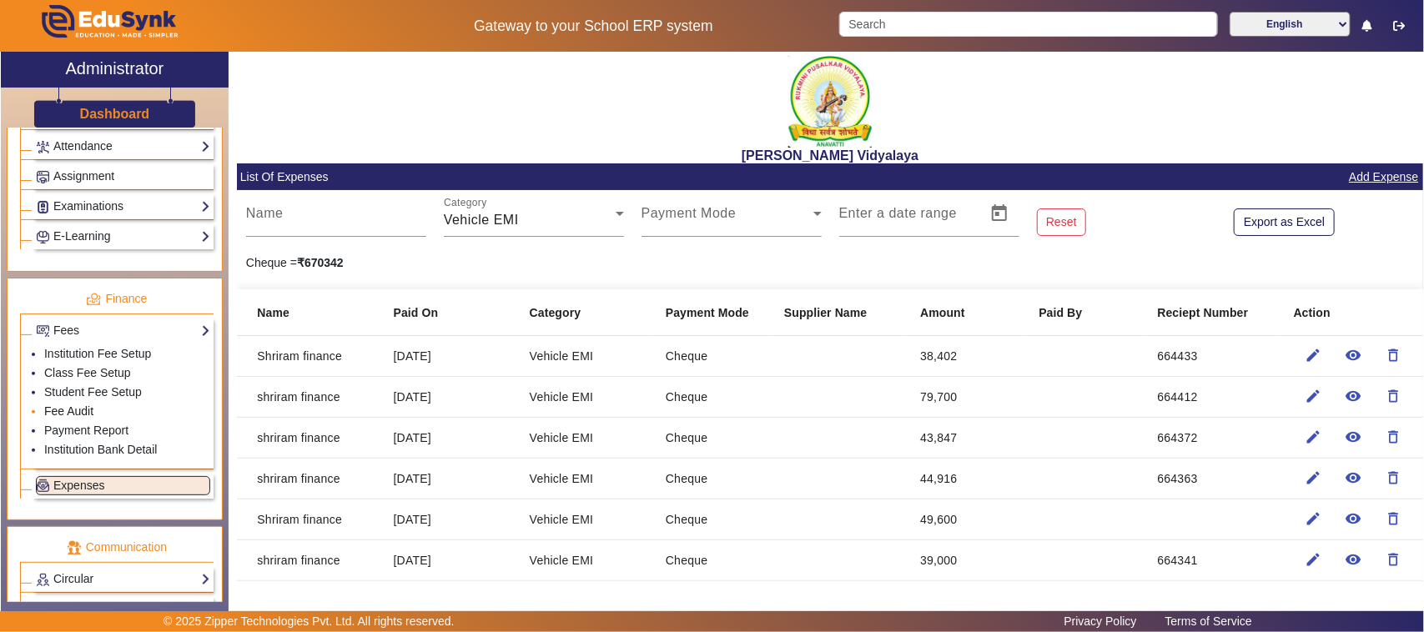
click at [89, 418] on link "Fee Audit" at bounding box center [68, 411] width 49 height 13
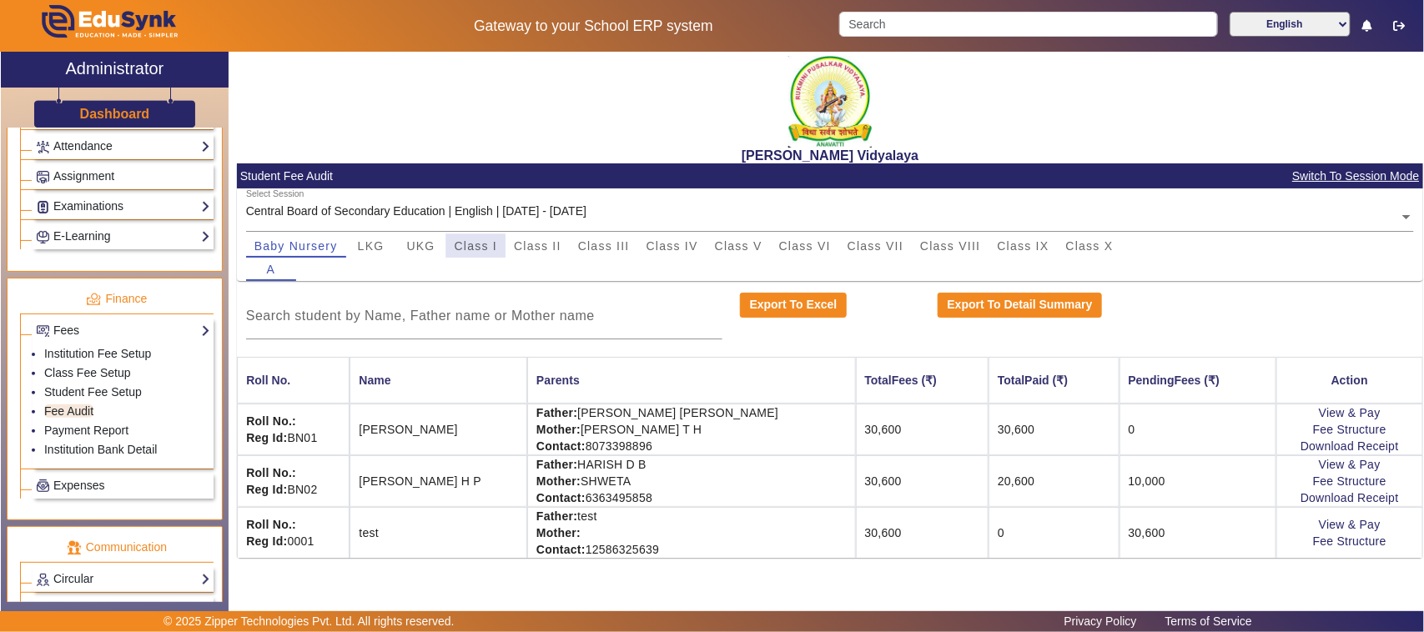
click at [470, 252] on span "Class I" at bounding box center [476, 245] width 43 height 23
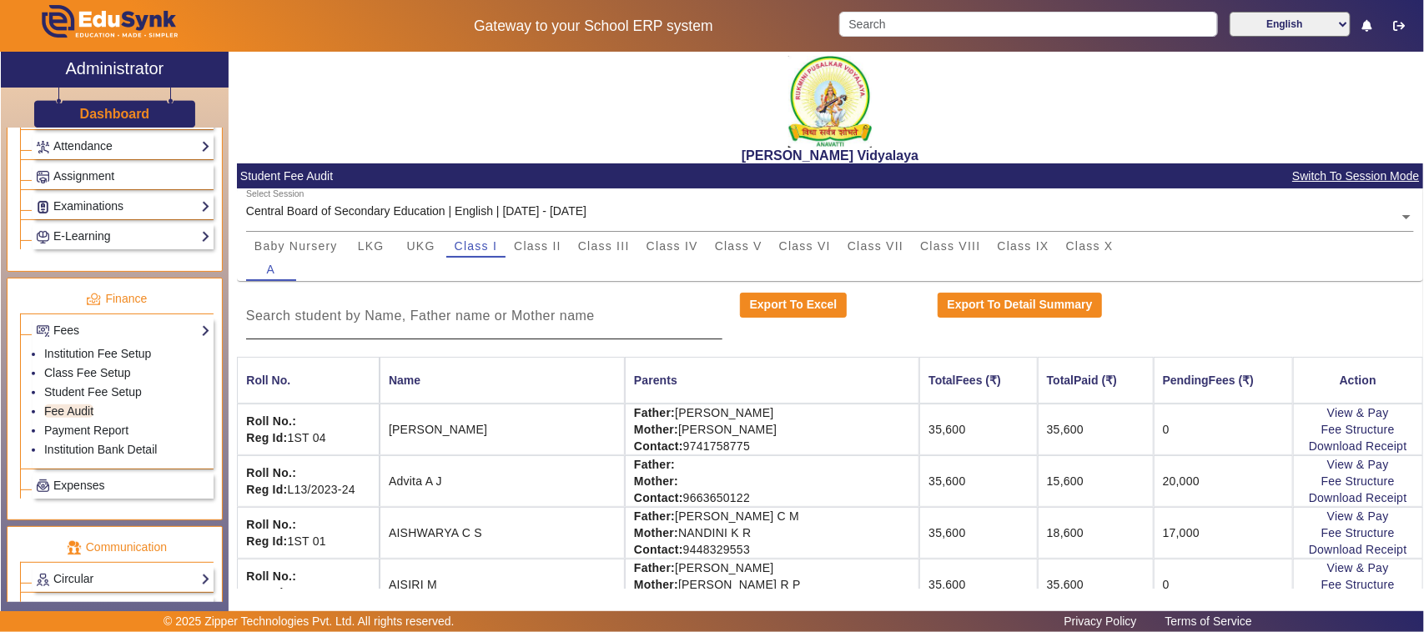
click at [626, 315] on input at bounding box center [484, 316] width 476 height 20
